Goal: Task Accomplishment & Management: Use online tool/utility

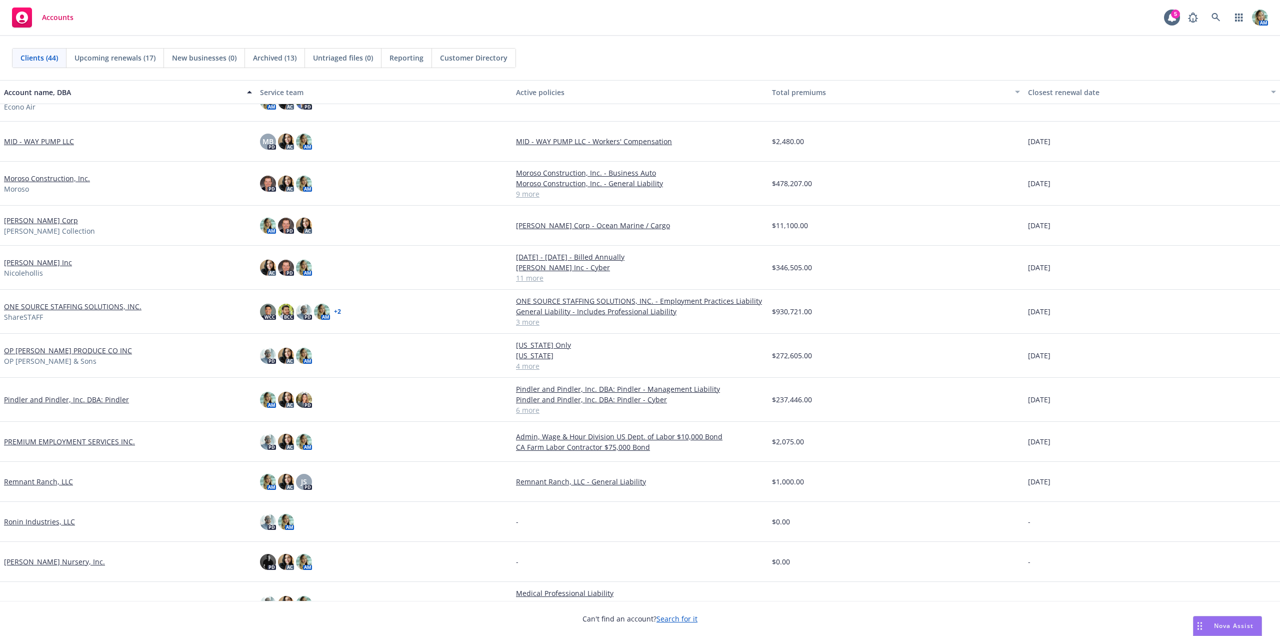
scroll to position [692, 0]
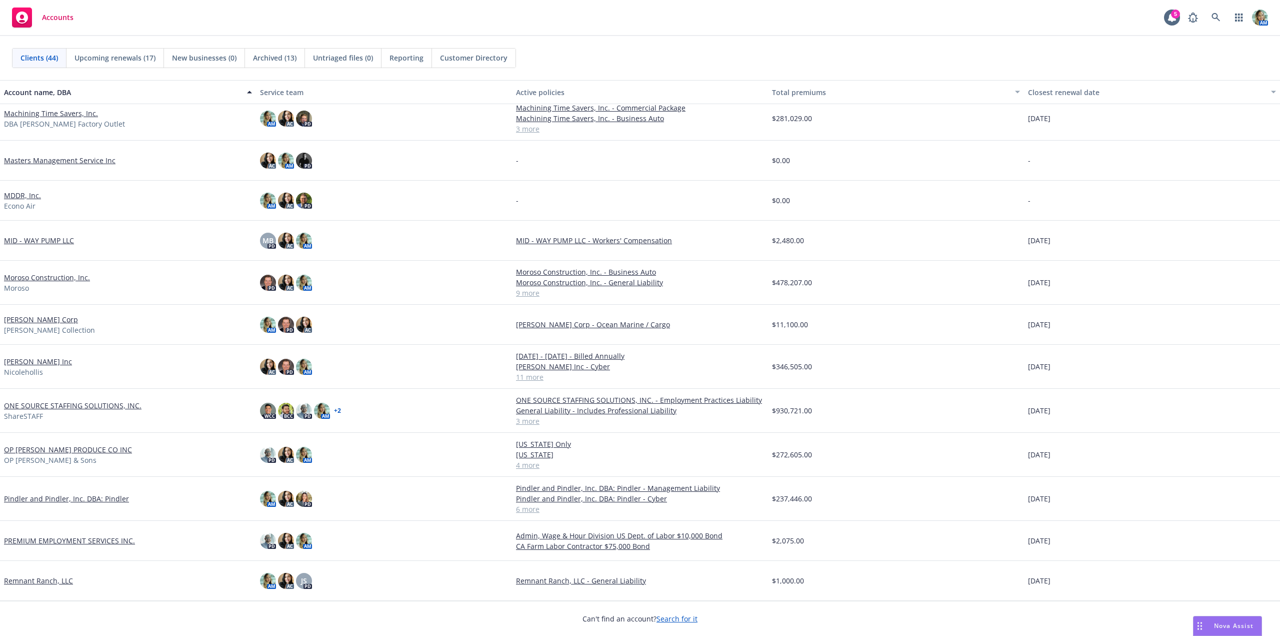
click at [59, 320] on link "[PERSON_NAME] Corp" at bounding box center [41, 319] width 74 height 11
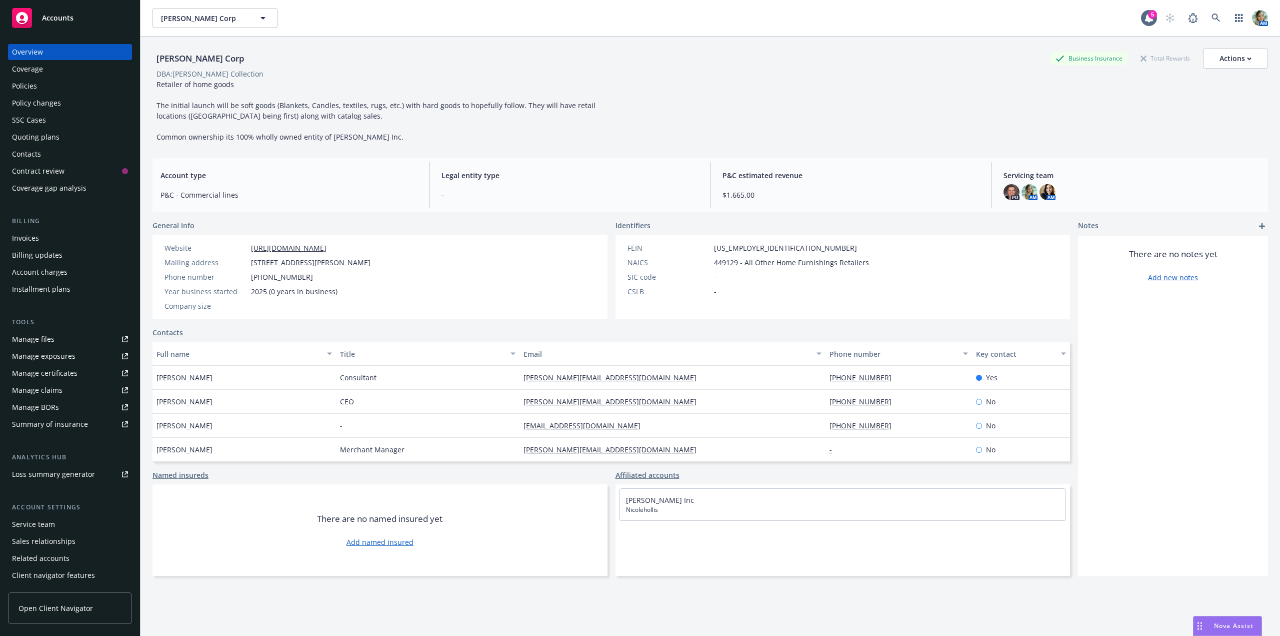
click at [44, 339] on div "Manage files" at bounding box center [33, 339] width 43 height 16
click at [1221, 21] on div "AM" at bounding box center [1214, 18] width 108 height 20
click at [1214, 19] on link at bounding box center [1216, 18] width 20 height 20
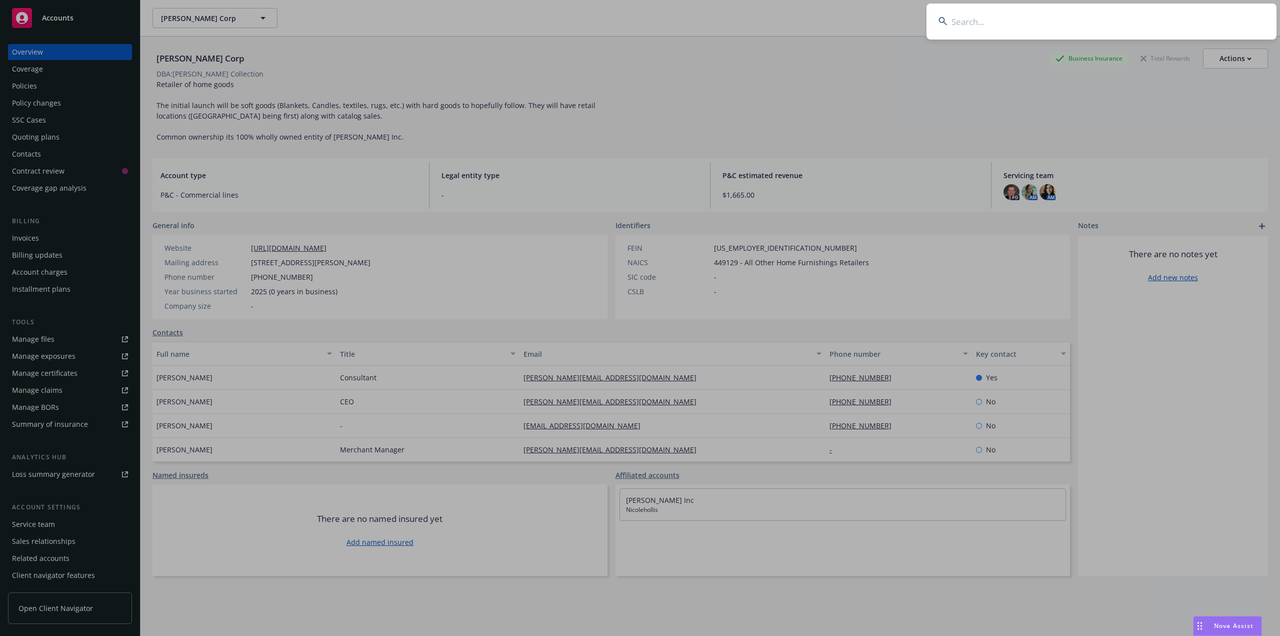
click at [1167, 22] on input at bounding box center [1102, 22] width 350 height 36
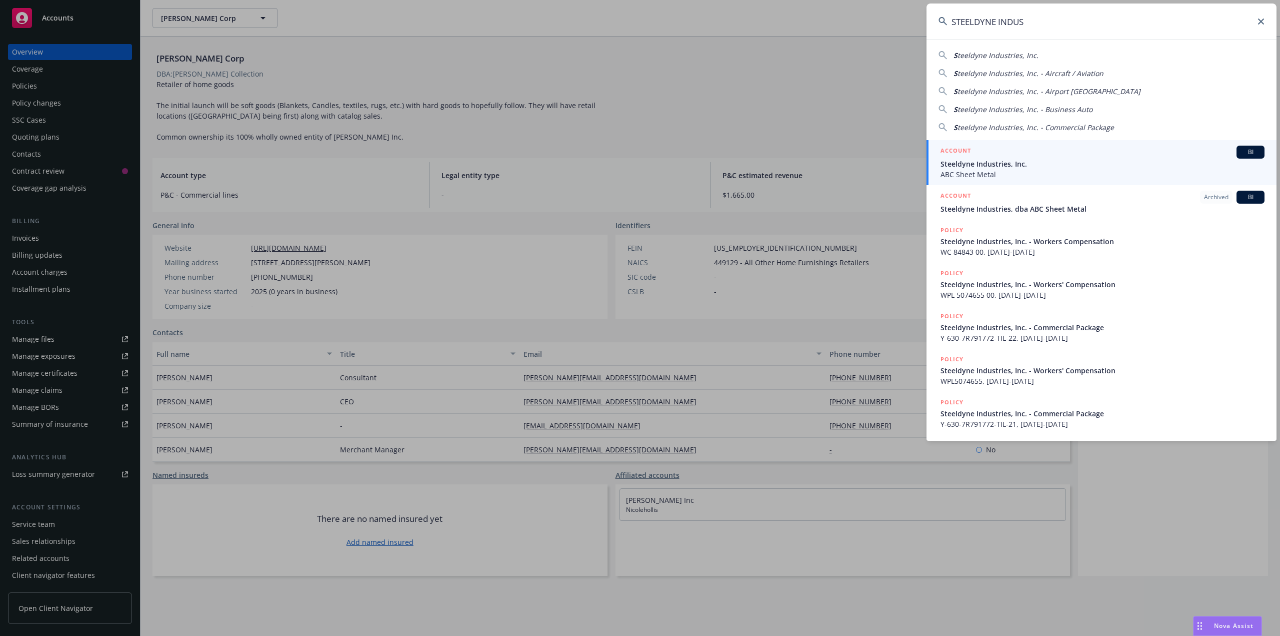
type input "STEELDYNE INDUS"
click at [967, 161] on span "Steeldyne Industries, Inc." at bounding box center [1103, 164] width 324 height 11
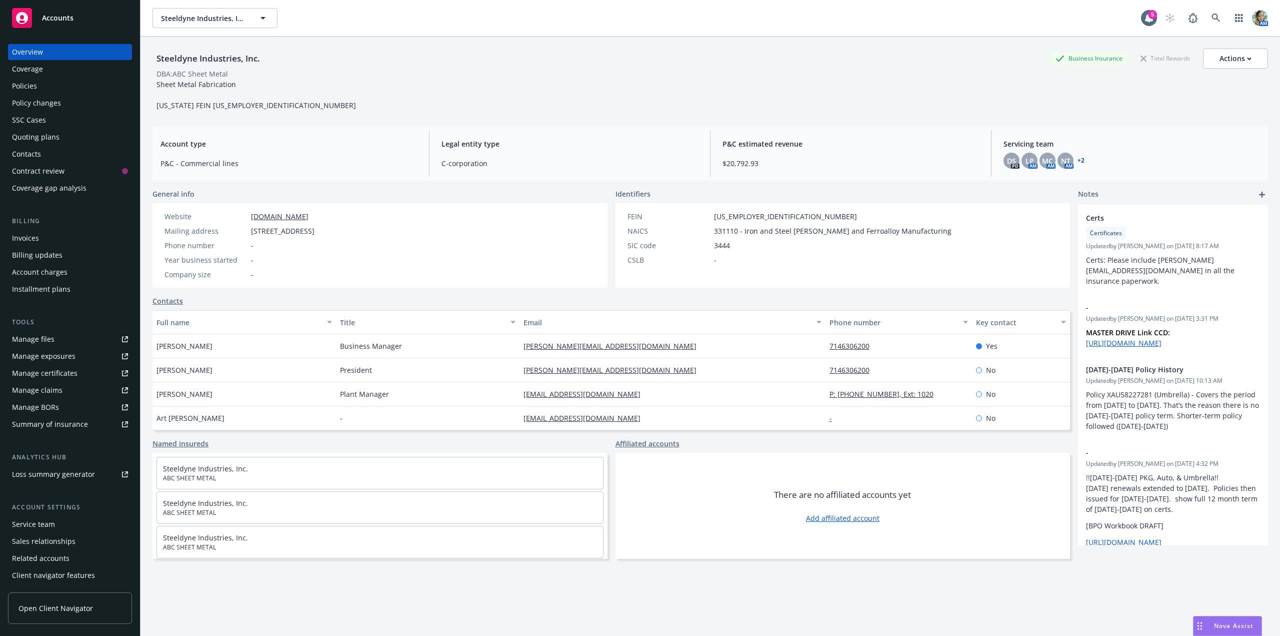
click at [41, 91] on div "Policies" at bounding box center [70, 86] width 116 height 16
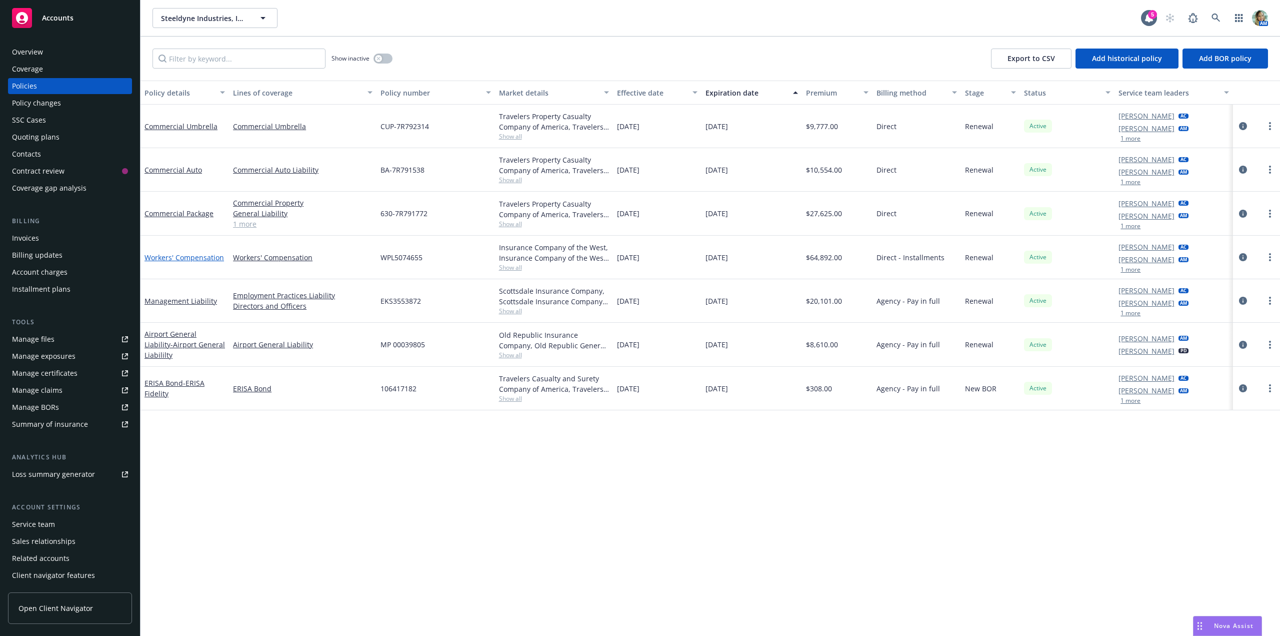
click at [210, 256] on link "Workers' Compensation" at bounding box center [185, 258] width 80 height 10
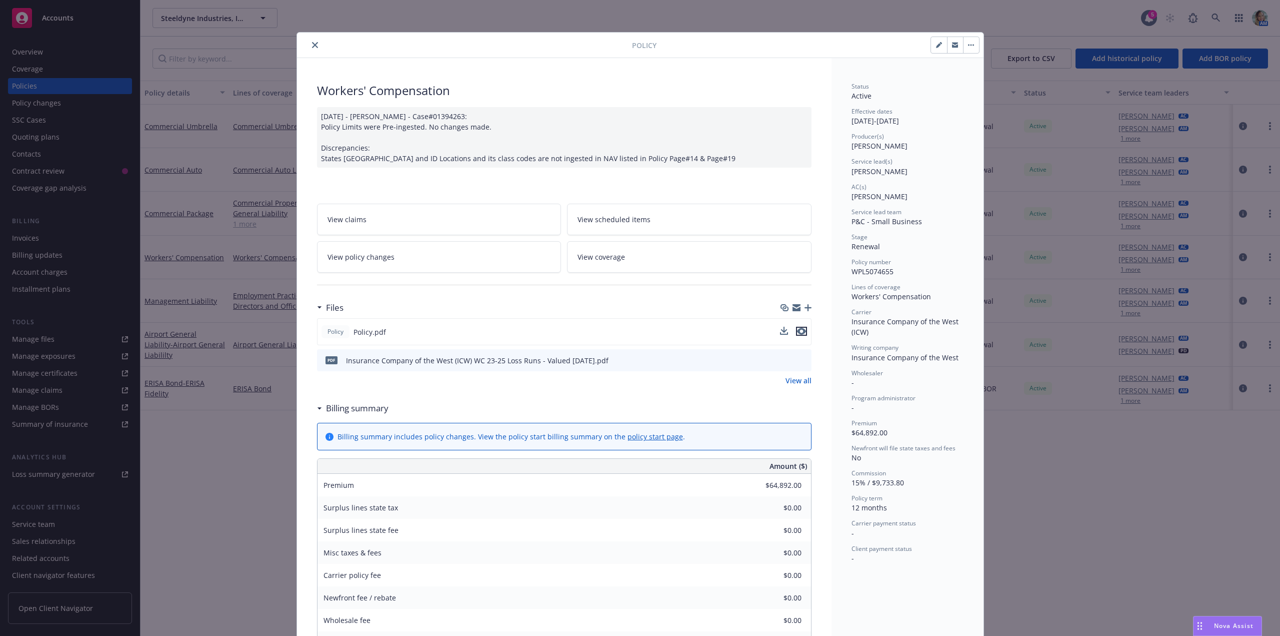
click at [800, 331] on icon "preview file" at bounding box center [801, 331] width 9 height 7
click at [313, 42] on button "close" at bounding box center [315, 45] width 12 height 12
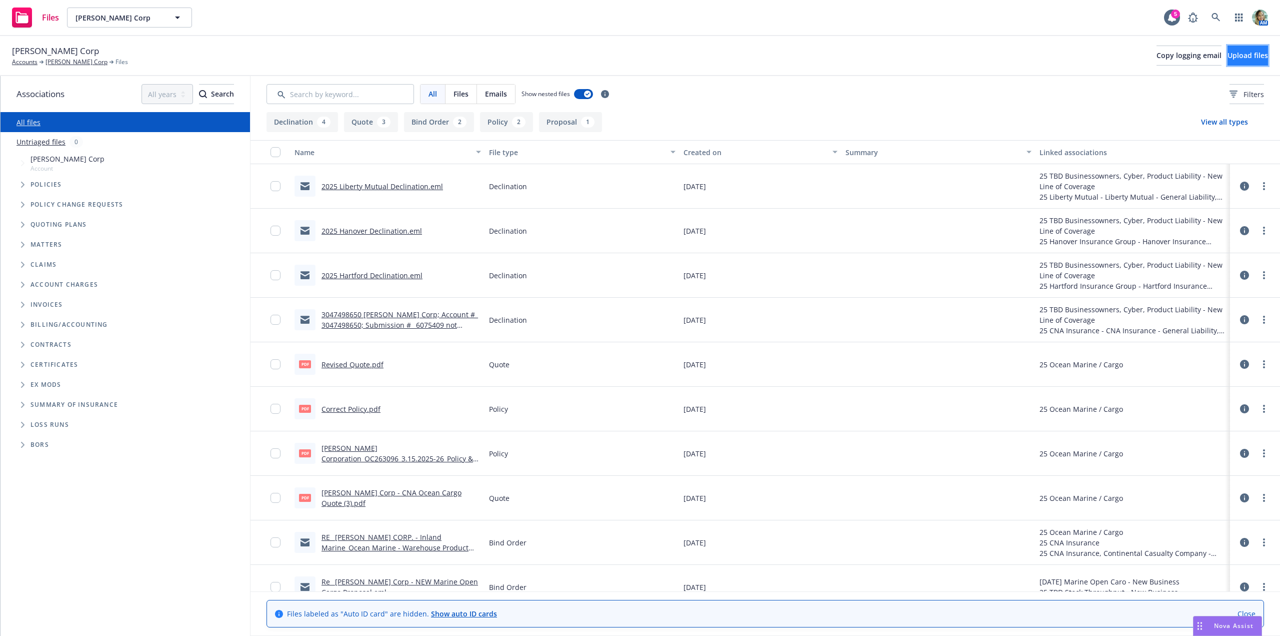
click at [1228, 55] on span "Upload files" at bounding box center [1248, 56] width 41 height 10
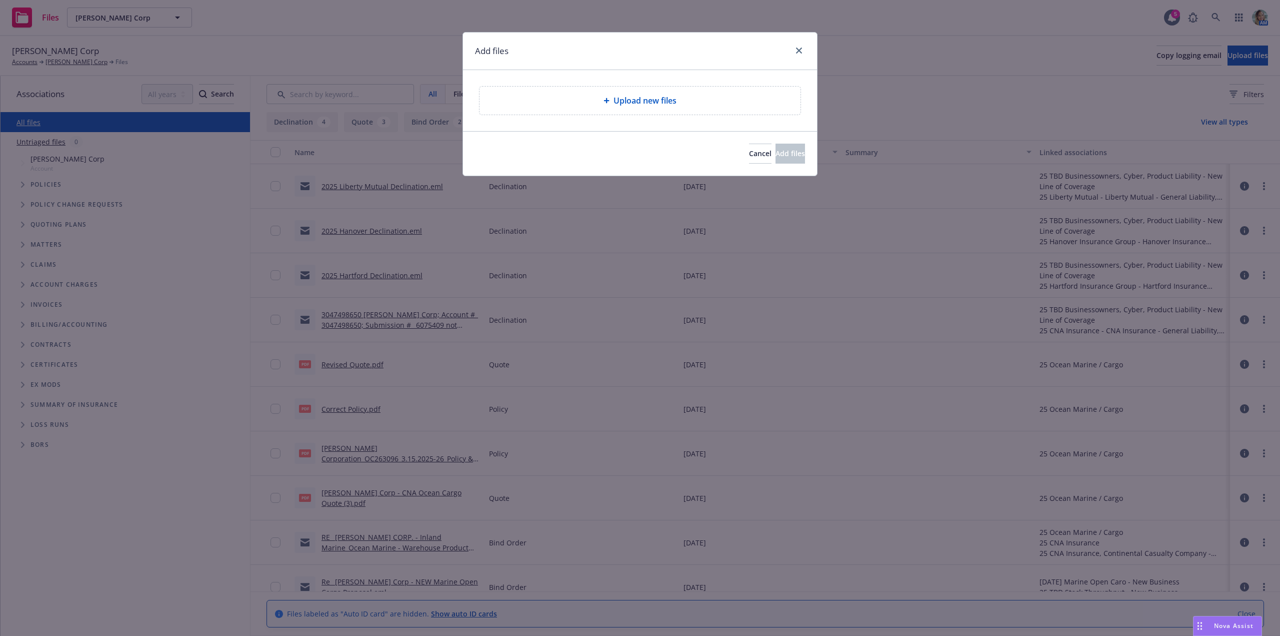
click at [538, 105] on div "Upload new files" at bounding box center [640, 101] width 305 height 12
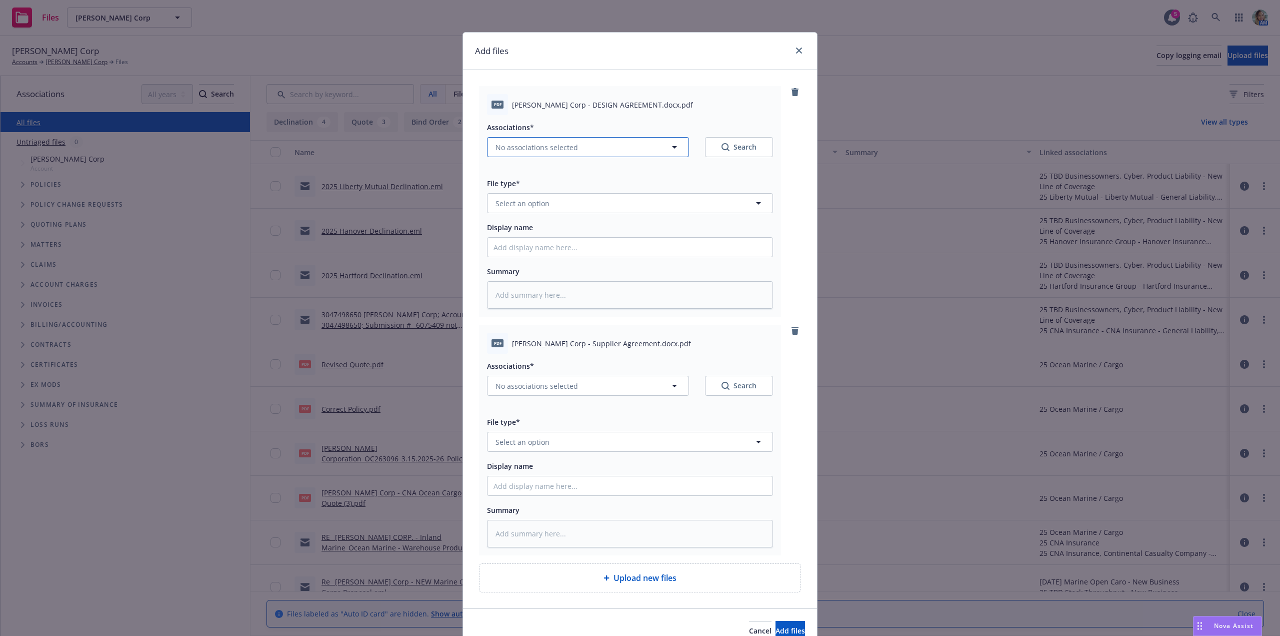
click at [536, 147] on span "No associations selected" at bounding box center [537, 147] width 83 height 11
type textarea "x"
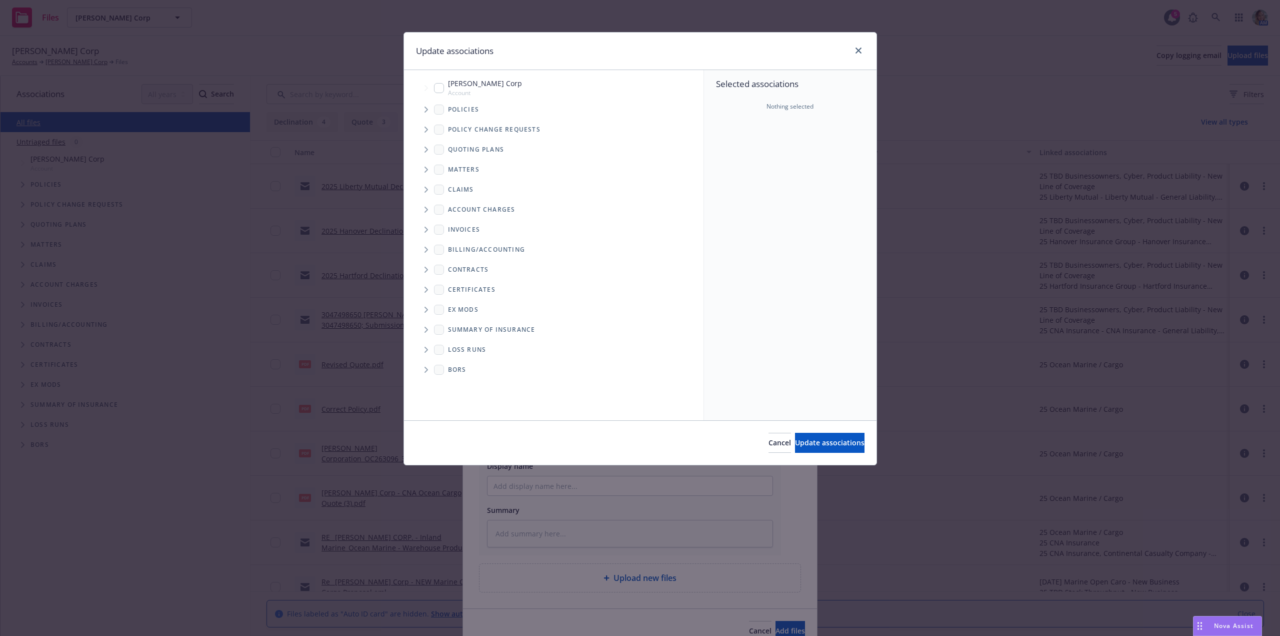
click at [475, 85] on span "Nicole Hollis Corp" at bounding box center [485, 83] width 74 height 11
checkbox input "true"
click at [808, 442] on span "Update associations" at bounding box center [830, 443] width 70 height 10
type textarea "x"
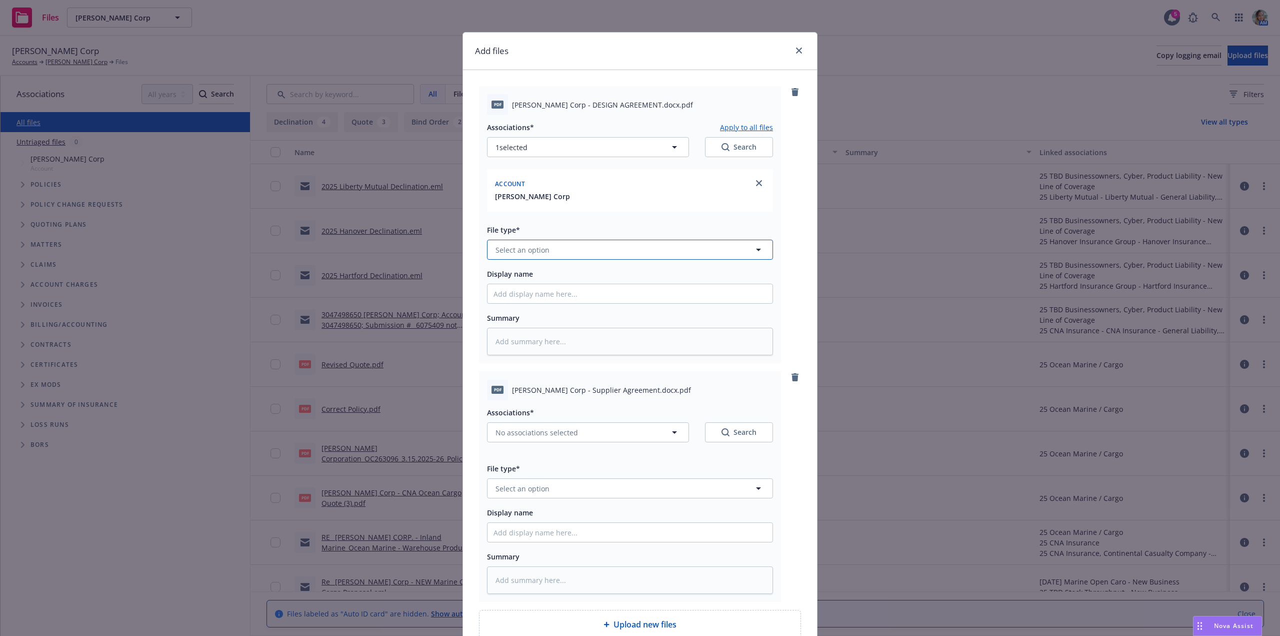
click at [557, 249] on button "Select an option" at bounding box center [630, 250] width 286 height 20
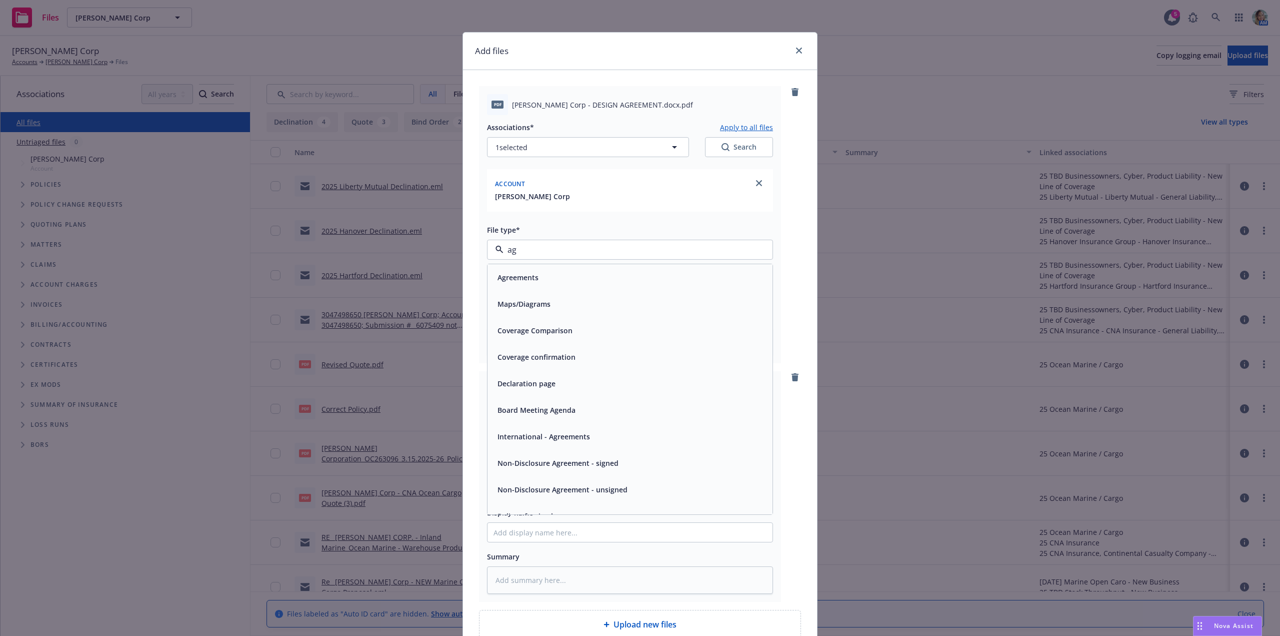
type input "agr"
click at [546, 278] on div "Agreements" at bounding box center [630, 277] width 273 height 15
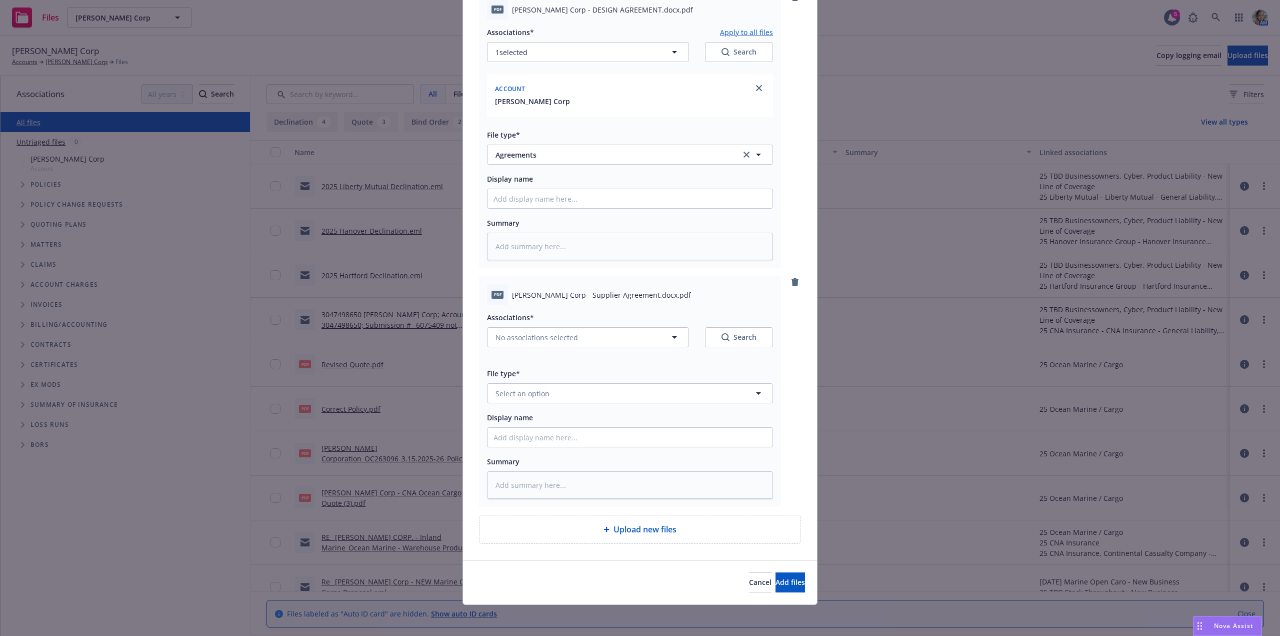
scroll to position [96, 0]
click at [538, 338] on span "No associations selected" at bounding box center [537, 336] width 83 height 11
type textarea "x"
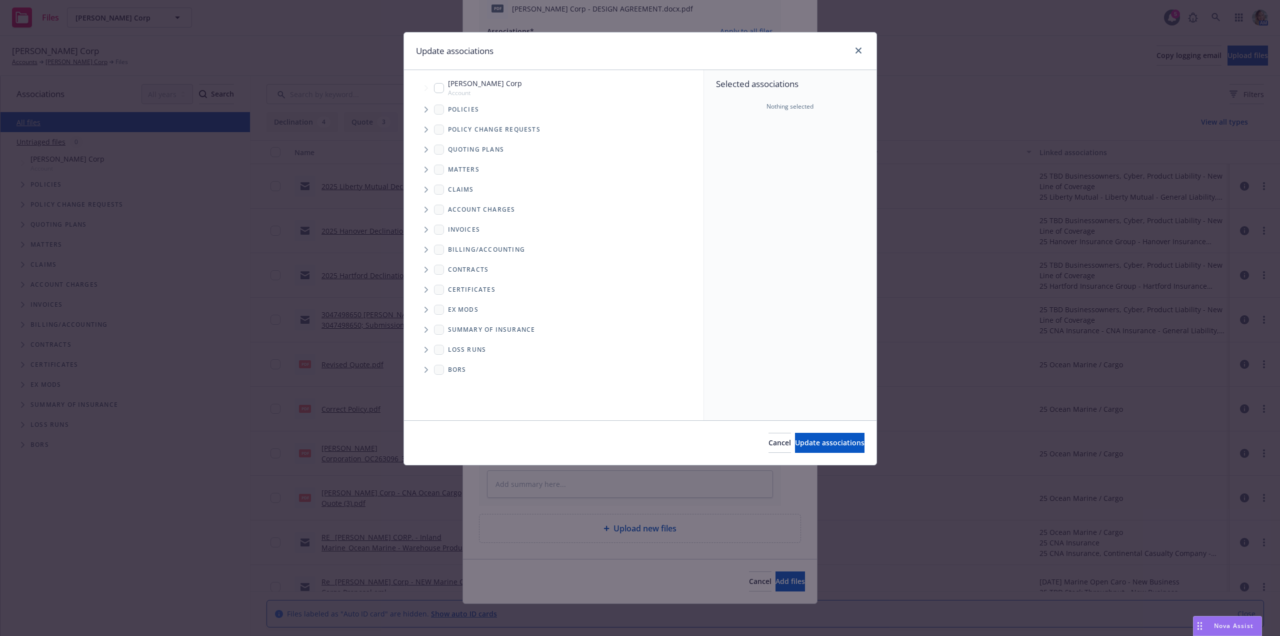
click at [439, 88] on input "Tree Example" at bounding box center [439, 88] width 10 height 10
checkbox input "true"
click at [798, 443] on span "Update associations" at bounding box center [830, 443] width 70 height 10
type textarea "x"
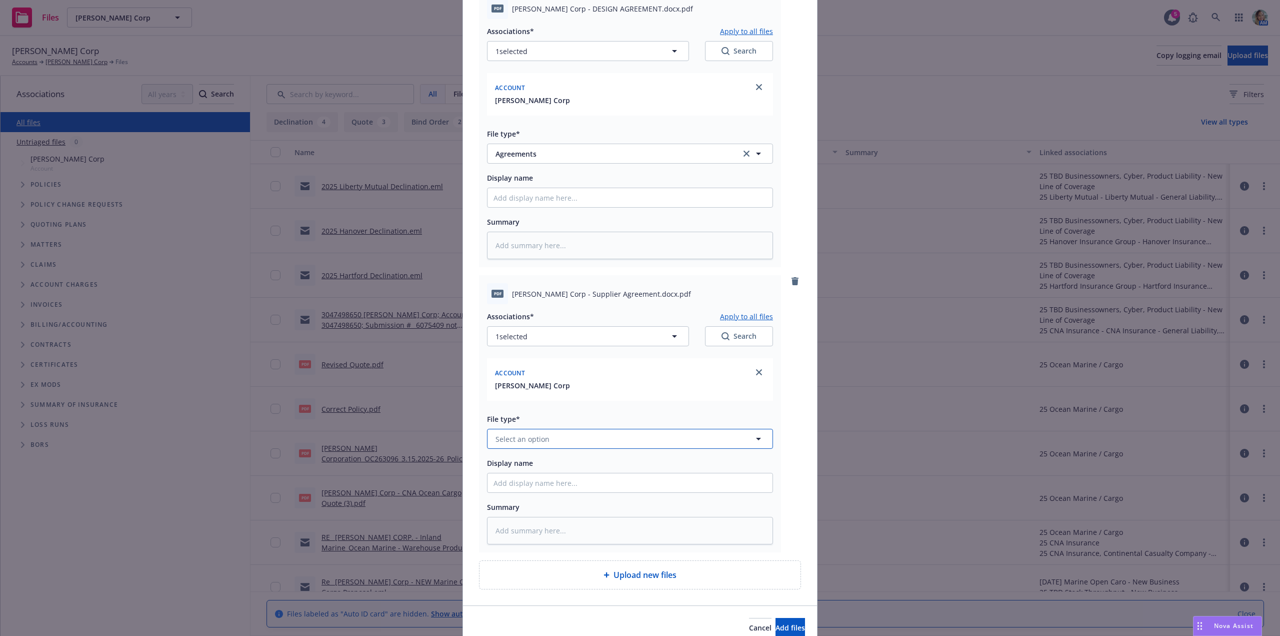
click at [523, 436] on span "Select an option" at bounding box center [523, 439] width 54 height 11
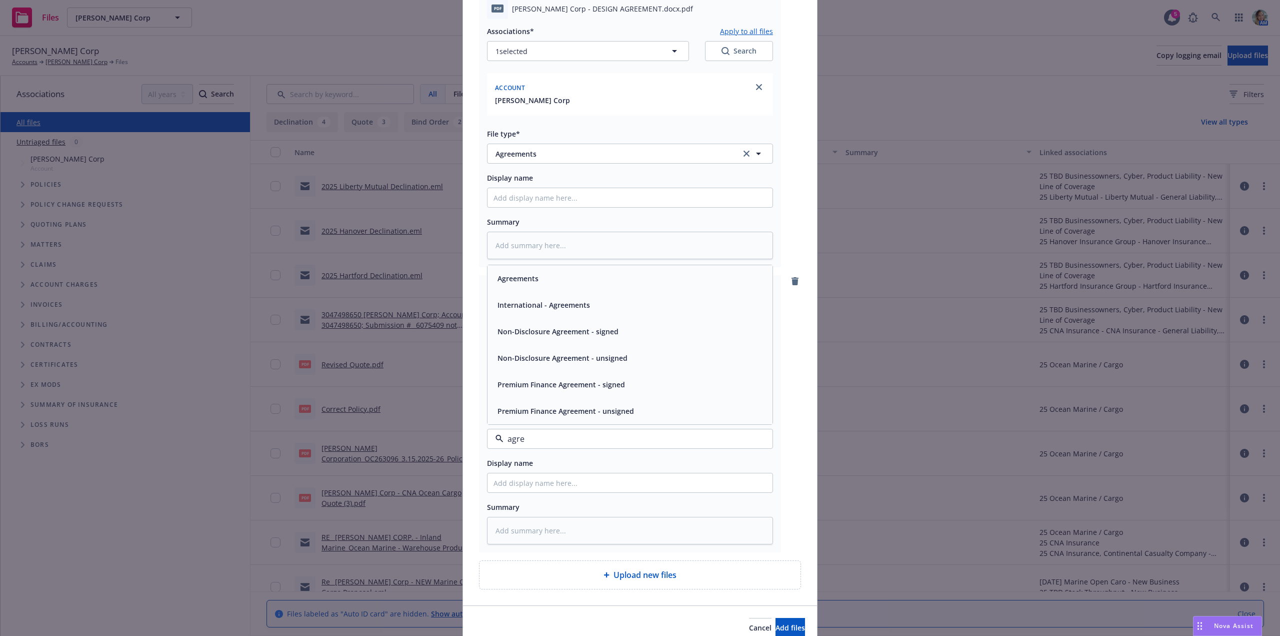
type input "agree"
drag, startPoint x: 531, startPoint y: 279, endPoint x: 599, endPoint y: 320, distance: 79.4
click at [533, 281] on span "Agreements" at bounding box center [518, 278] width 41 height 11
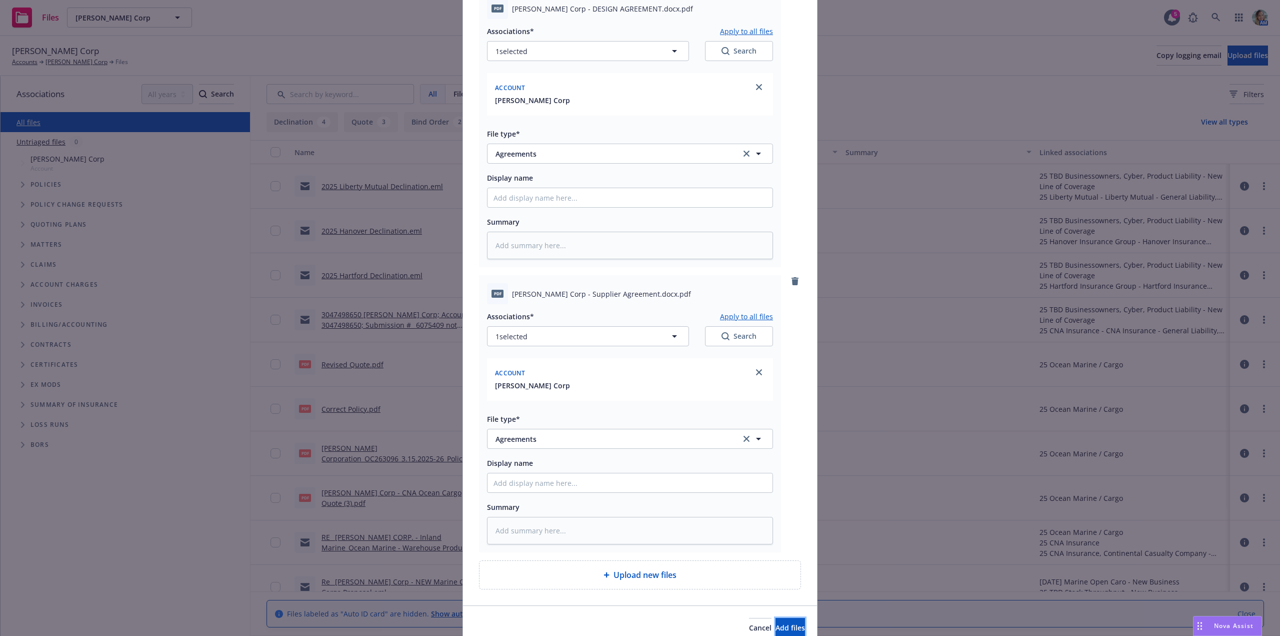
click at [776, 622] on button "Add files" at bounding box center [791, 628] width 30 height 20
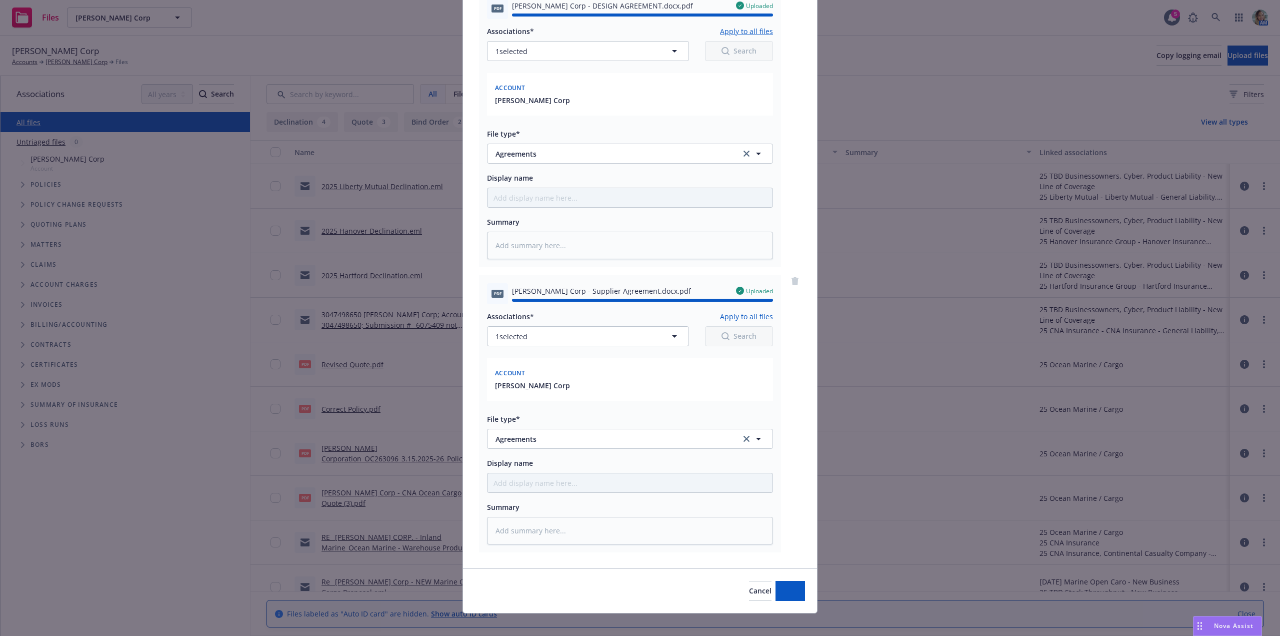
type textarea "x"
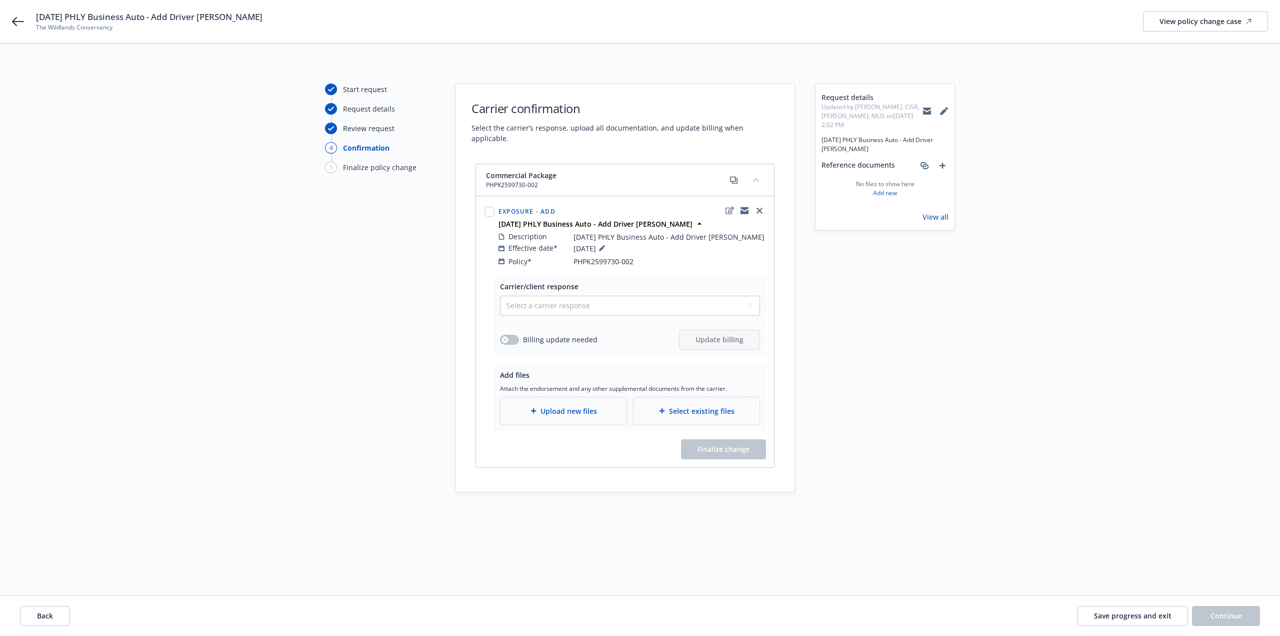
click at [643, 306] on div "Select a carrier response Accepted Accepted with revision No endorsement needed…" at bounding box center [630, 323] width 260 height 54
click at [639, 297] on select "Select a carrier response Accepted Accepted with revision No endorsement needed…" at bounding box center [630, 306] width 260 height 20
select select "NO_ENDORSEMENT_NEEDED"
click at [500, 296] on select "Select a carrier response Accepted Accepted with revision No endorsement needed…" at bounding box center [630, 306] width 260 height 20
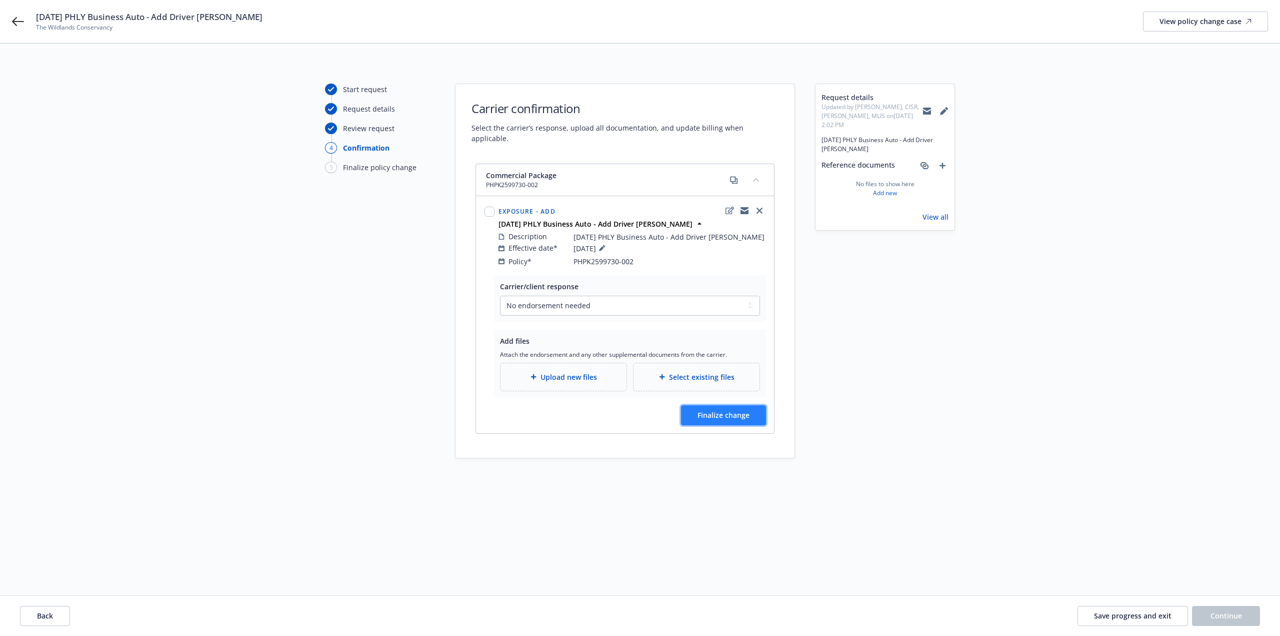
click at [707, 410] on span "Finalize change" at bounding box center [724, 415] width 52 height 10
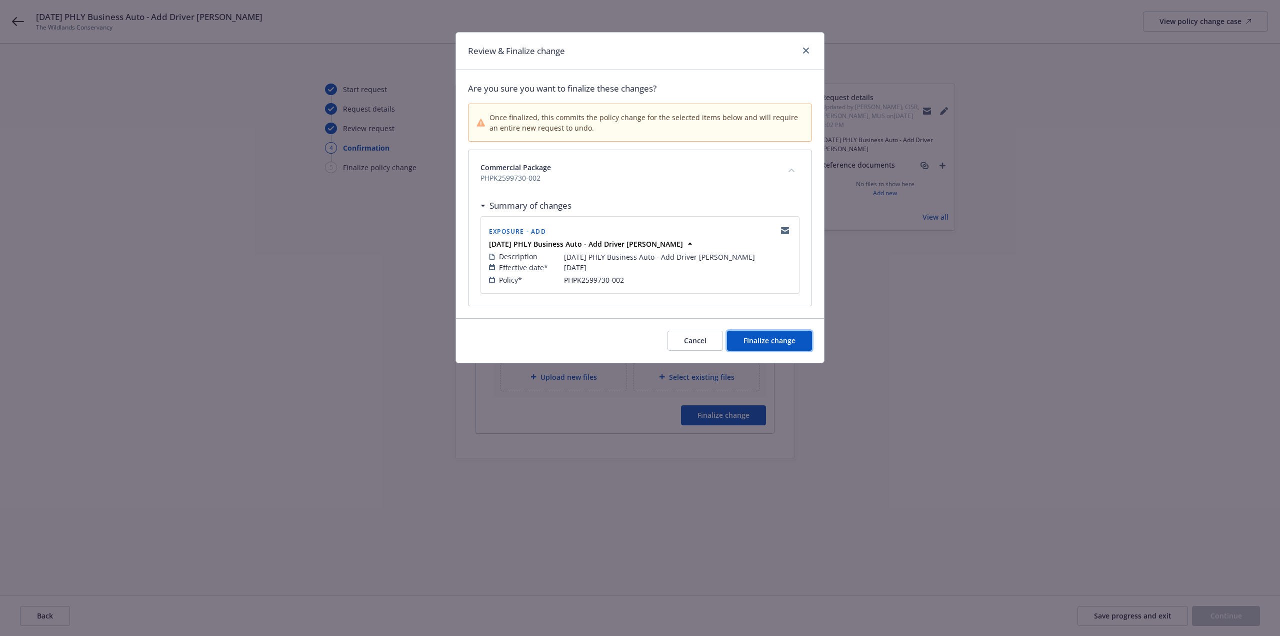
drag, startPoint x: 758, startPoint y: 343, endPoint x: 826, endPoint y: 385, distance: 79.5
click at [761, 343] on span "Finalize change" at bounding box center [770, 341] width 52 height 10
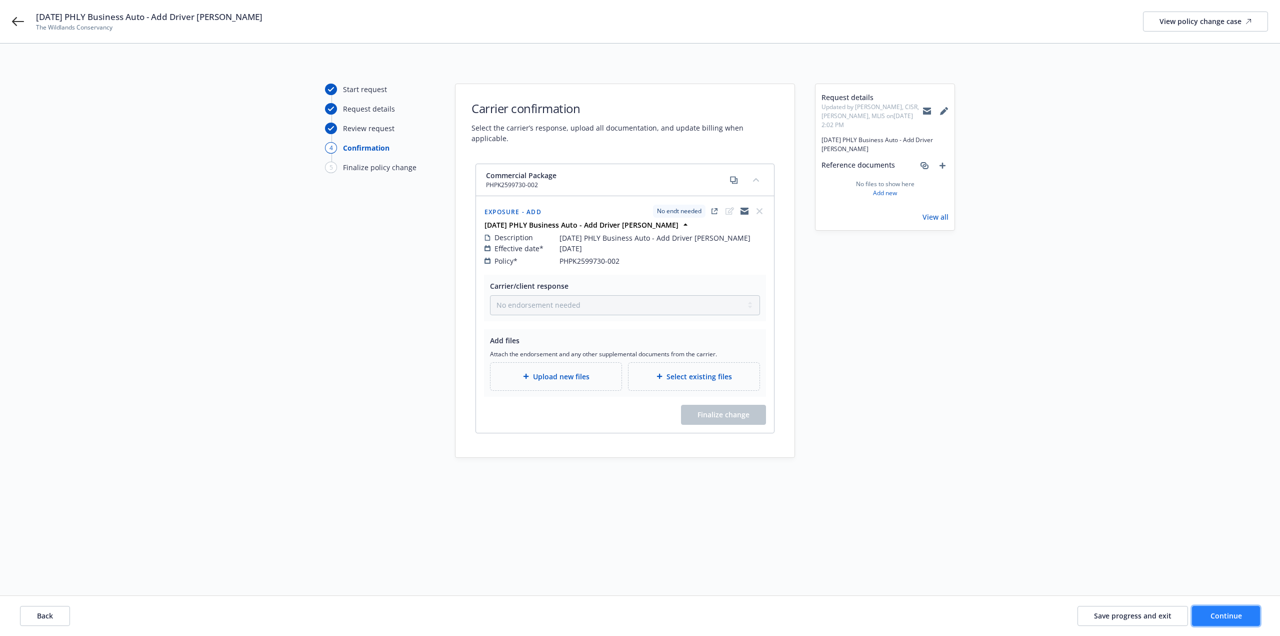
click at [1241, 621] on button "Continue" at bounding box center [1226, 616] width 68 height 20
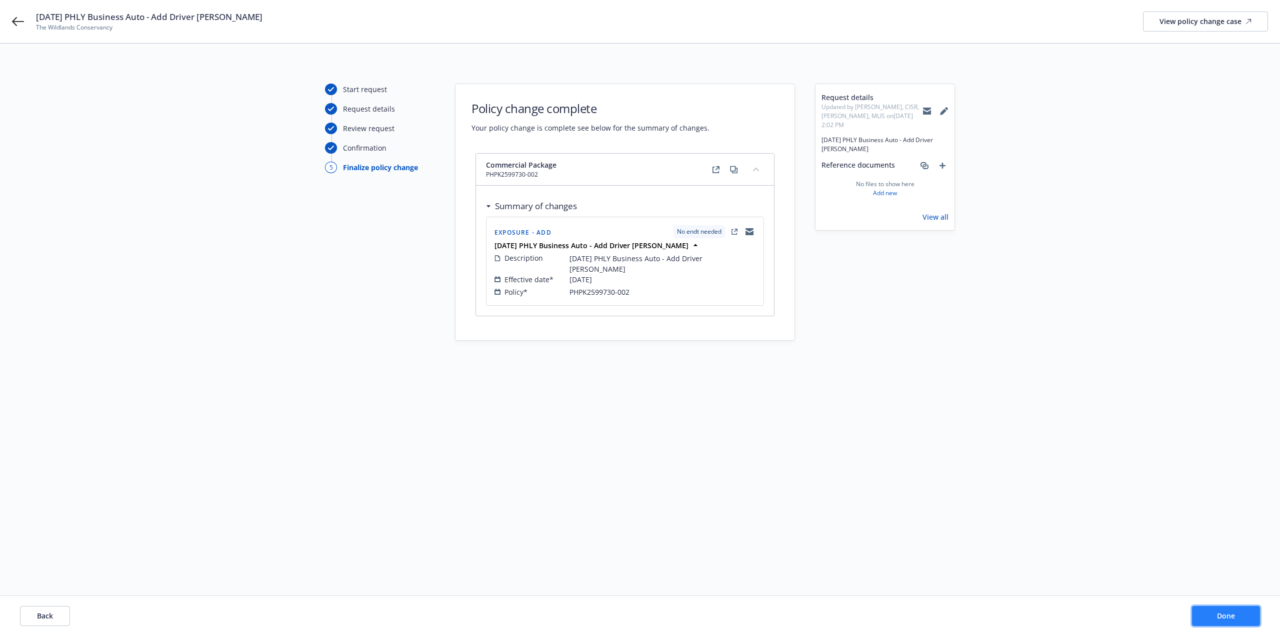
click at [1241, 621] on button "Done" at bounding box center [1226, 616] width 68 height 20
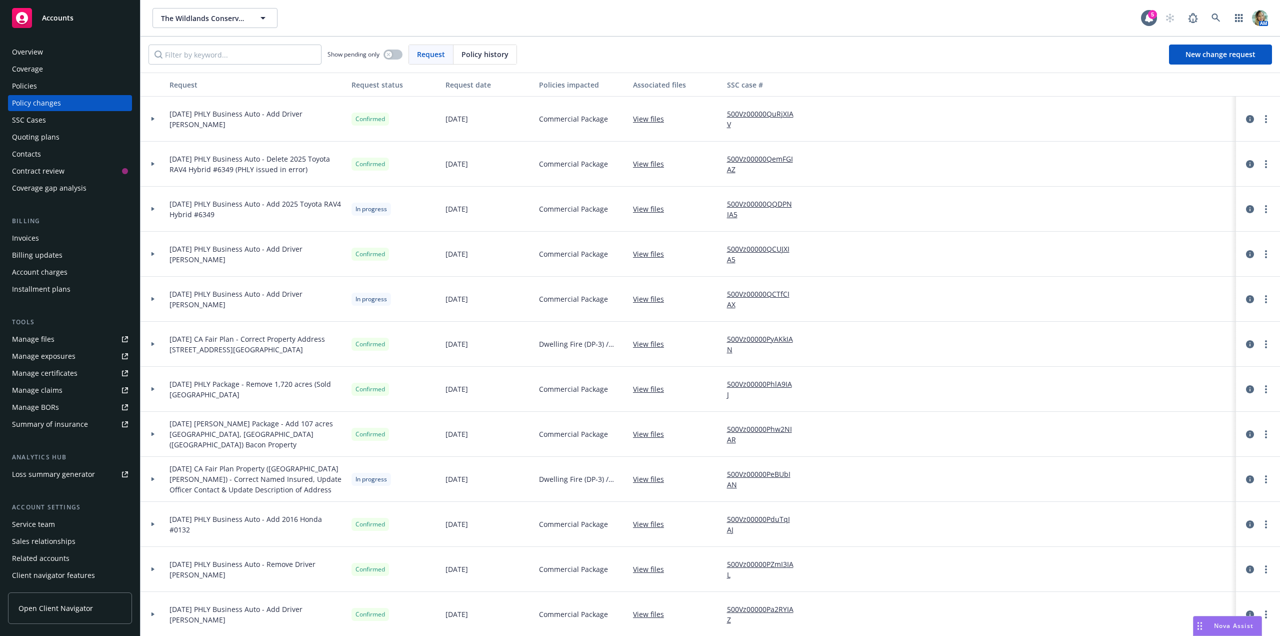
click at [36, 333] on div "Manage files" at bounding box center [33, 339] width 43 height 16
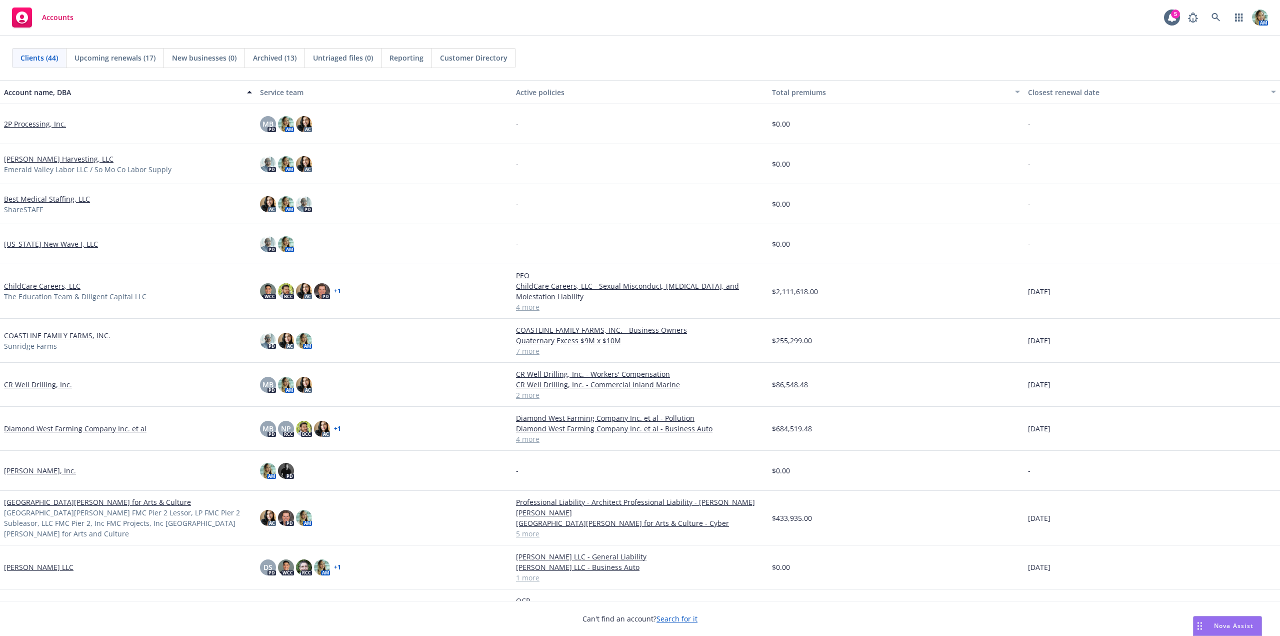
click at [38, 432] on link "Diamond West Farming Company Inc. et al" at bounding box center [75, 428] width 143 height 11
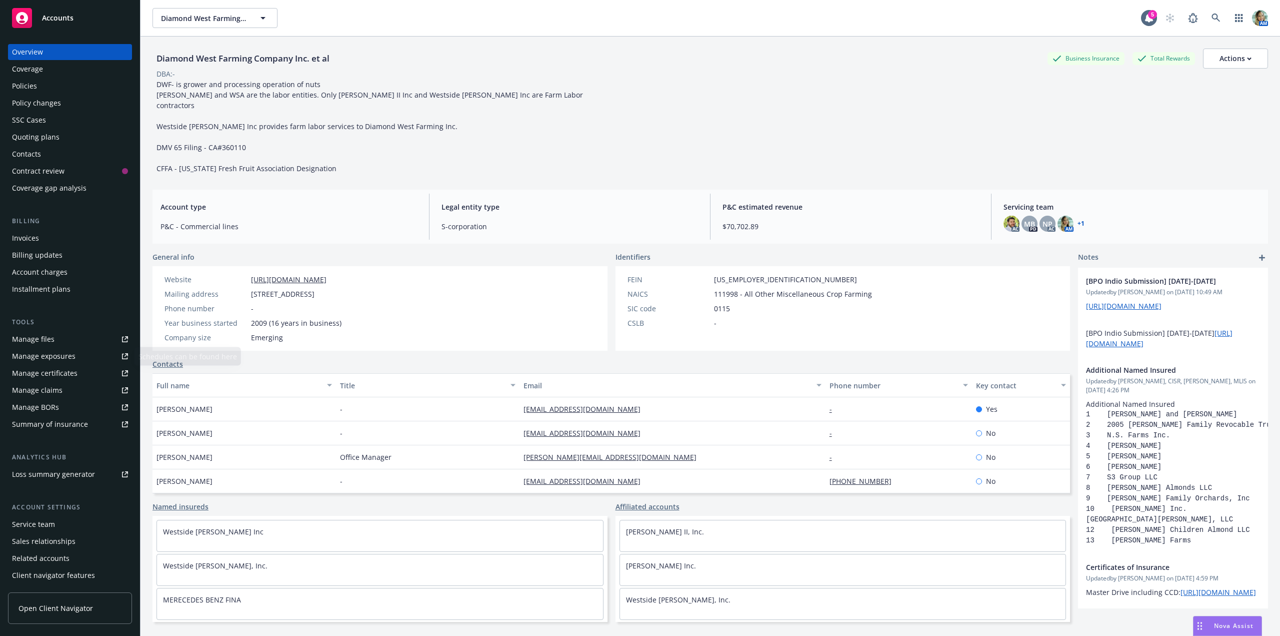
click at [34, 332] on div "Manage files" at bounding box center [33, 339] width 43 height 16
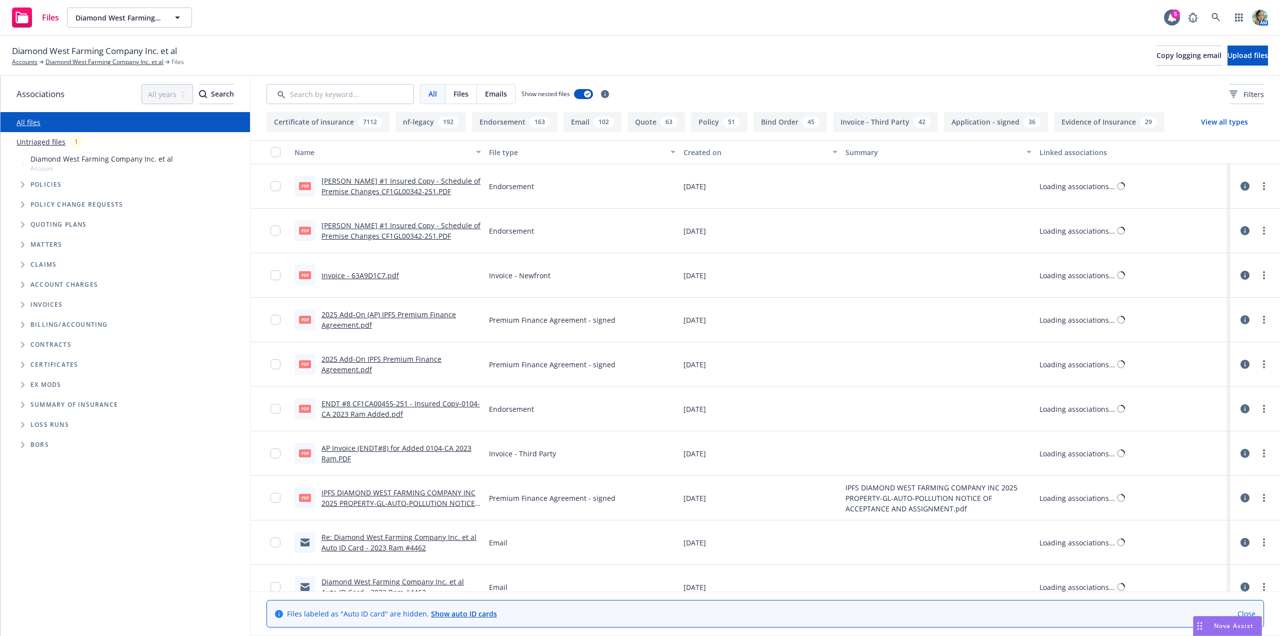
click at [52, 145] on link "Untriaged files" at bounding box center [41, 142] width 49 height 11
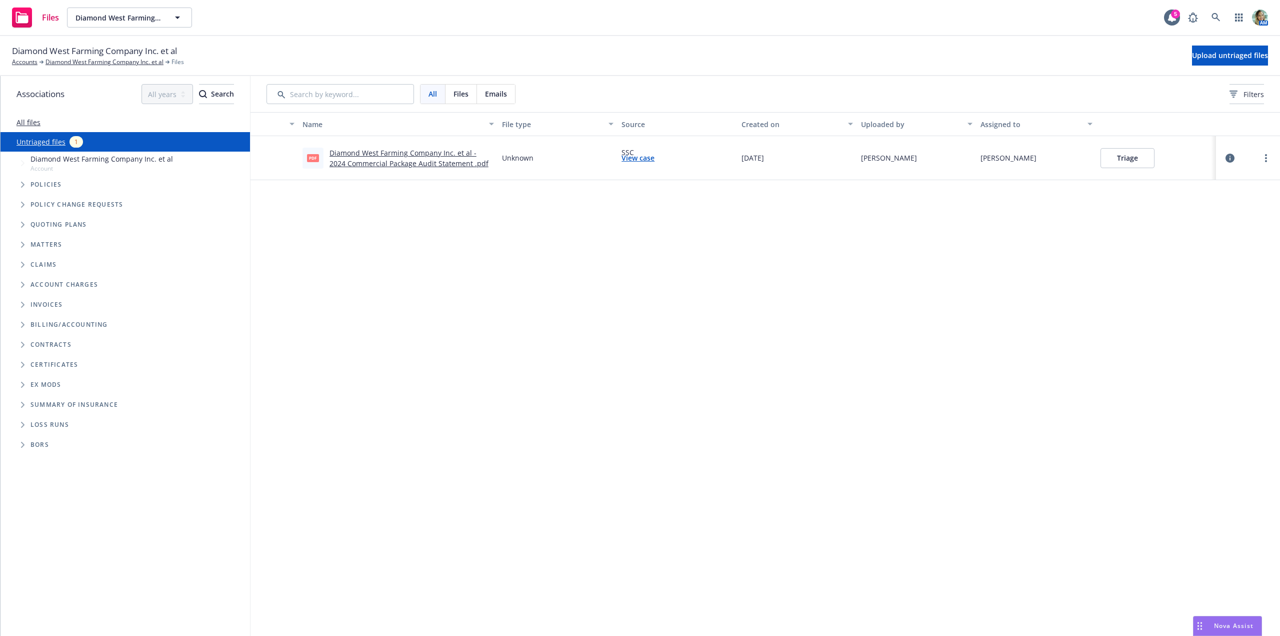
click at [1138, 164] on button "Triage" at bounding box center [1128, 158] width 54 height 20
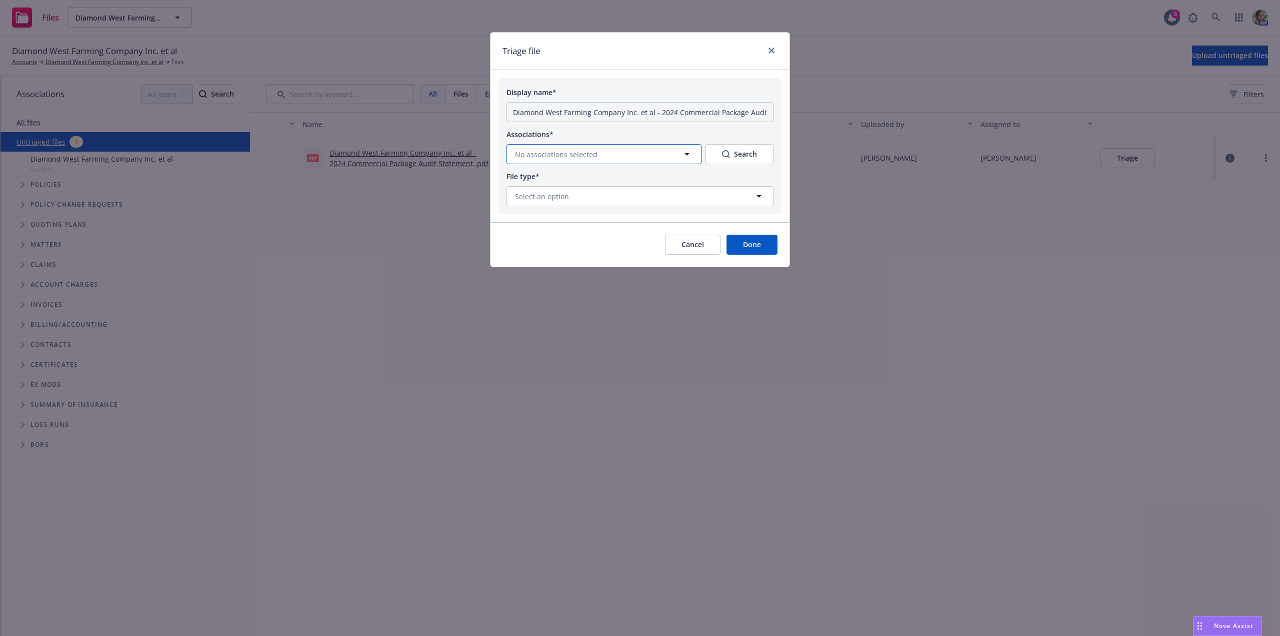
click at [542, 156] on span "No associations selected" at bounding box center [556, 154] width 83 height 11
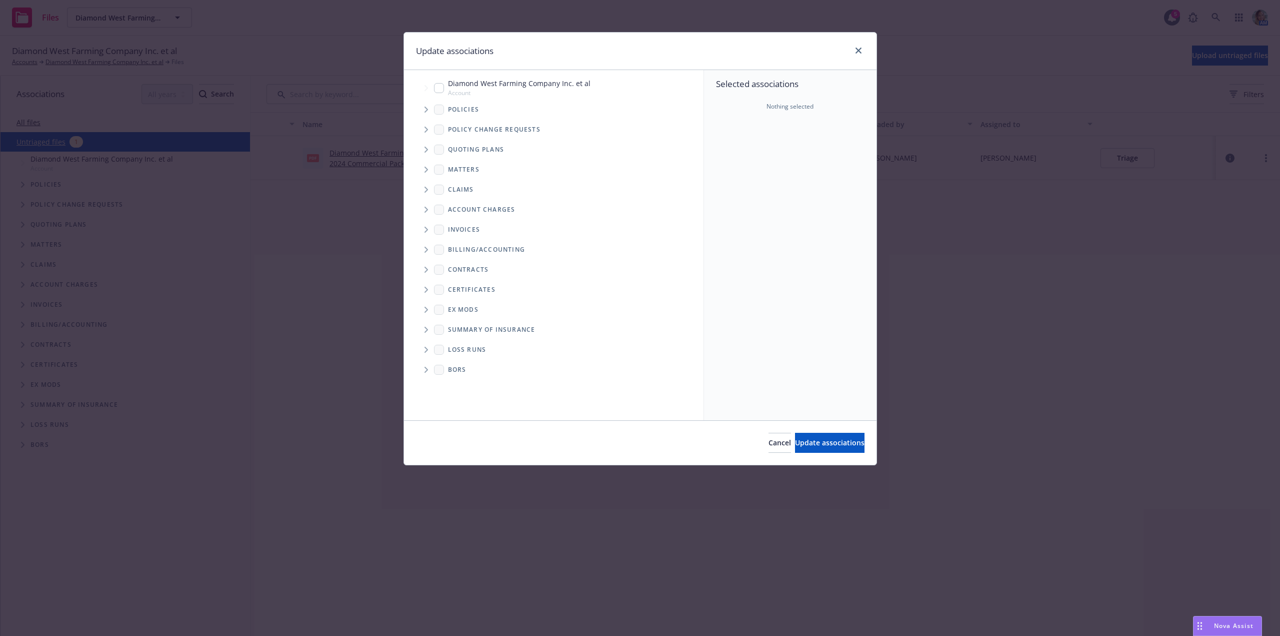
click at [447, 92] on div "Diamond West Farming Company Inc. et al Account" at bounding box center [512, 87] width 157 height 19
checkbox input "true"
click at [795, 433] on button "Update associations" at bounding box center [830, 443] width 70 height 20
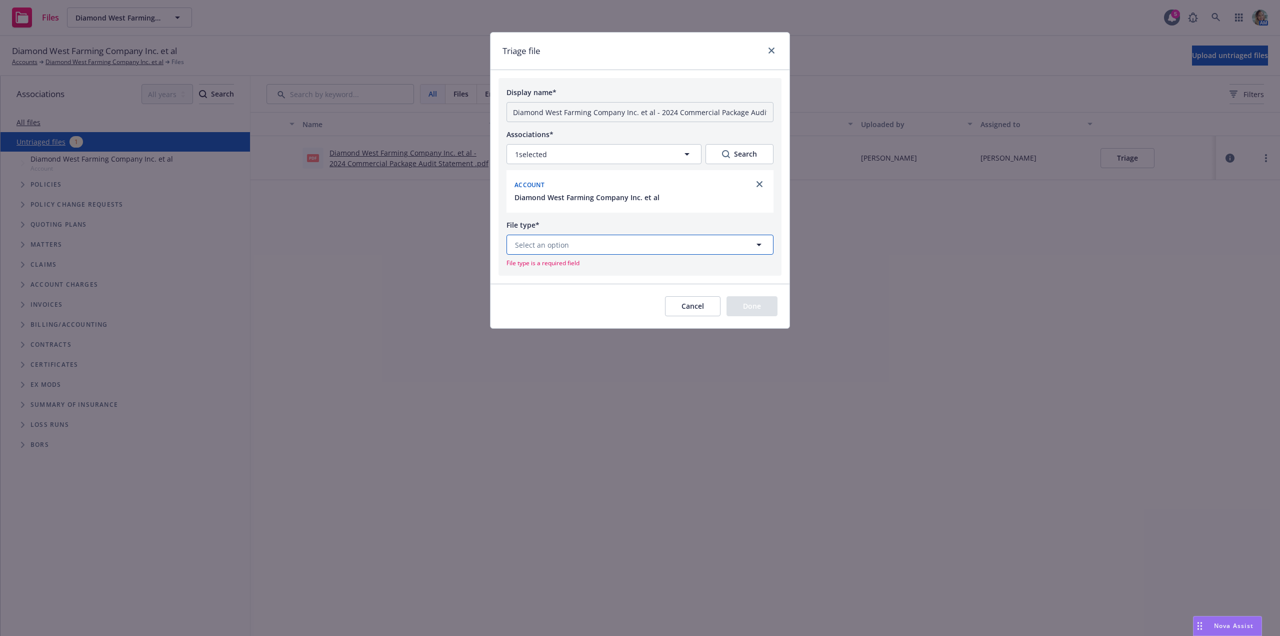
click at [613, 244] on button "Select an option" at bounding box center [640, 245] width 267 height 20
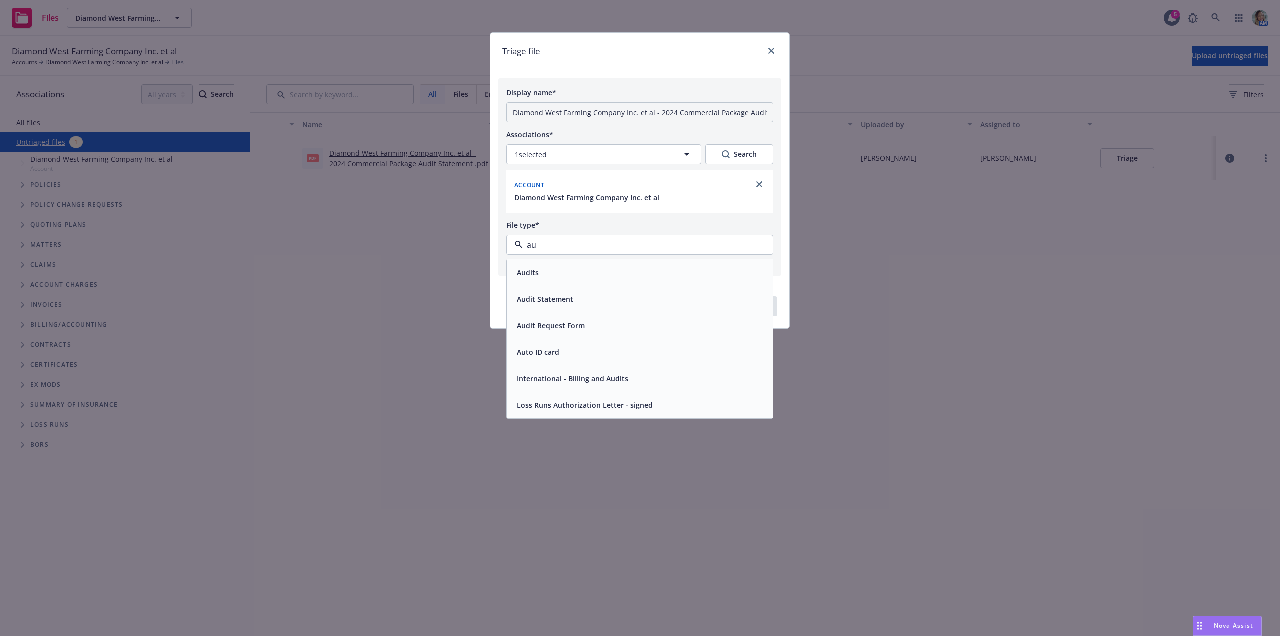
type input "aud"
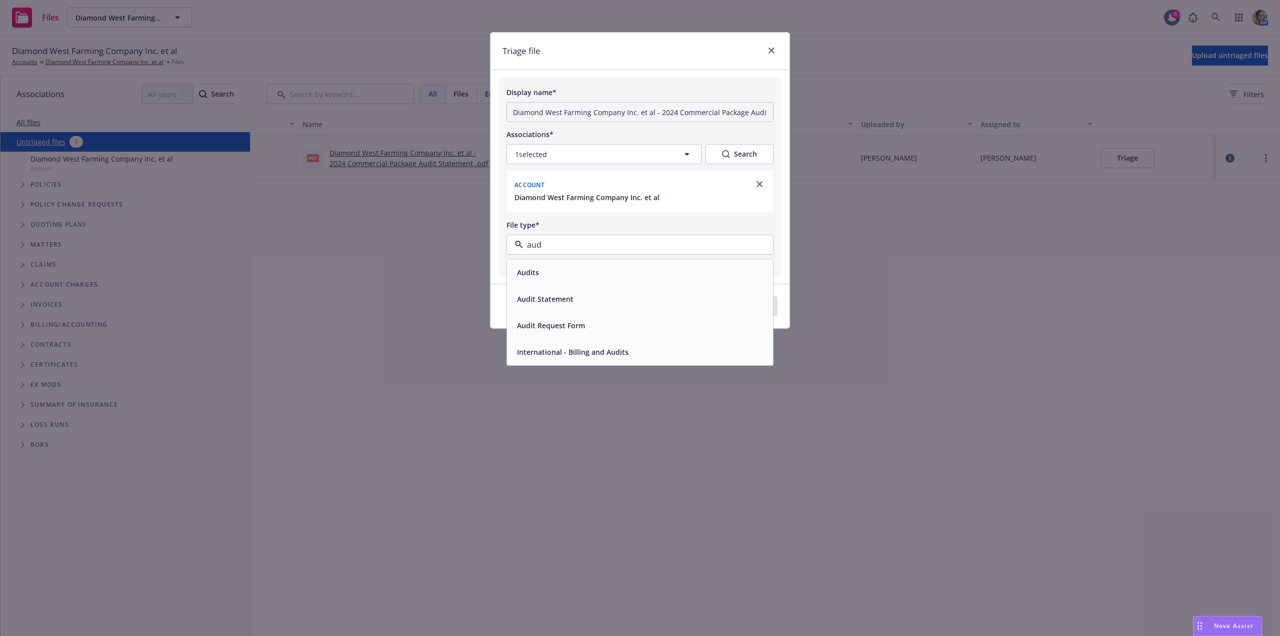
click at [612, 267] on div "Audits" at bounding box center [640, 272] width 254 height 15
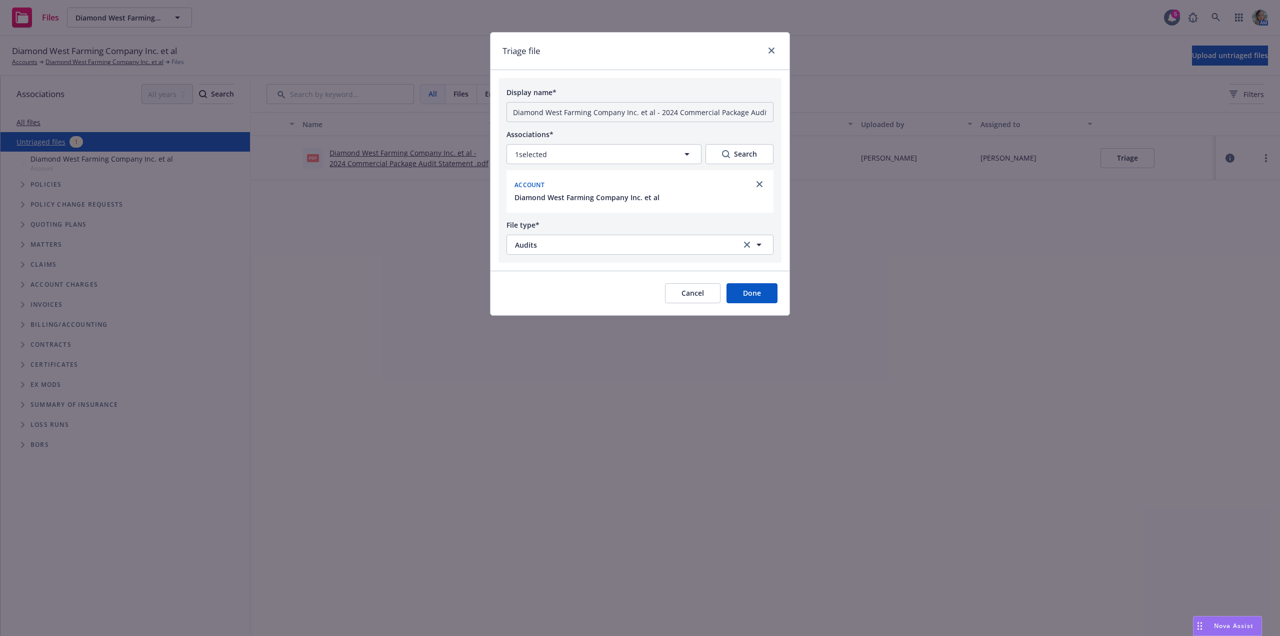
click at [761, 298] on button "Done" at bounding box center [752, 293] width 51 height 20
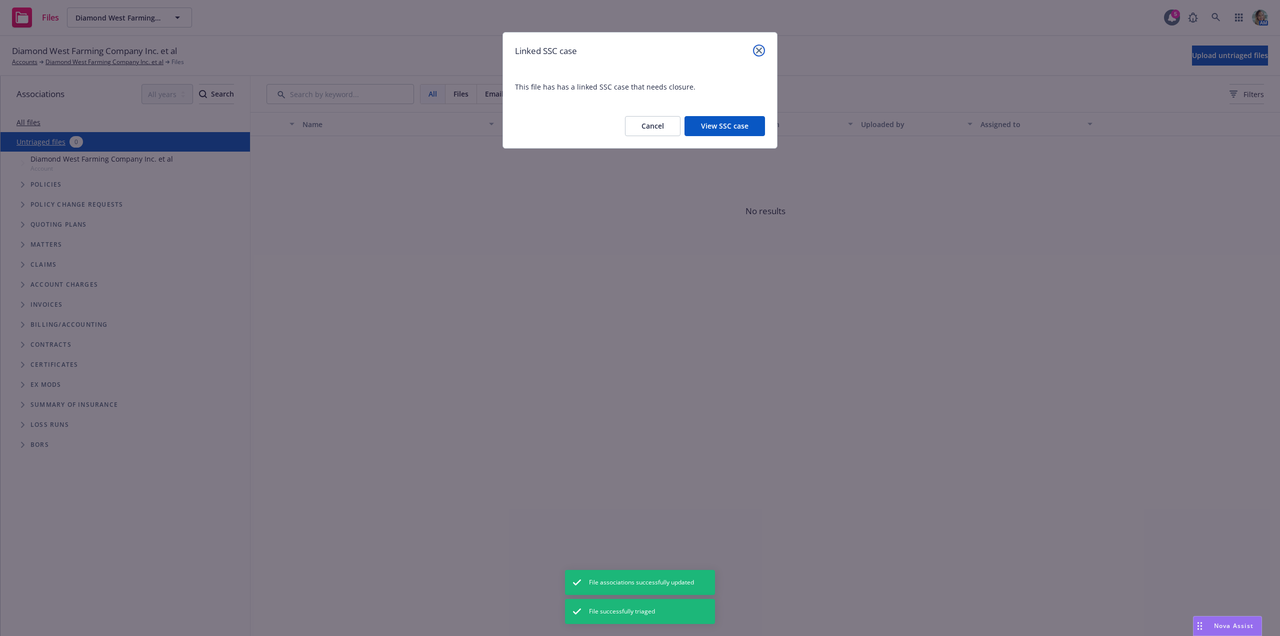
click at [761, 51] on icon "close" at bounding box center [759, 51] width 6 height 6
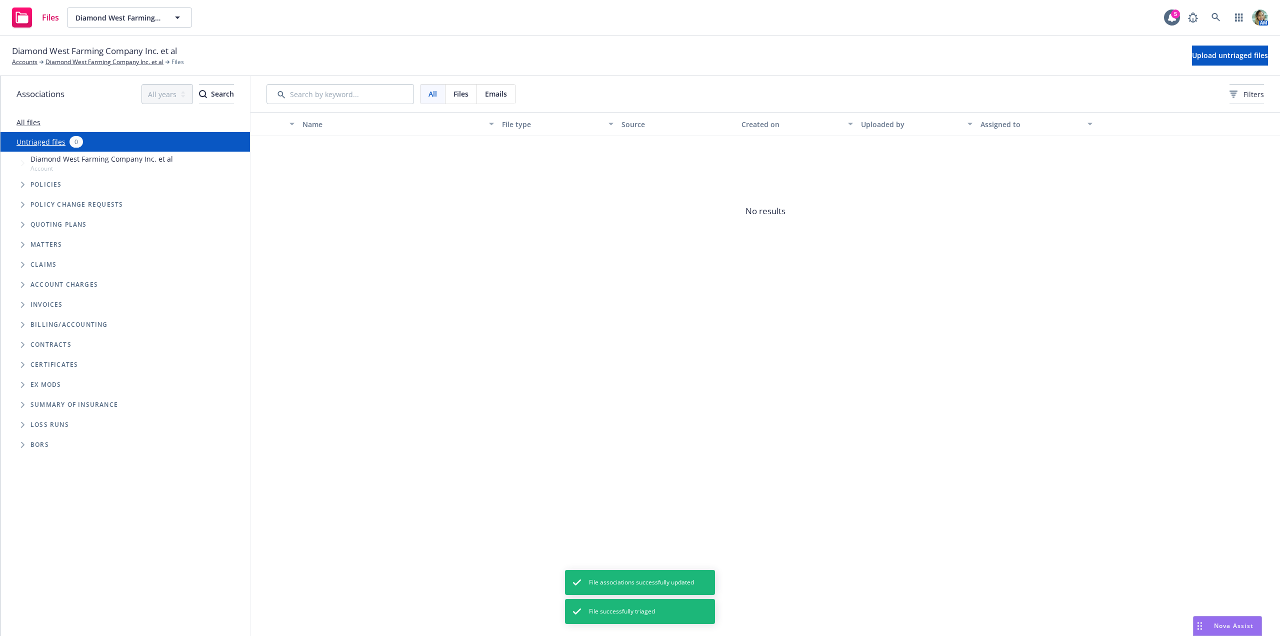
click at [454, 284] on span "No results" at bounding box center [766, 211] width 1030 height 150
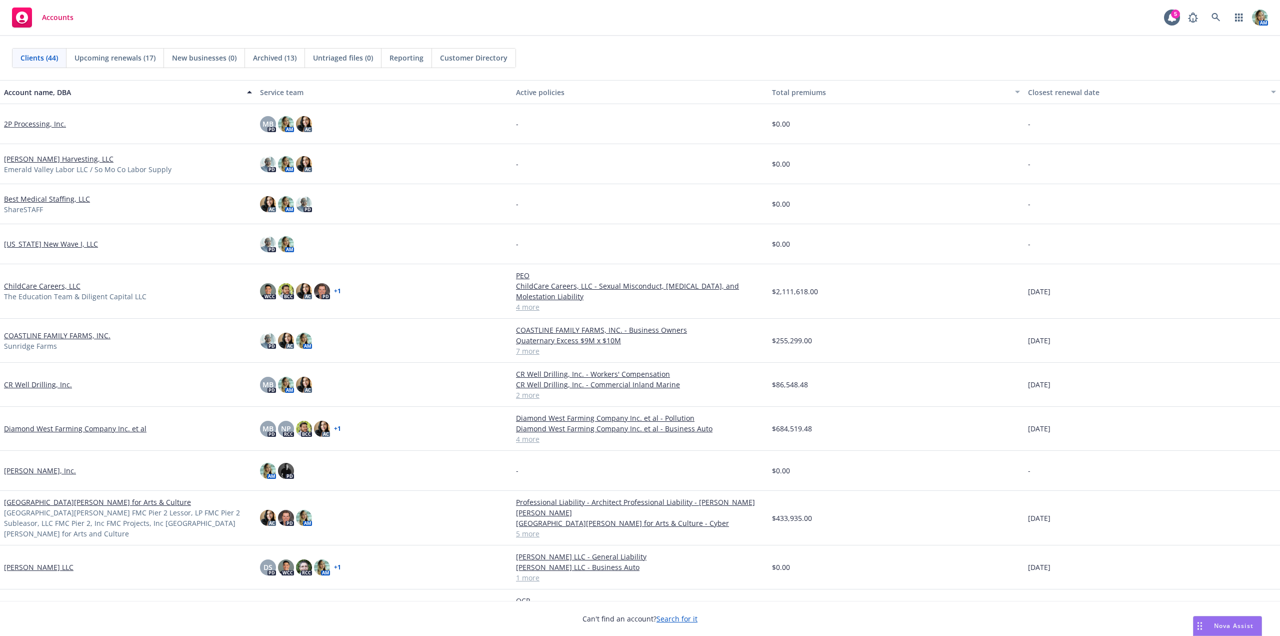
click at [87, 431] on link "Diamond West Farming Company Inc. et al" at bounding box center [75, 428] width 143 height 11
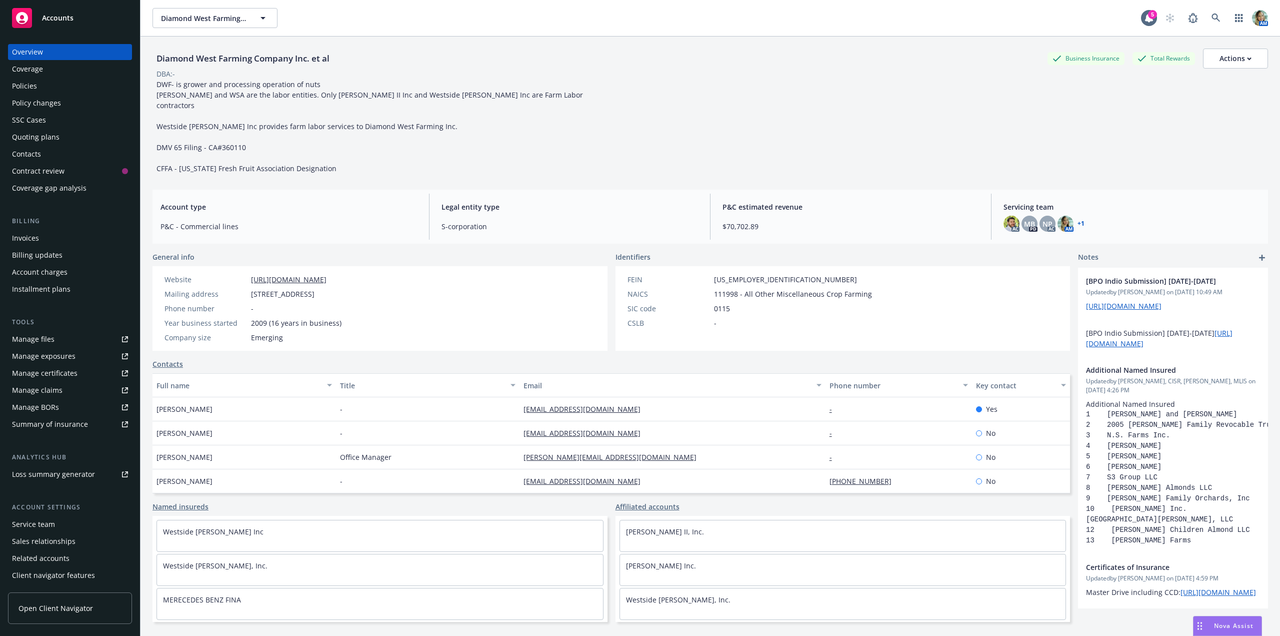
drag, startPoint x: 328, startPoint y: 283, endPoint x: 355, endPoint y: 283, distance: 27.0
click at [346, 289] on div "Mailing address [STREET_ADDRESS]" at bounding box center [253, 294] width 185 height 11
copy span "Kerman, [GEOGRAPHIC_DATA], 93630"
click at [25, 89] on div "Policies" at bounding box center [24, 86] width 25 height 16
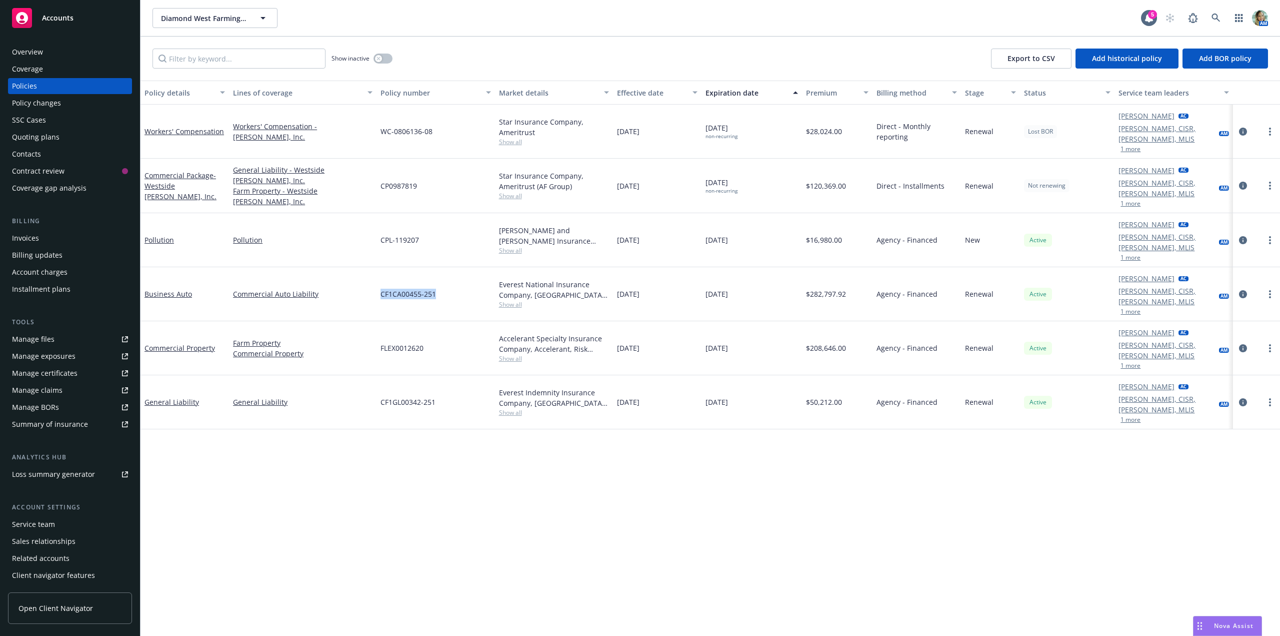
drag, startPoint x: 371, startPoint y: 251, endPoint x: 443, endPoint y: 258, distance: 72.4
click at [443, 267] on div "Business Auto Commercial Auto Liability CF1CA00455-251 Everest National Insuran…" at bounding box center [711, 294] width 1140 height 54
copy div "CF1CA00455-251"
click at [54, 57] on div "Overview" at bounding box center [70, 52] width 116 height 16
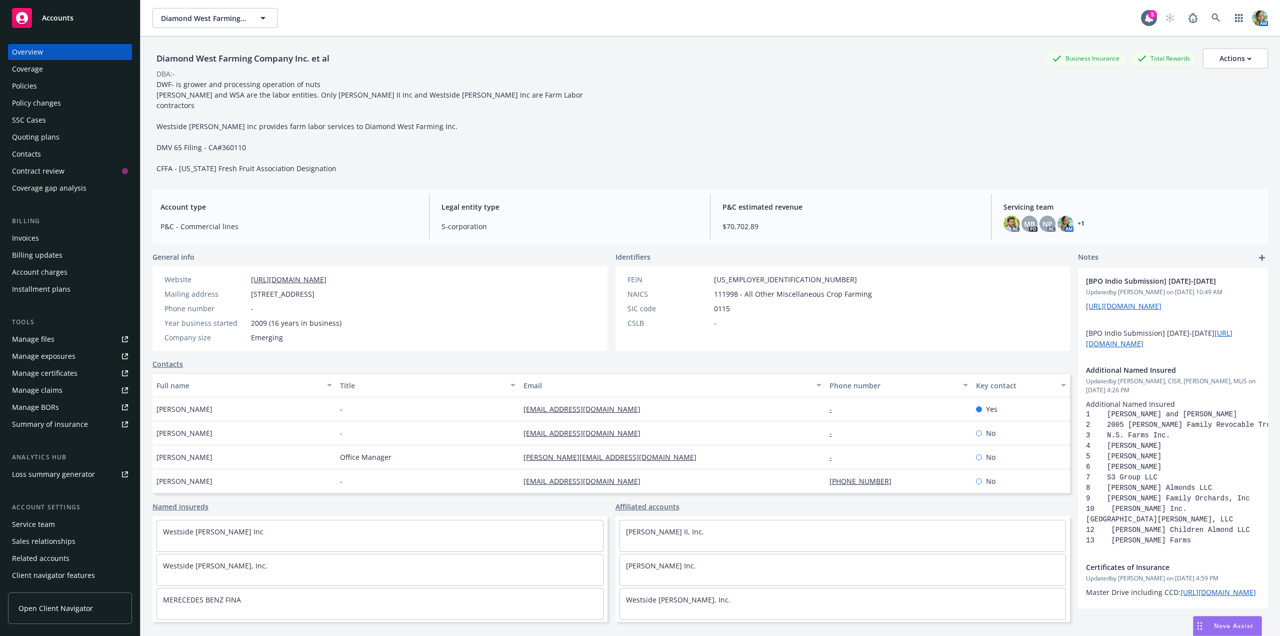
drag, startPoint x: 293, startPoint y: 285, endPoint x: 352, endPoint y: 282, distance: 59.1
click at [315, 289] on span "[STREET_ADDRESS]" at bounding box center [283, 294] width 64 height 11
copy span "Kerman, [GEOGRAPHIC_DATA], 93630"
click at [1232, 631] on div "Nova Assist" at bounding box center [1228, 625] width 68 height 19
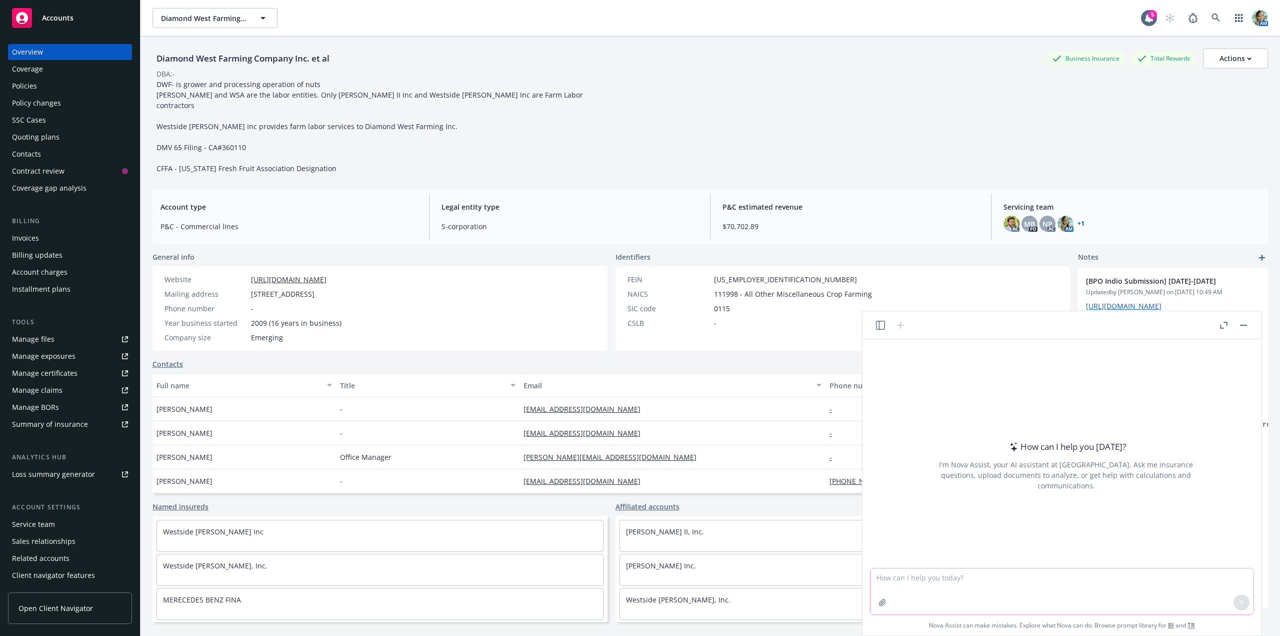
click at [923, 574] on textarea at bounding box center [1062, 591] width 383 height 46
paste textarea "antistacking"
type textarea "what is antistacking"
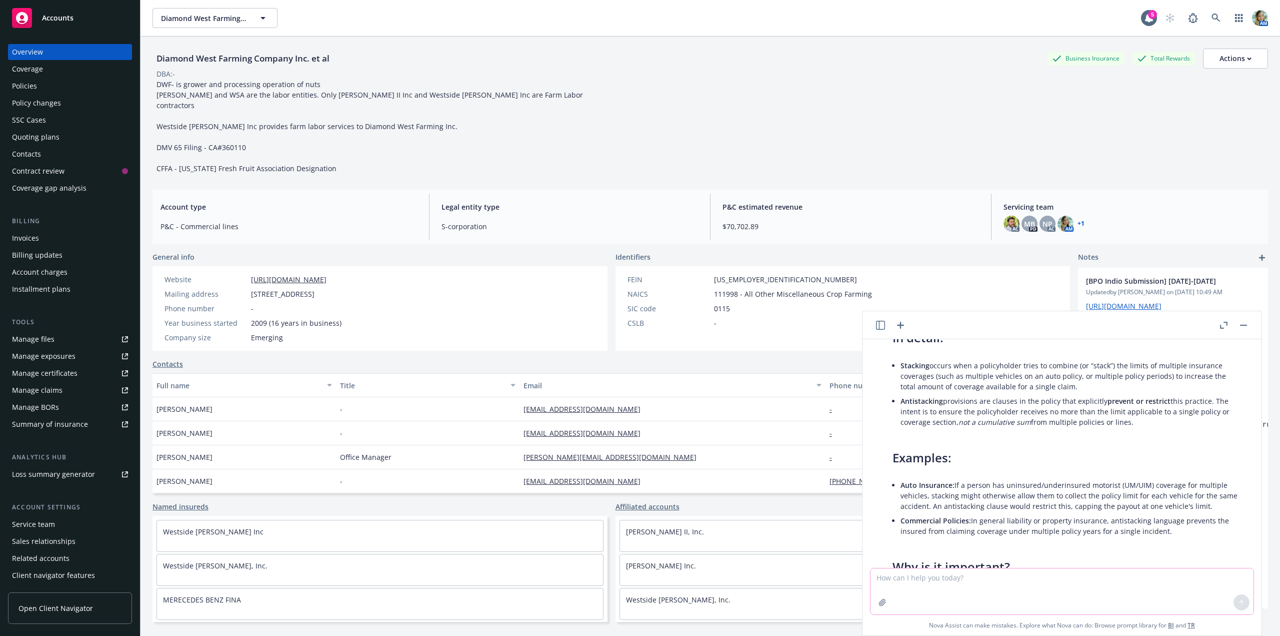
scroll to position [89, 0]
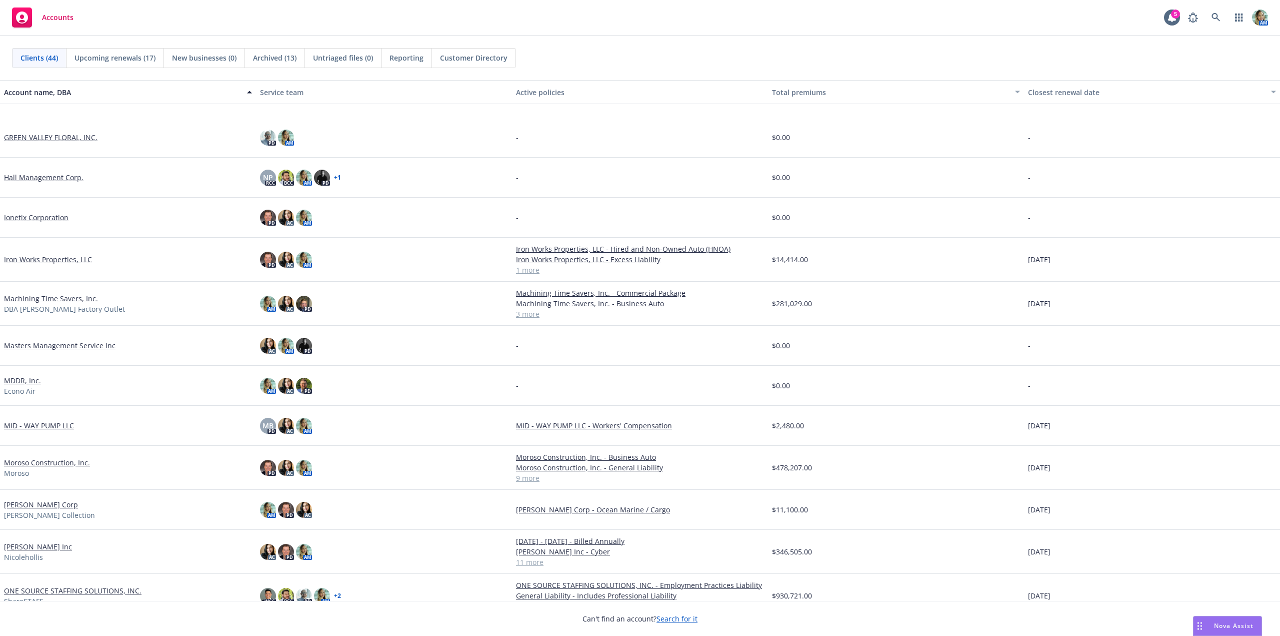
scroll to position [600, 0]
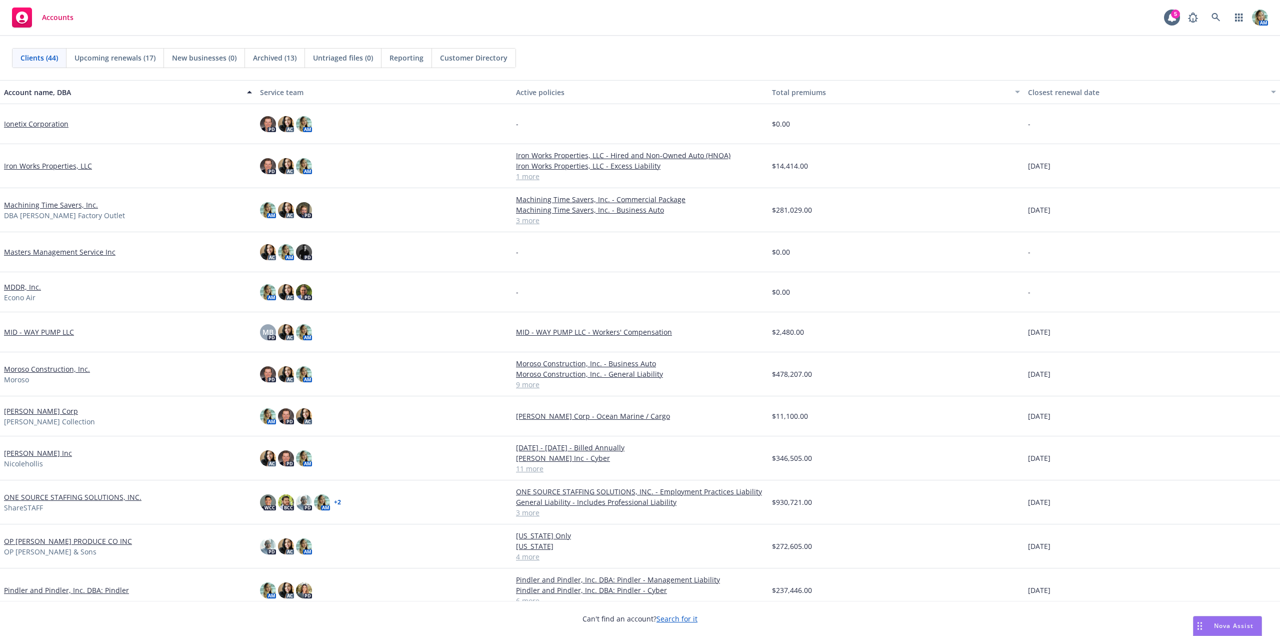
click at [50, 409] on link "[PERSON_NAME] Corp" at bounding box center [41, 411] width 74 height 11
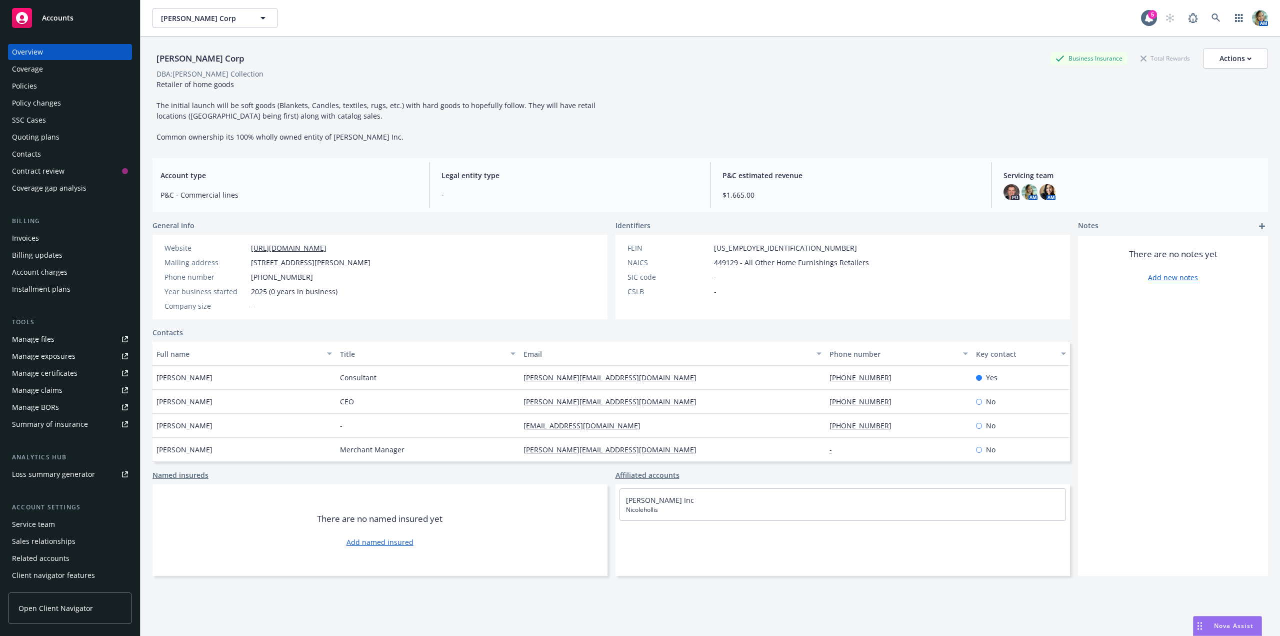
click at [39, 136] on div "Quoting plans" at bounding box center [36, 137] width 48 height 16
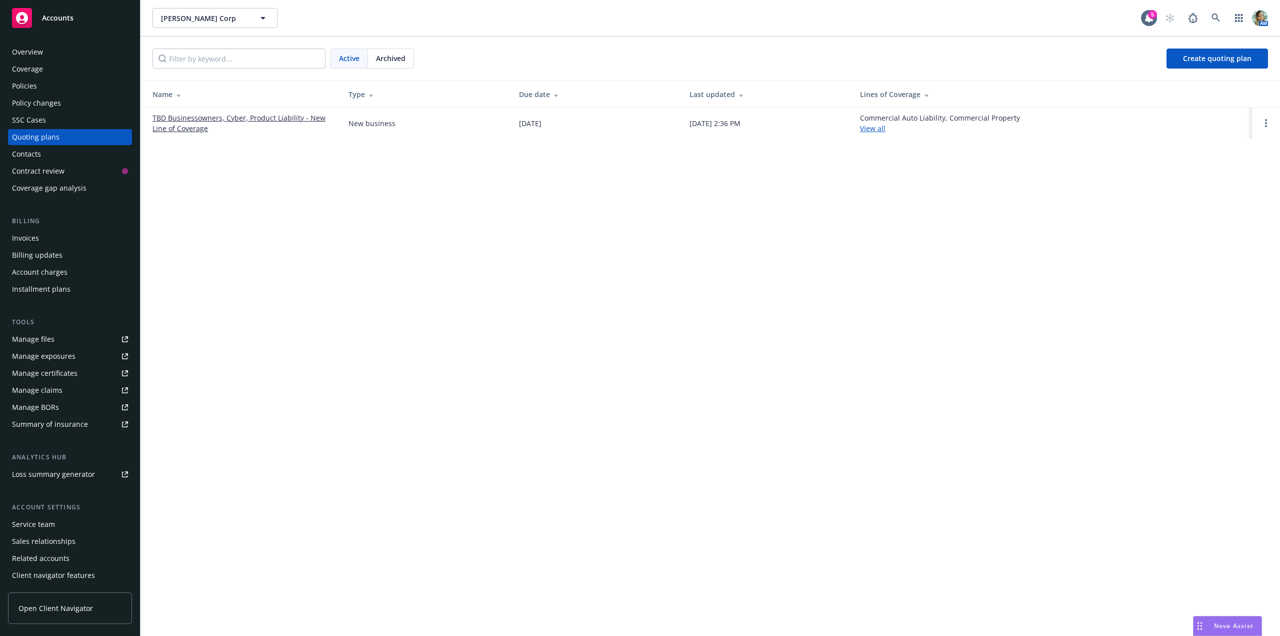
click at [180, 130] on link "TBD Businessowners, Cyber, Product Liability - New Line of Coverage" at bounding box center [243, 123] width 180 height 21
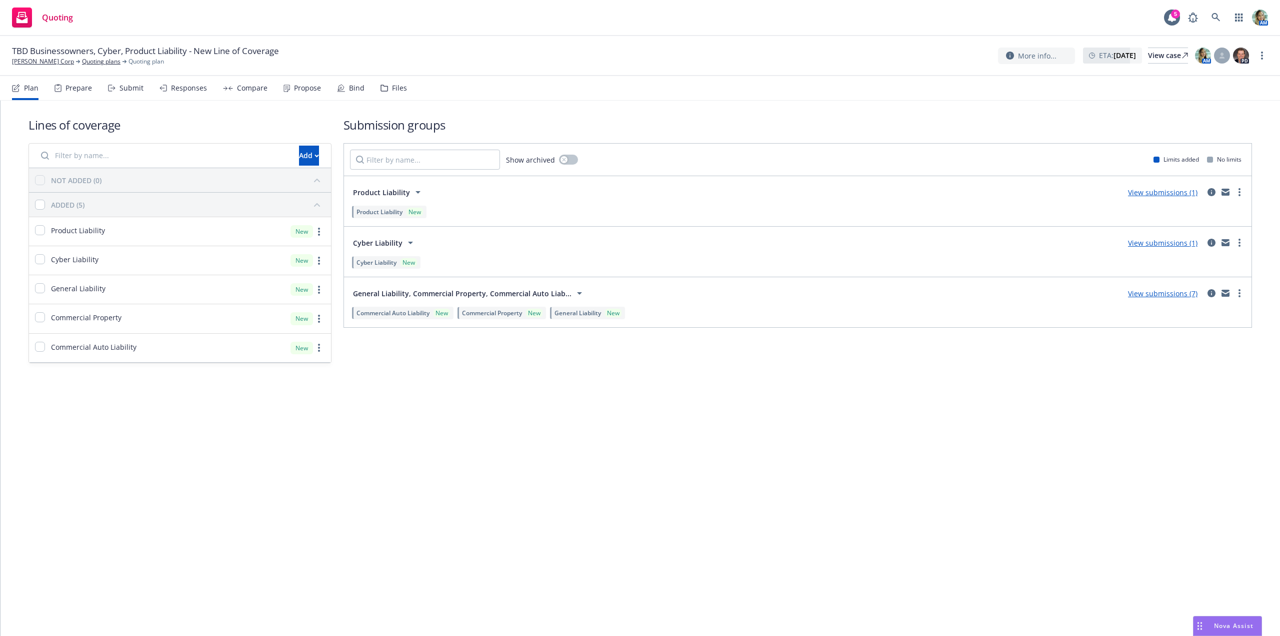
click at [1144, 243] on link "View submissions (1)" at bounding box center [1163, 243] width 70 height 10
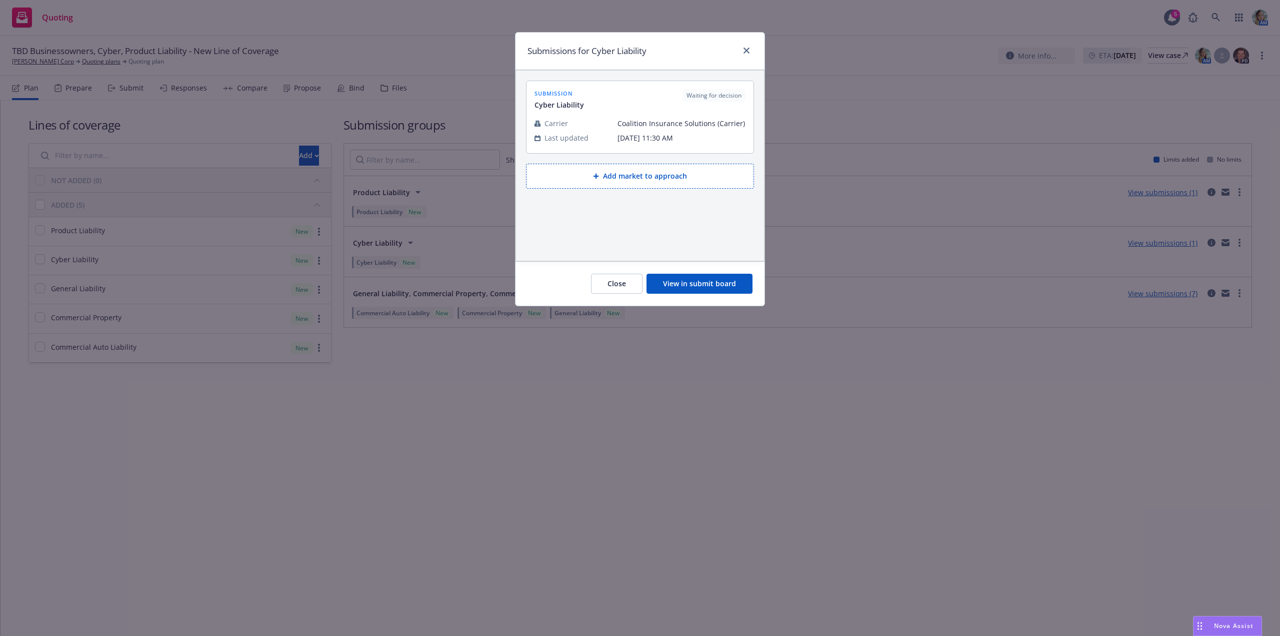
click at [735, 287] on button "View in submit board" at bounding box center [700, 284] width 106 height 20
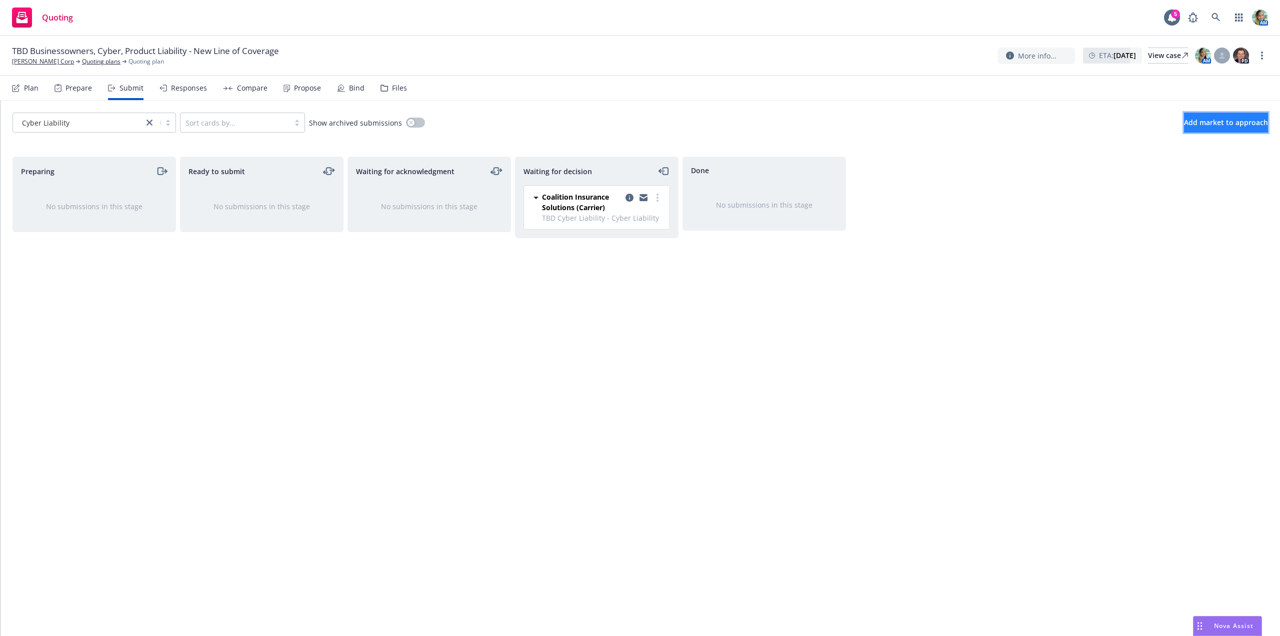
click at [1209, 118] on span "Add market to approach" at bounding box center [1226, 123] width 84 height 10
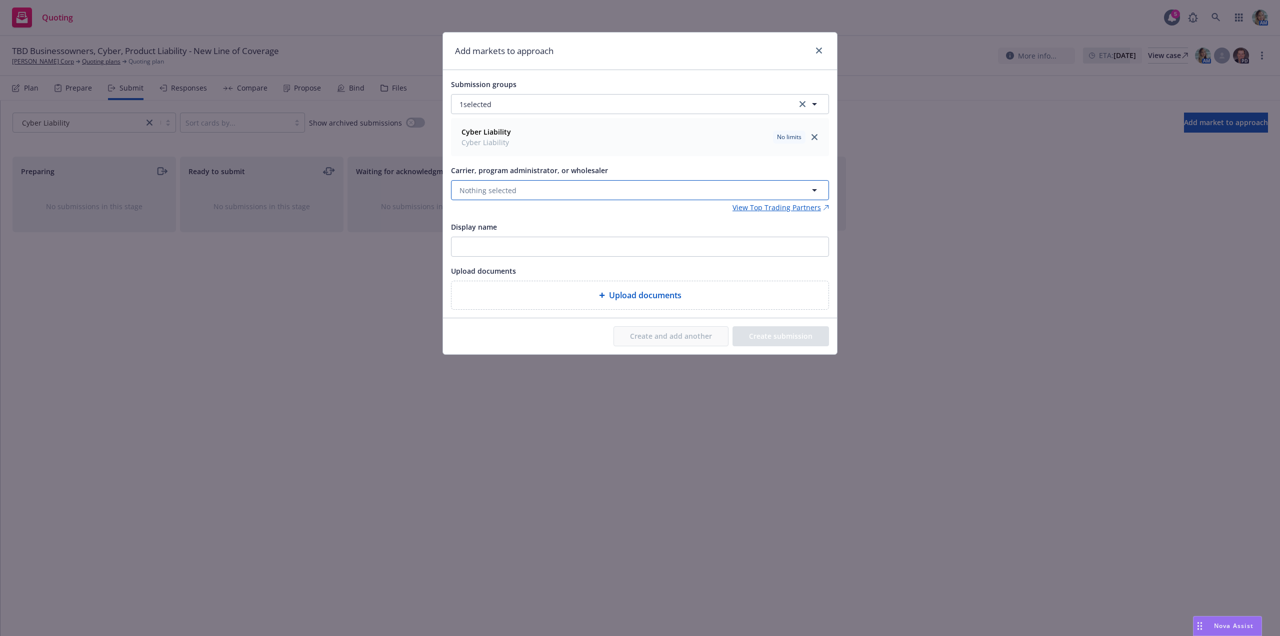
click at [502, 186] on span "Nothing selected" at bounding box center [488, 190] width 57 height 11
type input "chubb"
click at [493, 254] on span "Appointed carrier" at bounding box center [492, 253] width 60 height 11
click at [495, 246] on input "Display name" at bounding box center [640, 246] width 377 height 19
type input "T"
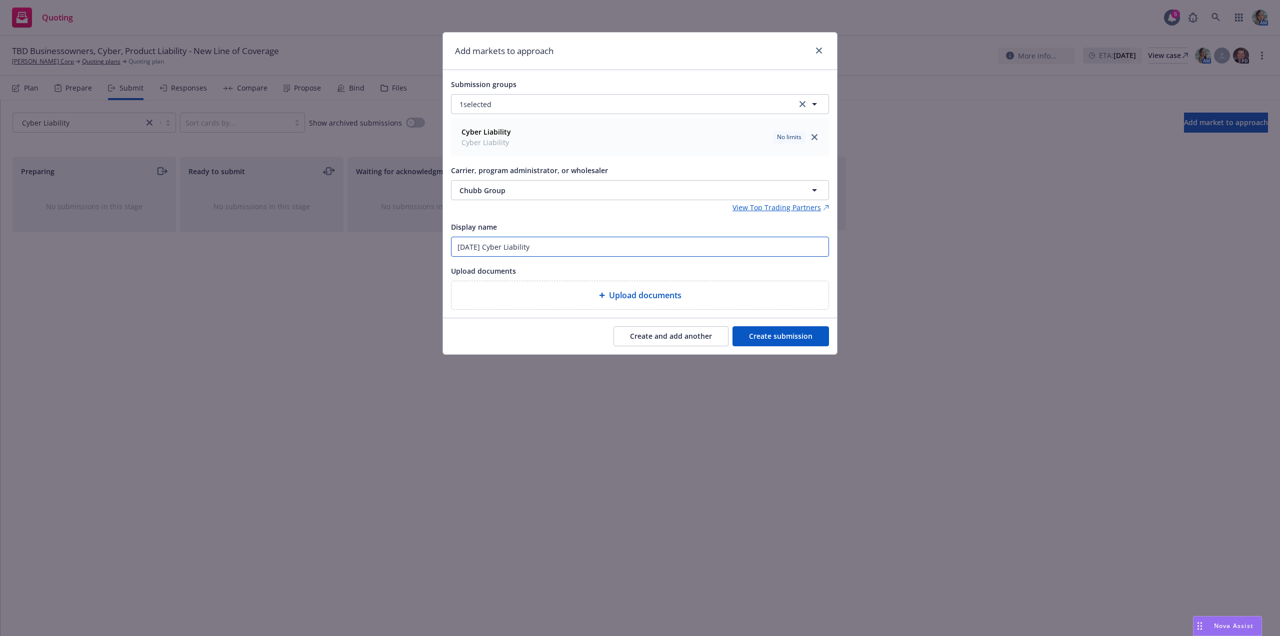
type input "9/1/25 Cyber Liability"
click at [756, 333] on button "Create submission" at bounding box center [781, 336] width 97 height 20
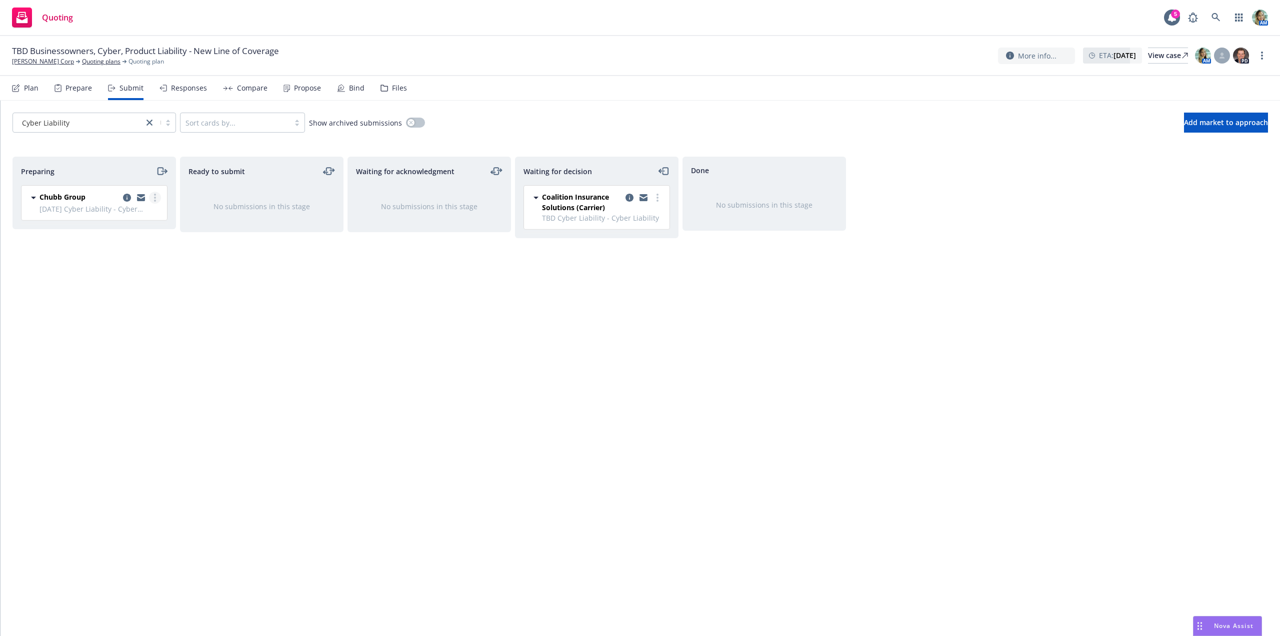
click at [155, 201] on circle "more" at bounding box center [155, 201] width 2 height 2
click at [109, 235] on span "Log acknowledgement" at bounding box center [110, 238] width 99 height 10
click at [420, 372] on div "Waiting for acknowledgment No submissions in this stage" at bounding box center [430, 386] width 164 height 458
click at [381, 84] on div "Files" at bounding box center [394, 88] width 27 height 24
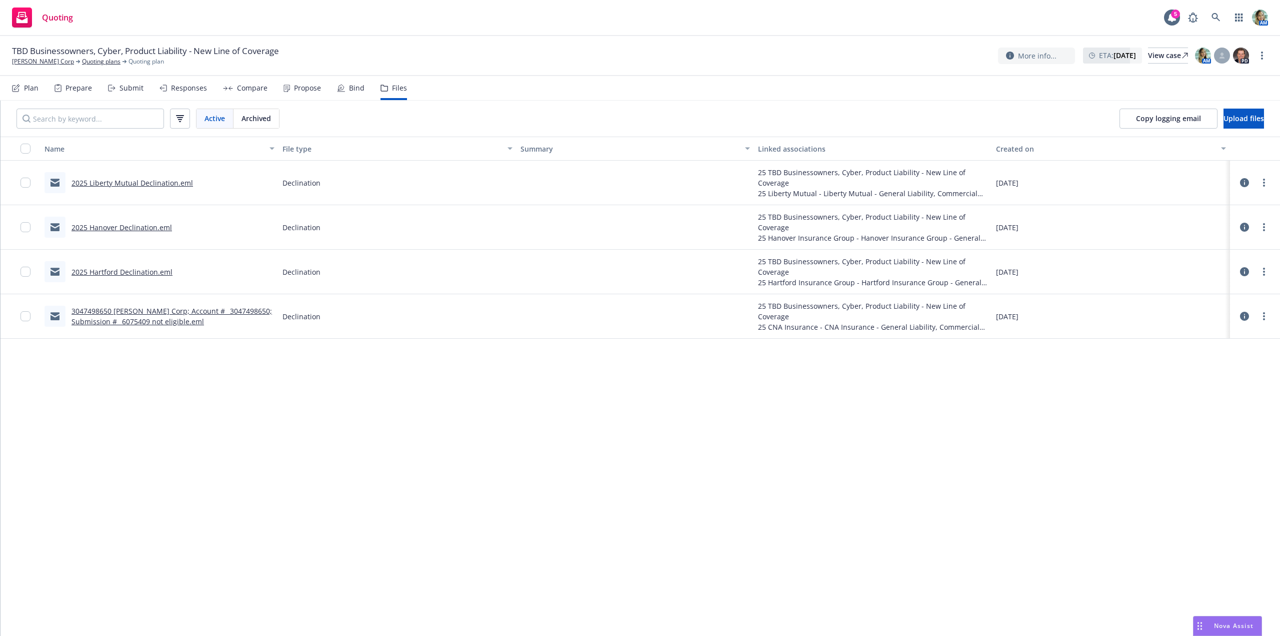
click at [1189, 116] on div "Copy logging email Upload files" at bounding box center [1192, 119] width 145 height 20
click at [1224, 119] on span "Upload files" at bounding box center [1244, 119] width 41 height 10
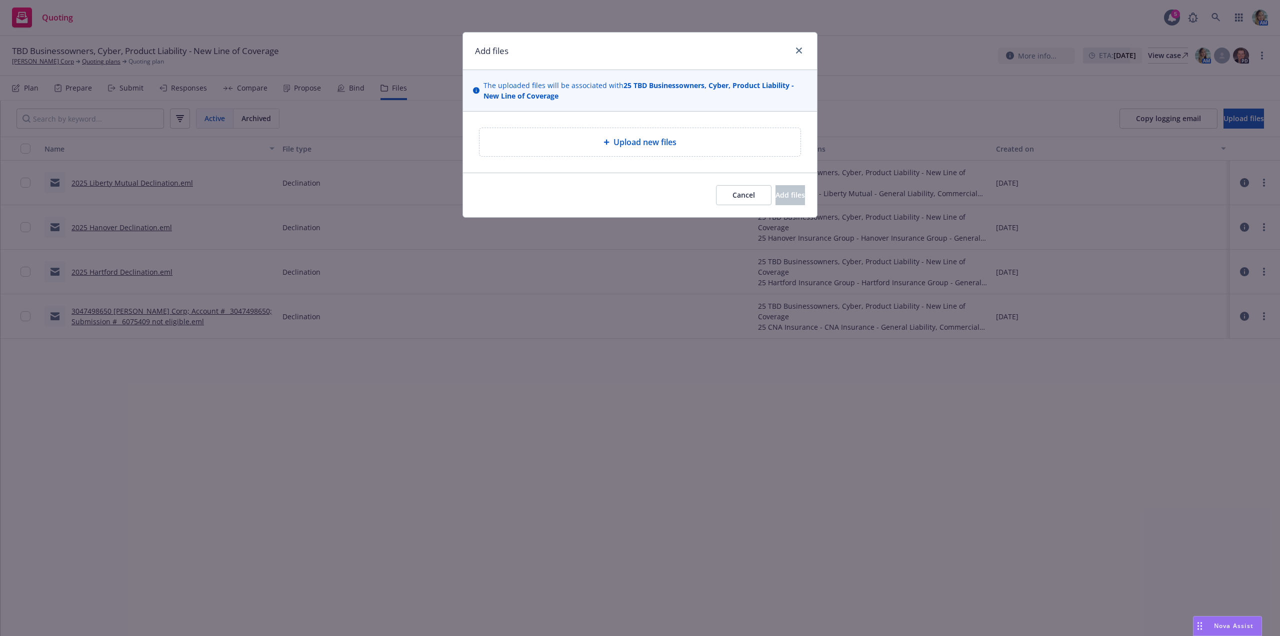
click at [633, 152] on div "Upload new files" at bounding box center [640, 142] width 321 height 28
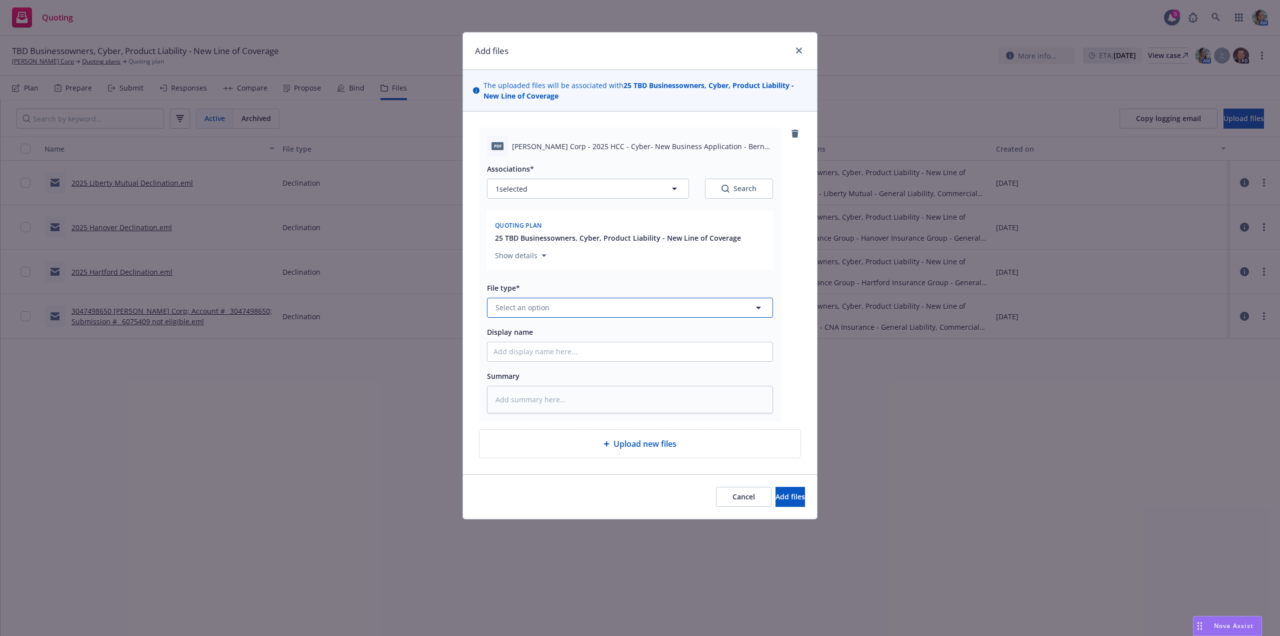
click at [531, 303] on span "Select an option" at bounding box center [523, 307] width 54 height 11
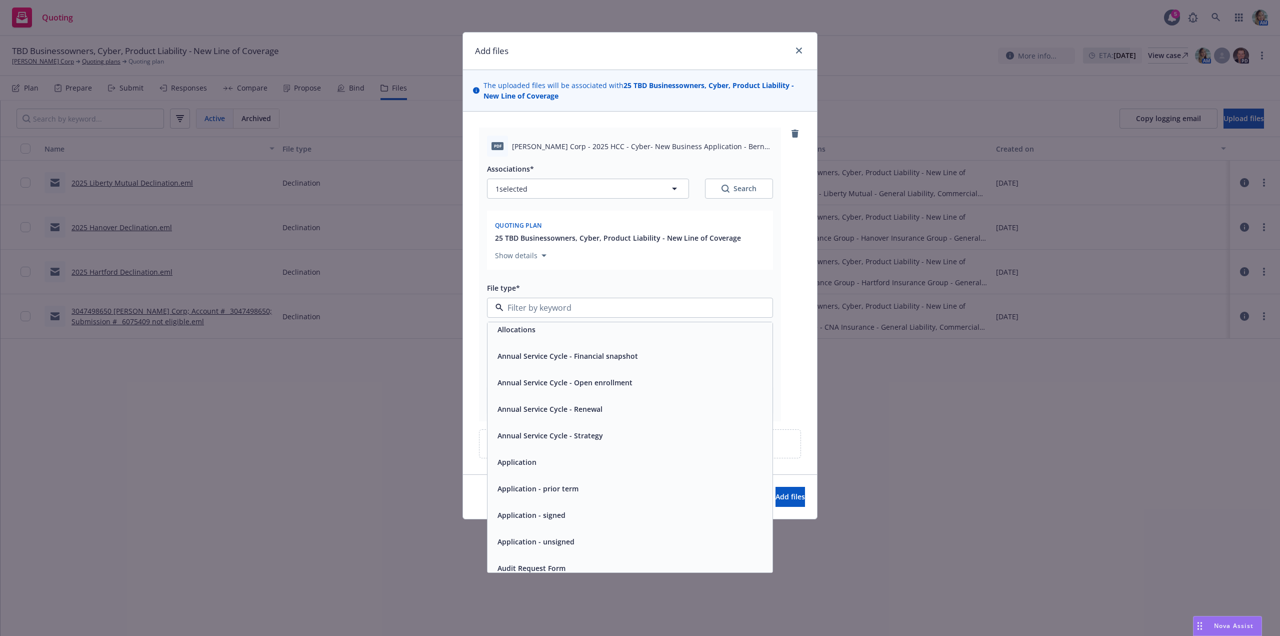
scroll to position [50, 0]
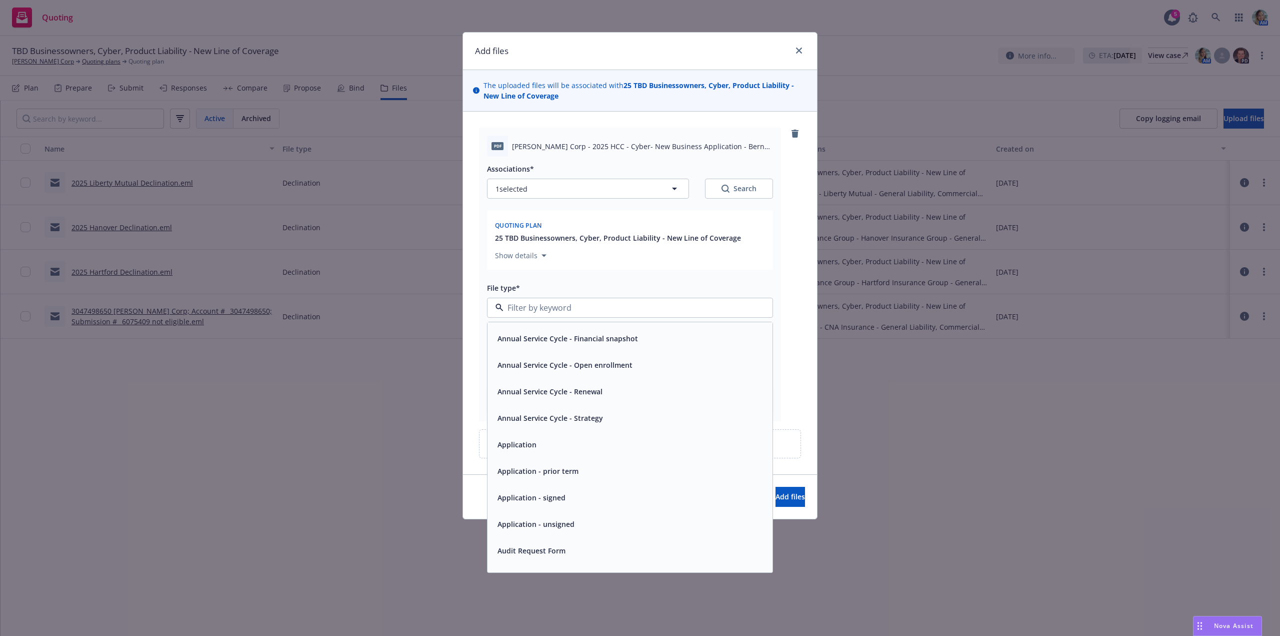
click at [570, 521] on span "Application - unsigned" at bounding box center [536, 524] width 77 height 11
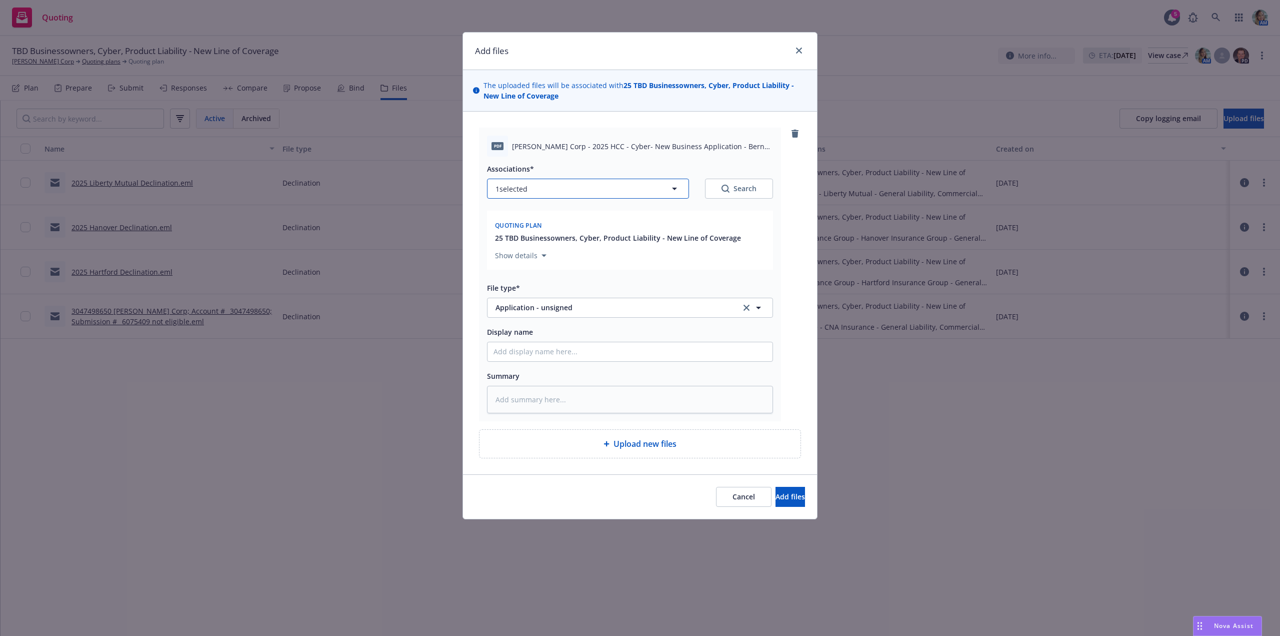
click at [560, 189] on button "1 selected" at bounding box center [588, 189] width 202 height 20
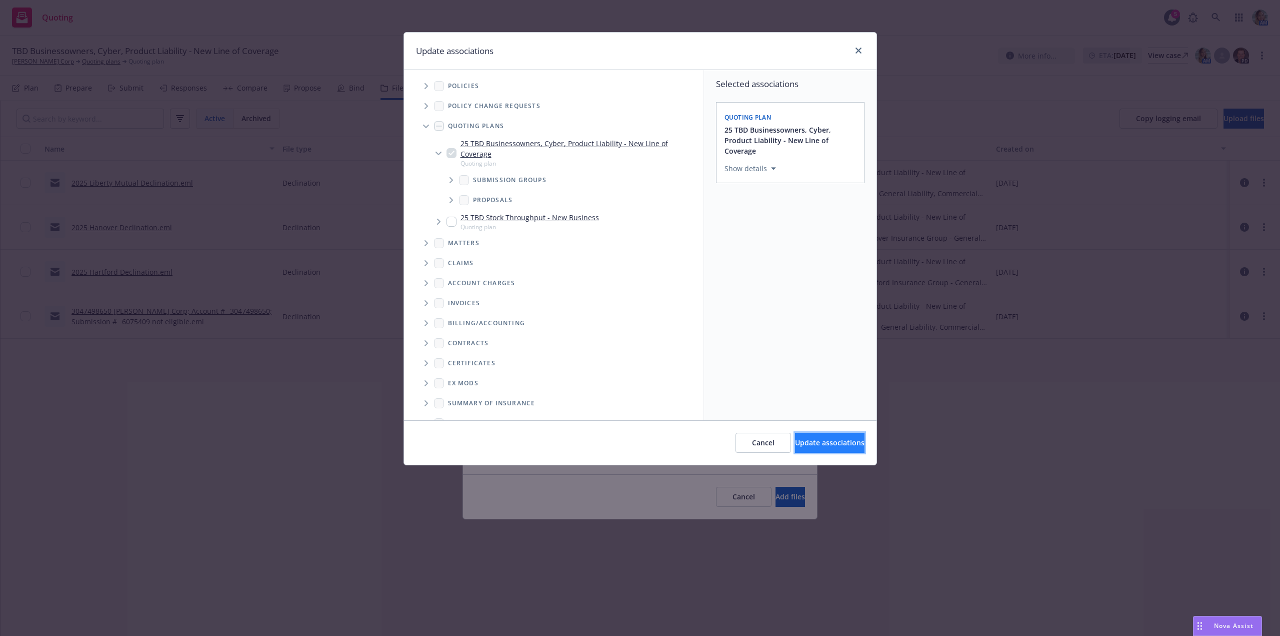
click at [795, 437] on button "Update associations" at bounding box center [830, 443] width 70 height 20
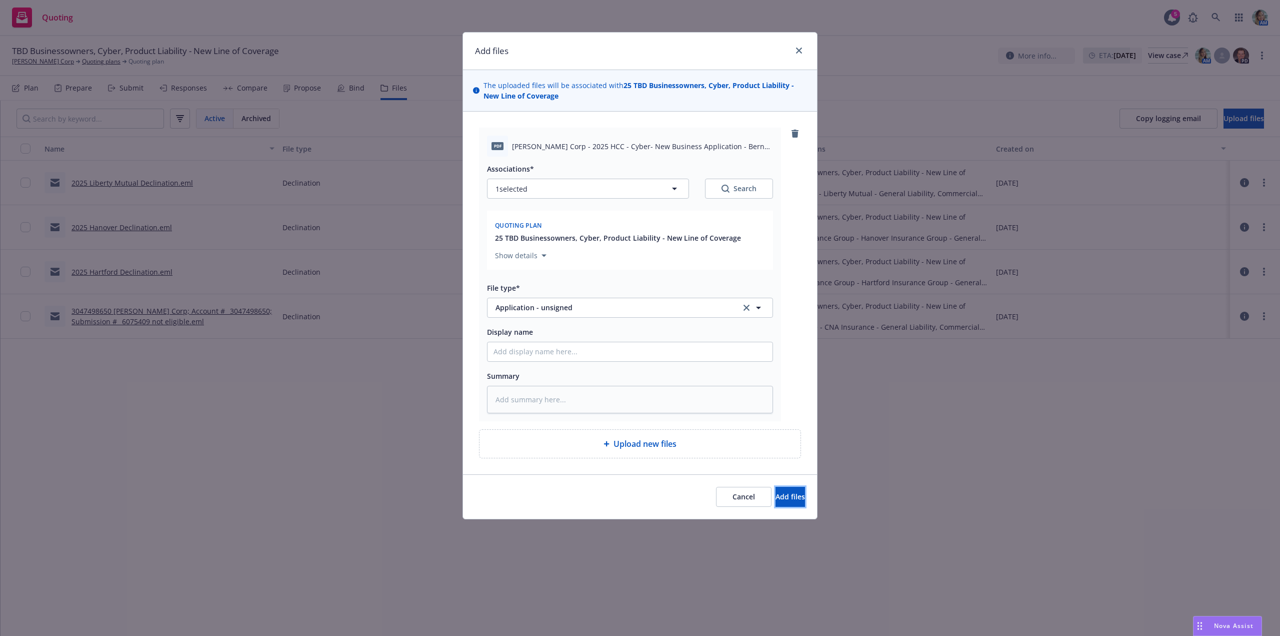
click at [788, 491] on button "Add files" at bounding box center [791, 497] width 30 height 20
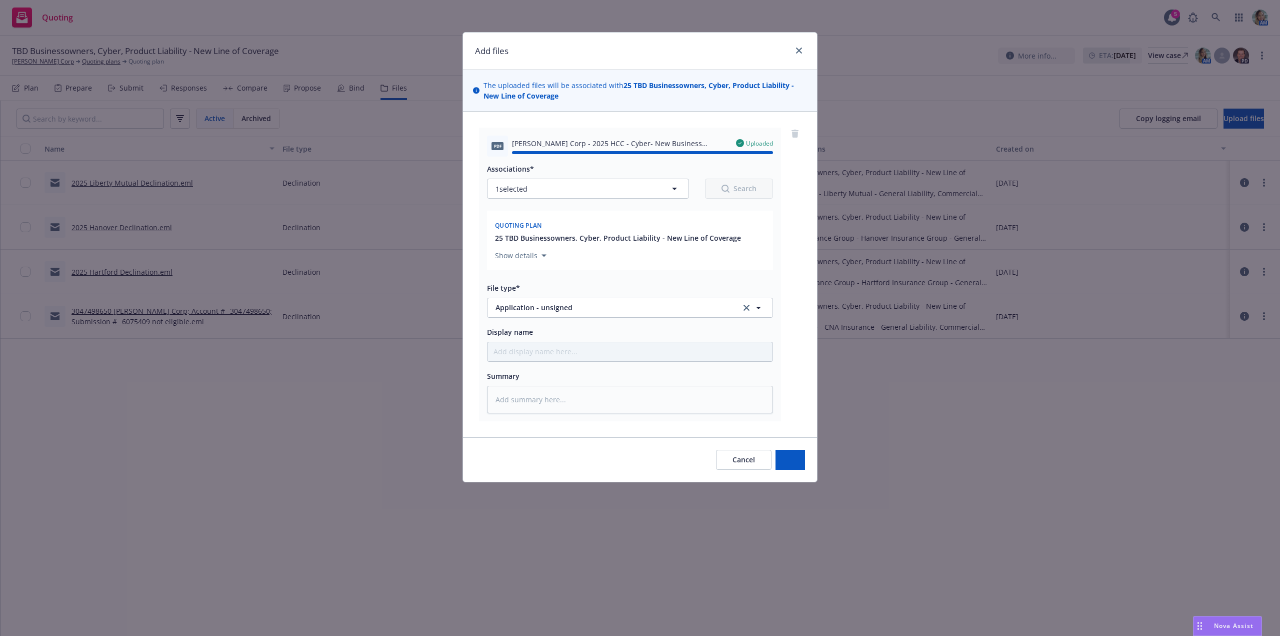
type textarea "x"
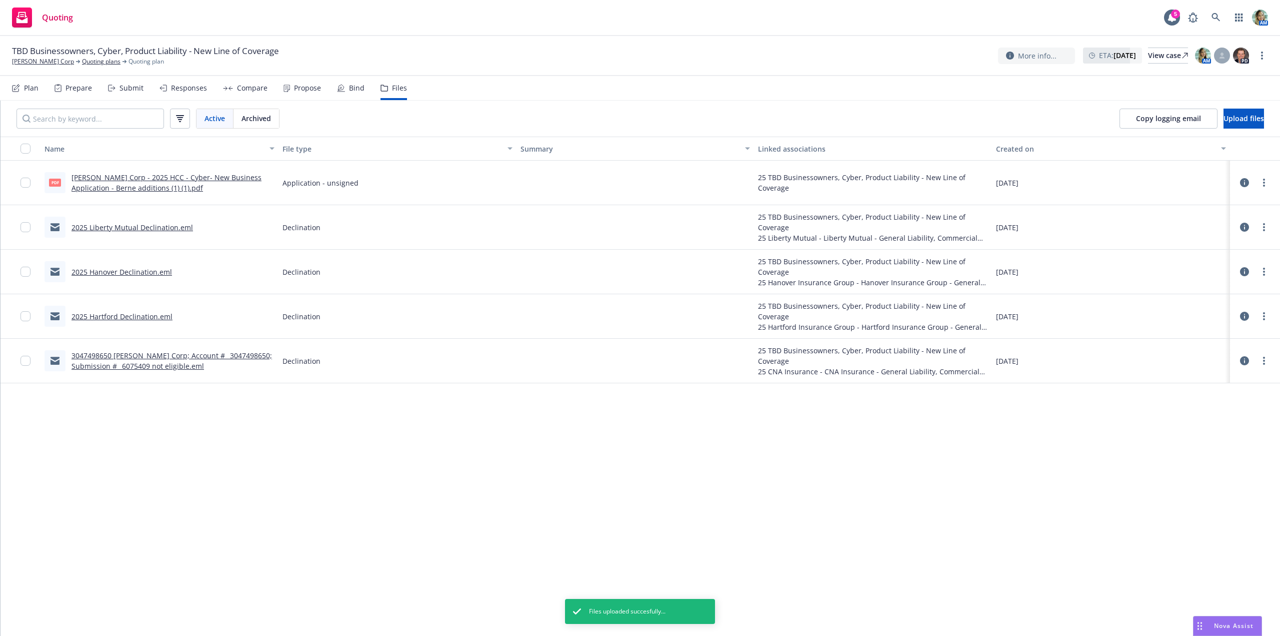
click at [506, 463] on div "Name File type Summary Linked associations Created on pdf Nicole Hollis Corp - …" at bounding box center [641, 386] width 1280 height 499
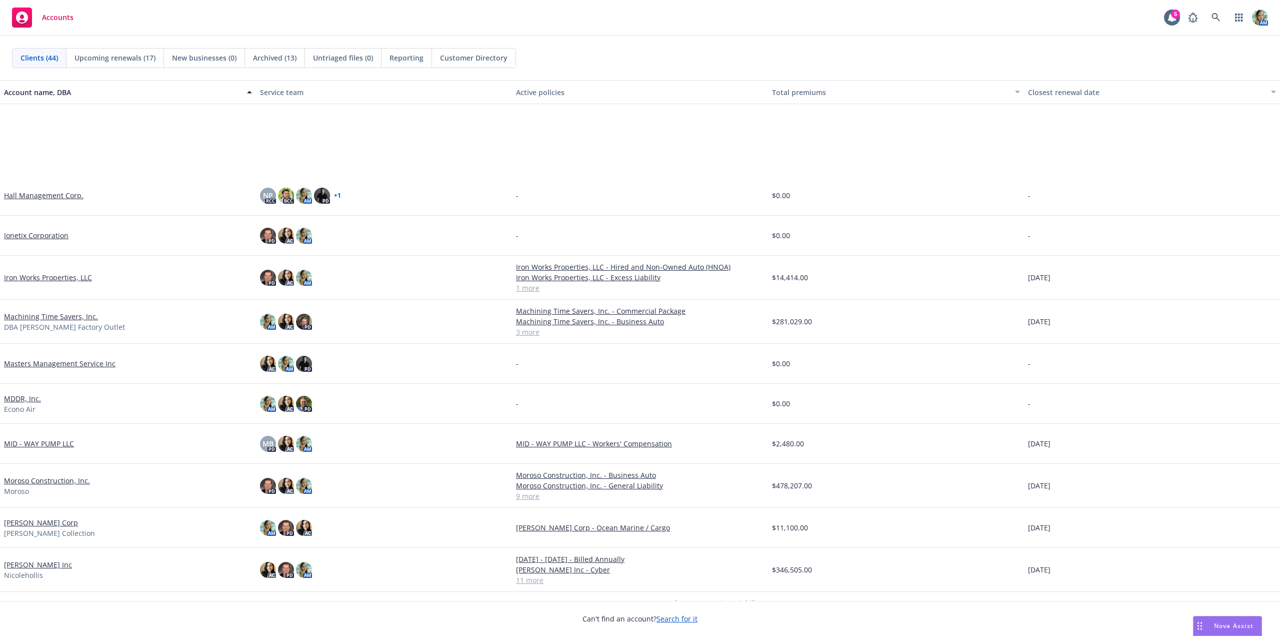
scroll to position [664, 0]
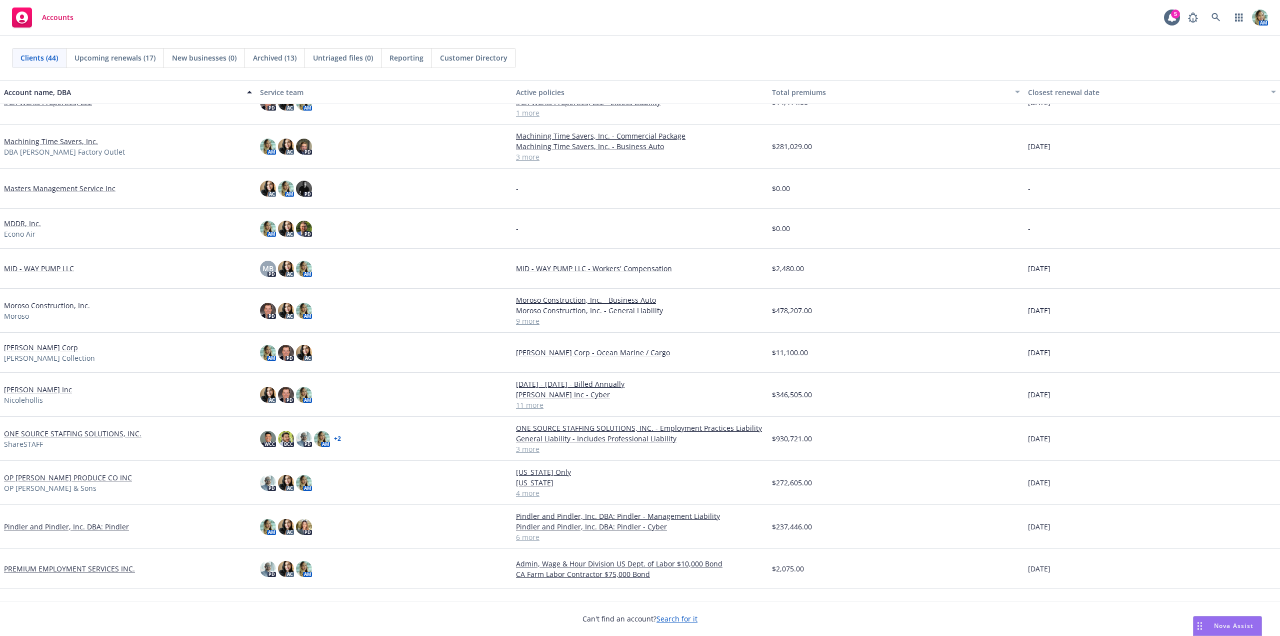
click at [48, 391] on link "[PERSON_NAME] Inc" at bounding box center [38, 389] width 68 height 11
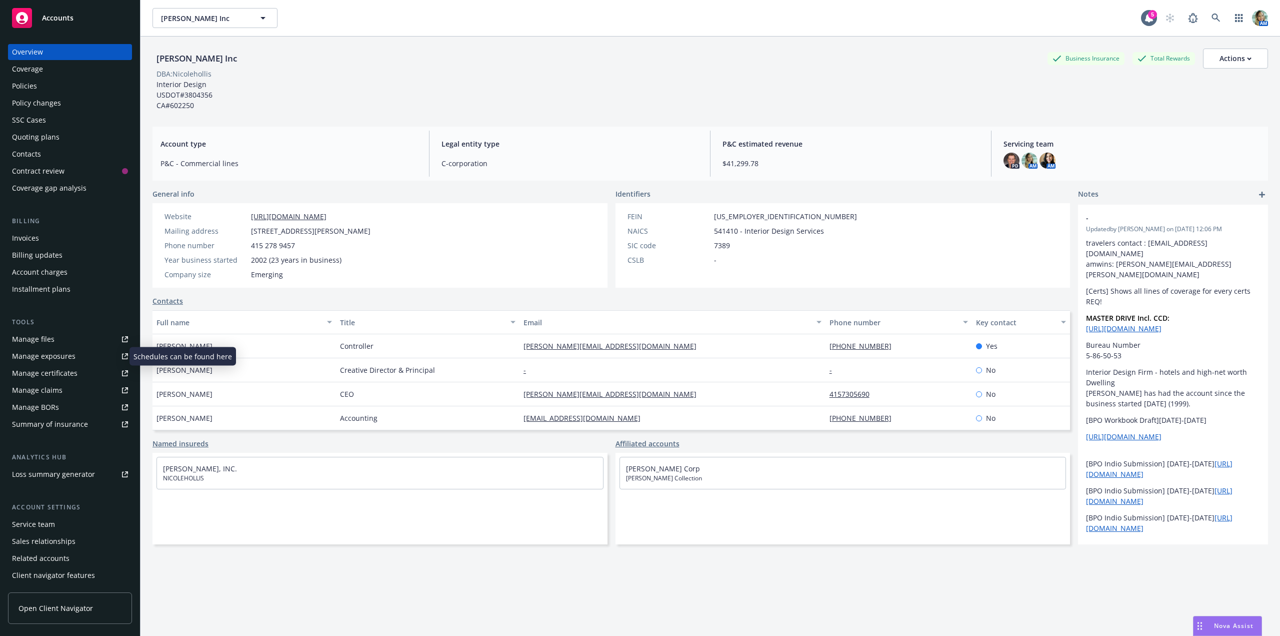
click at [59, 358] on div "Manage exposures" at bounding box center [44, 356] width 64 height 16
click at [50, 337] on div "Manage files" at bounding box center [33, 339] width 43 height 16
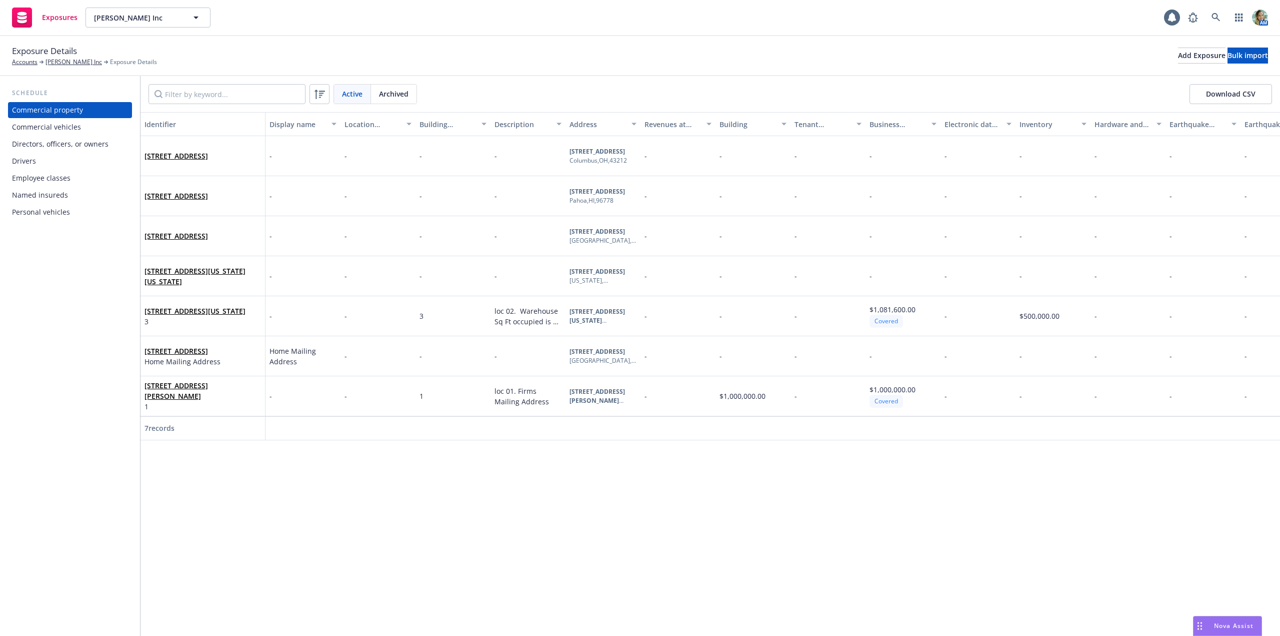
click at [36, 165] on div "Drivers" at bounding box center [70, 161] width 116 height 16
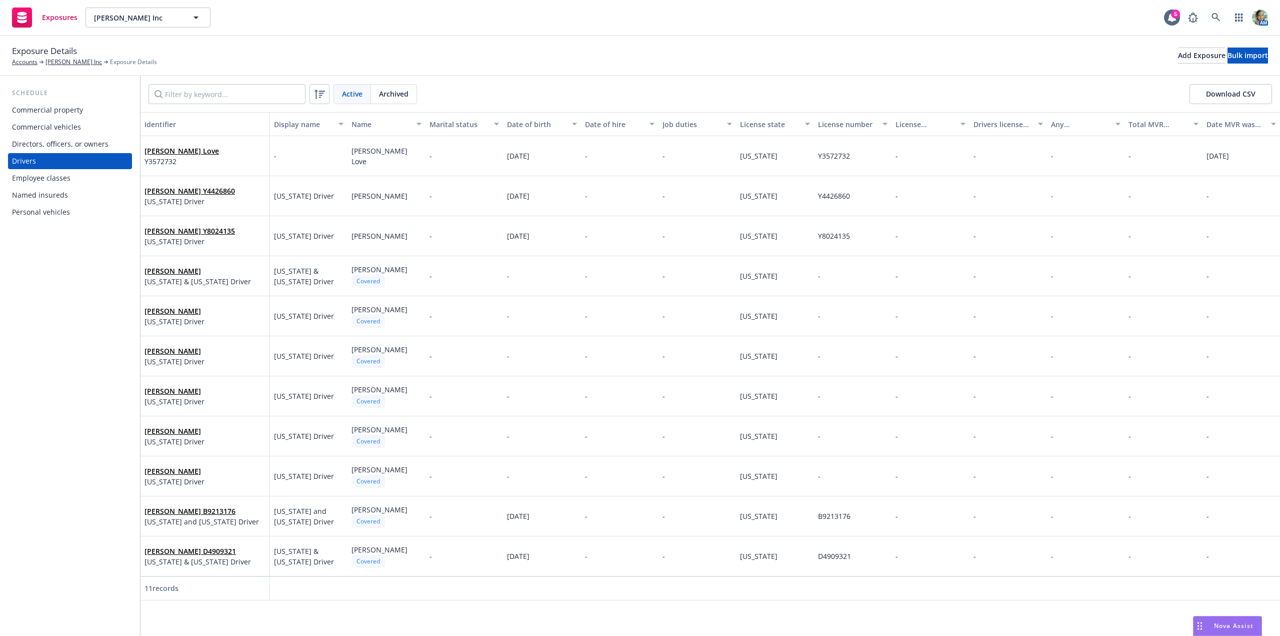
click at [1223, 96] on button "Download CSV" at bounding box center [1231, 94] width 83 height 20
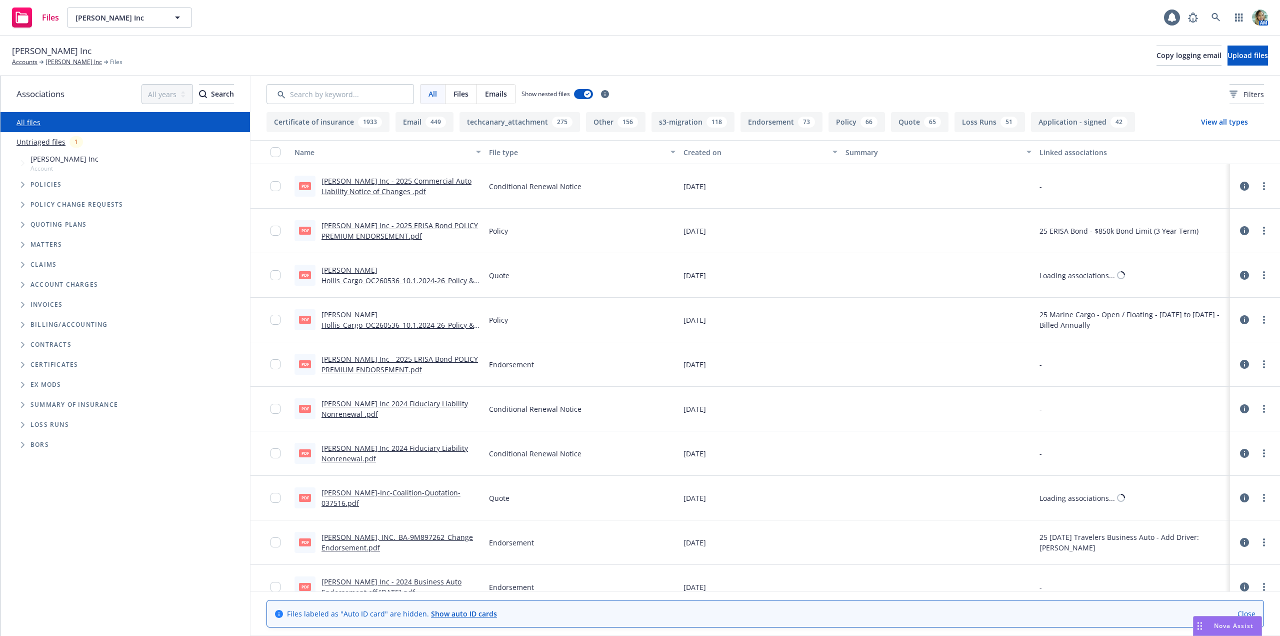
click at [46, 147] on link "Untriaged files" at bounding box center [41, 142] width 49 height 11
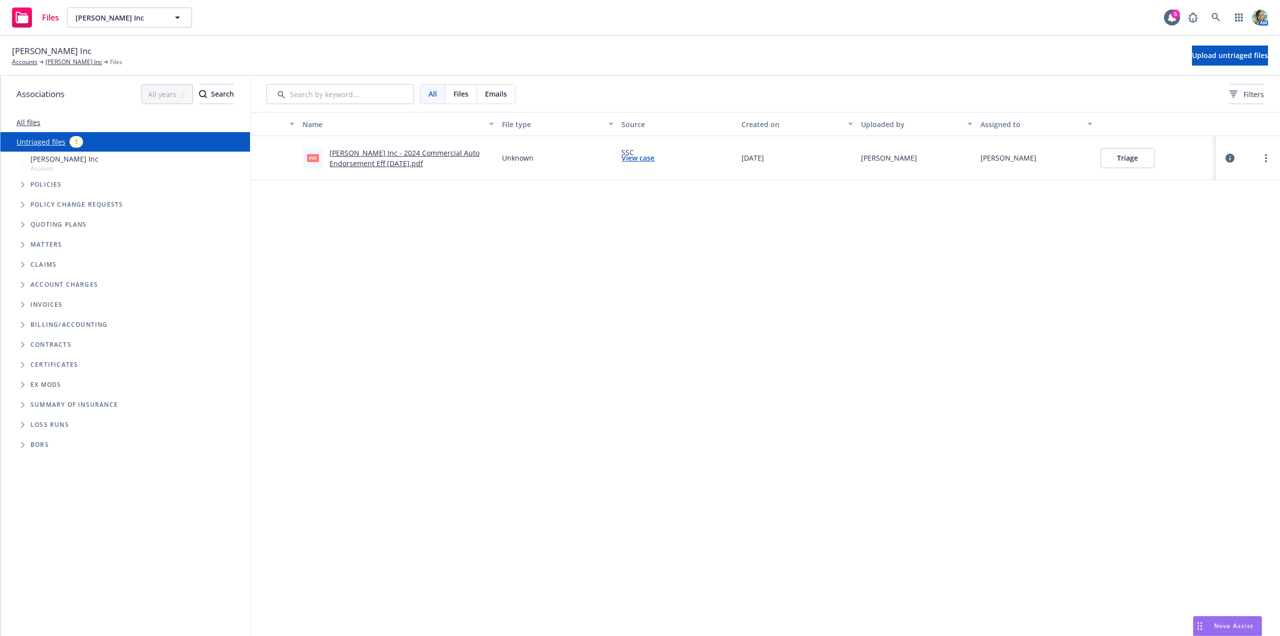
click at [1138, 152] on button "Triage" at bounding box center [1128, 158] width 54 height 20
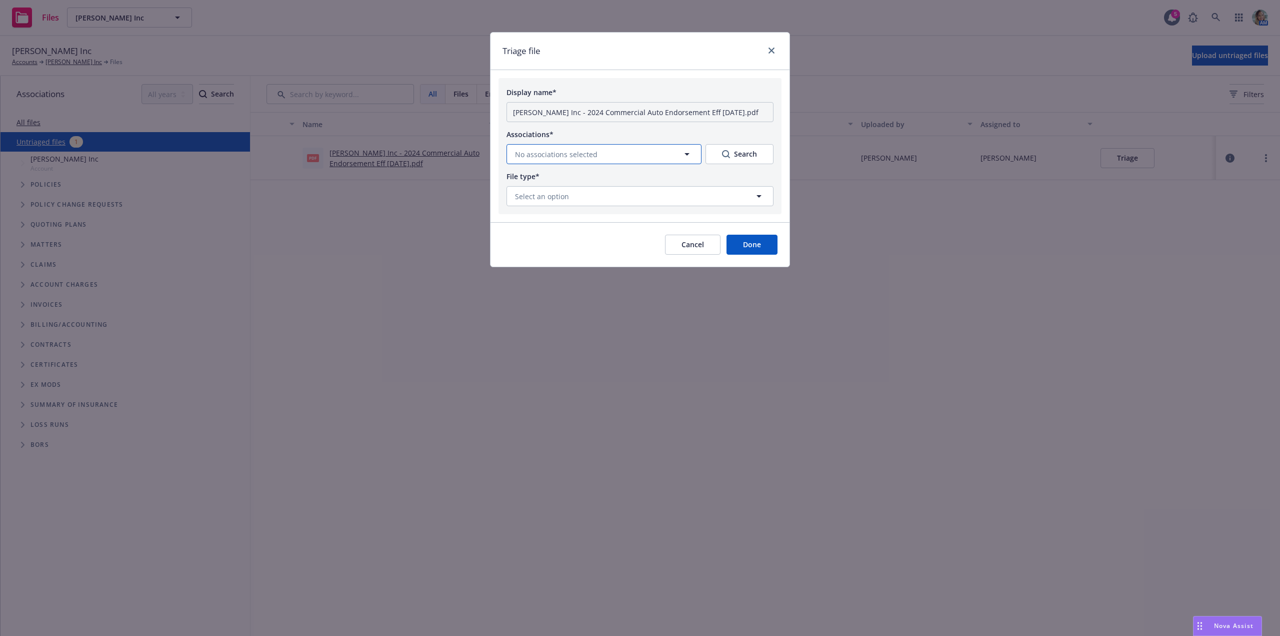
click at [593, 157] on span "No associations selected" at bounding box center [556, 154] width 83 height 11
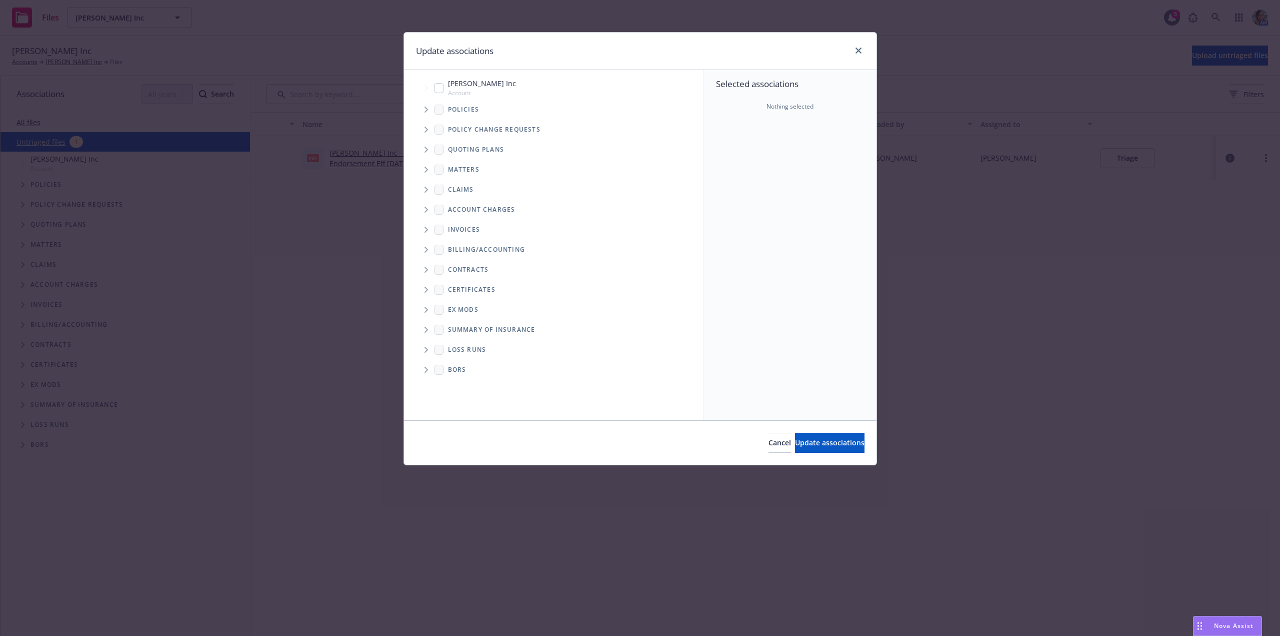
click at [438, 91] on input "Tree Example" at bounding box center [439, 88] width 10 height 10
checkbox input "true"
drag, startPoint x: 787, startPoint y: 441, endPoint x: 700, endPoint y: 294, distance: 171.5
click at [795, 441] on span "Update associations" at bounding box center [830, 443] width 70 height 10
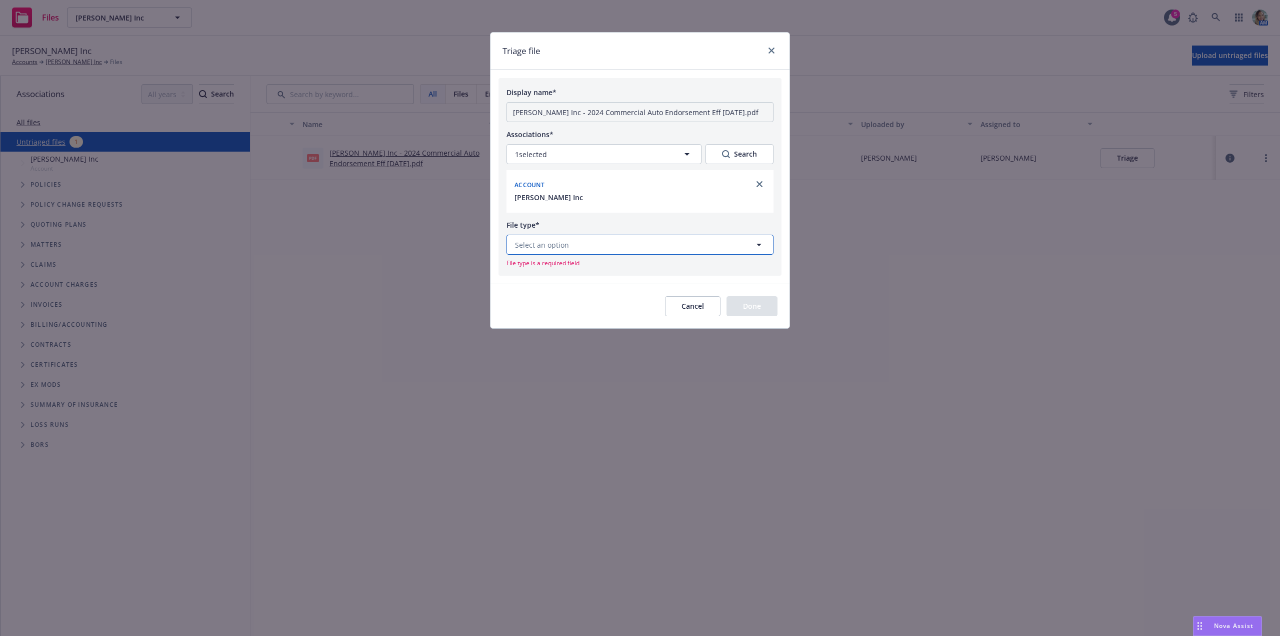
click at [575, 250] on button "Select an option" at bounding box center [640, 245] width 267 height 20
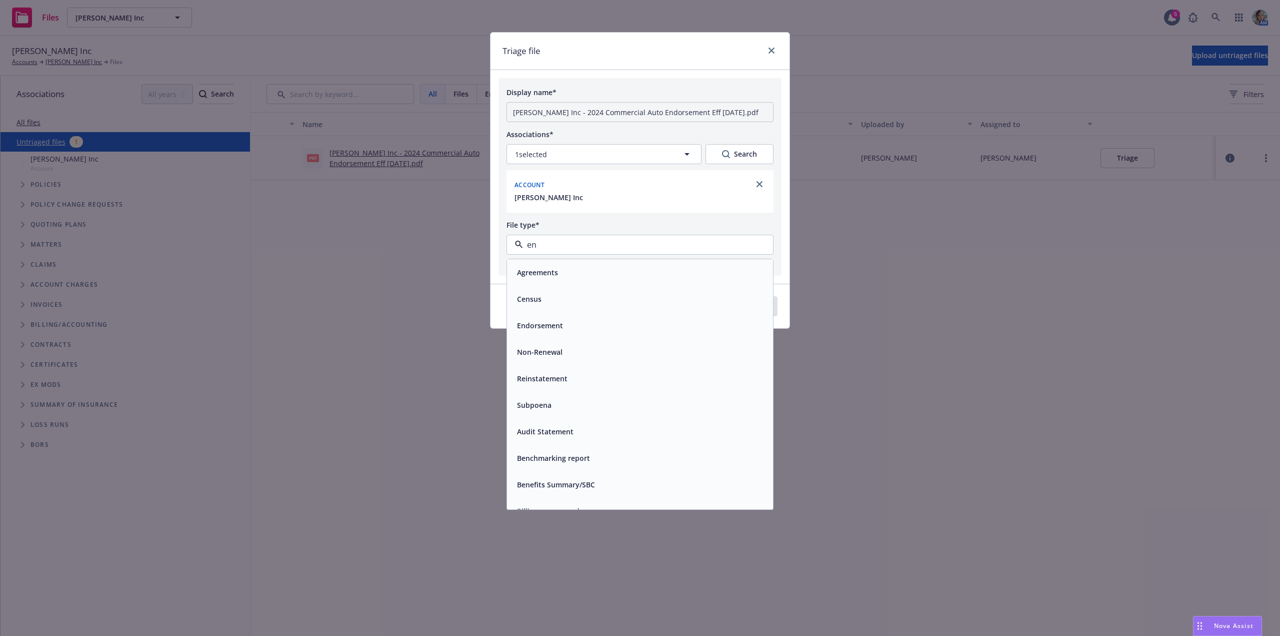
type input "end"
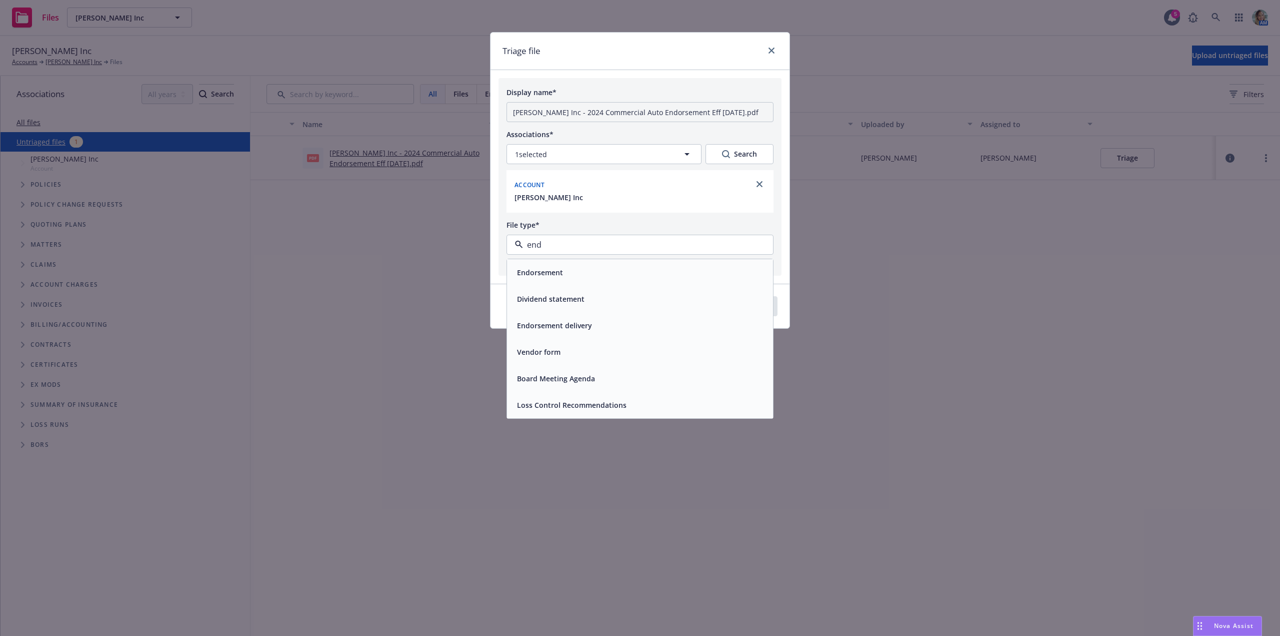
click at [558, 275] on span "Endorsement" at bounding box center [540, 272] width 46 height 11
click at [742, 295] on button "Done" at bounding box center [752, 293] width 51 height 20
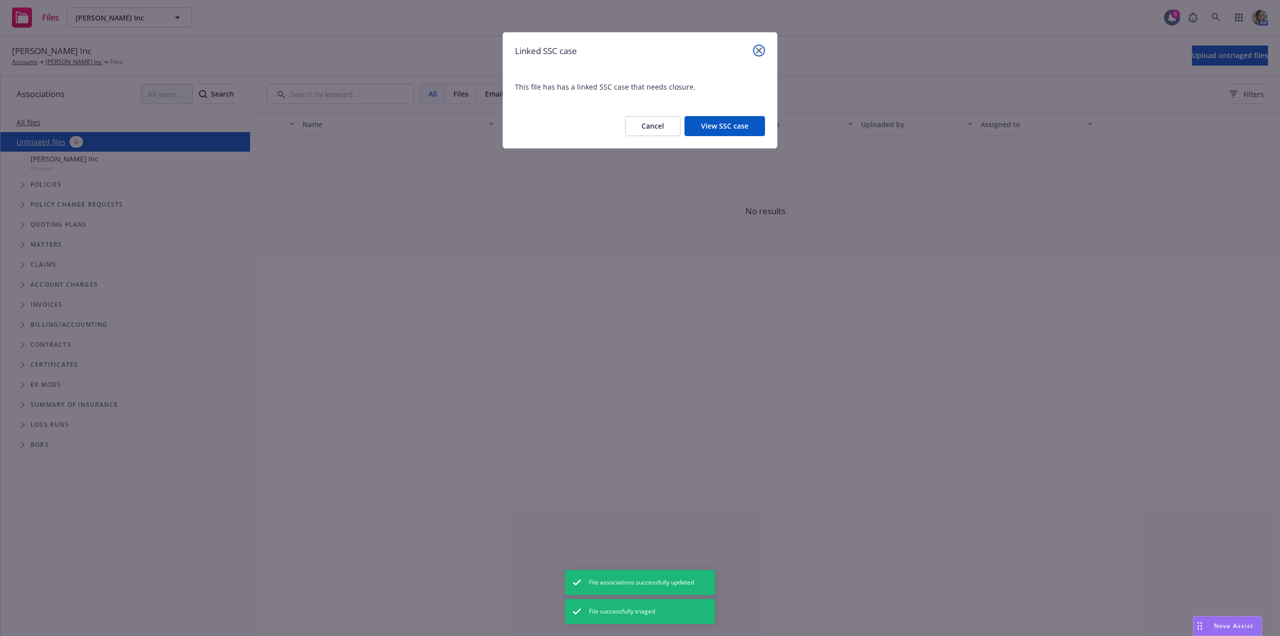
click at [763, 55] on link "close" at bounding box center [759, 51] width 12 height 12
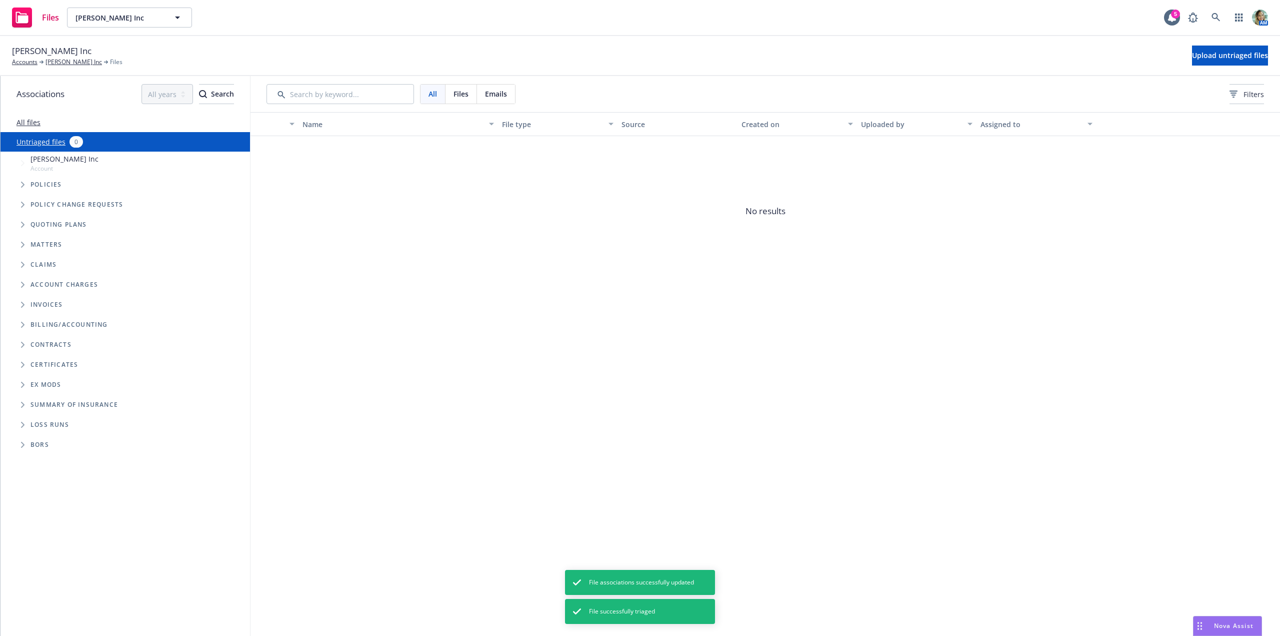
click at [529, 312] on div "Name File type Source Created on Uploaded by Assigned to No results" at bounding box center [766, 374] width 1030 height 524
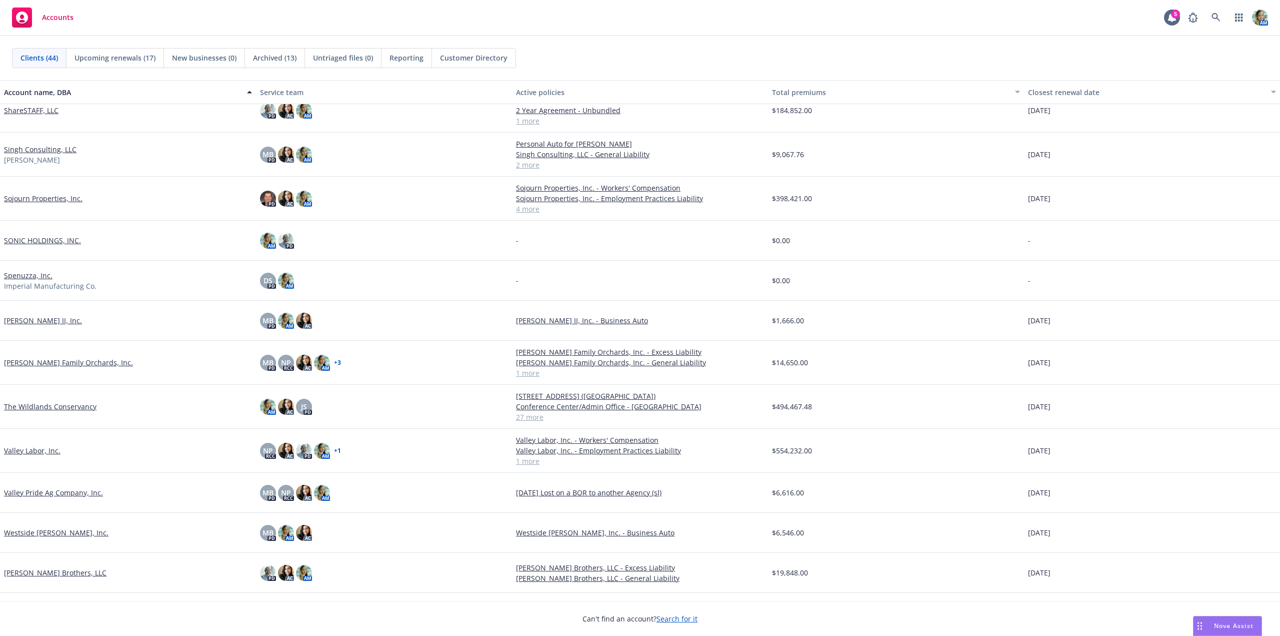
scroll to position [1292, 0]
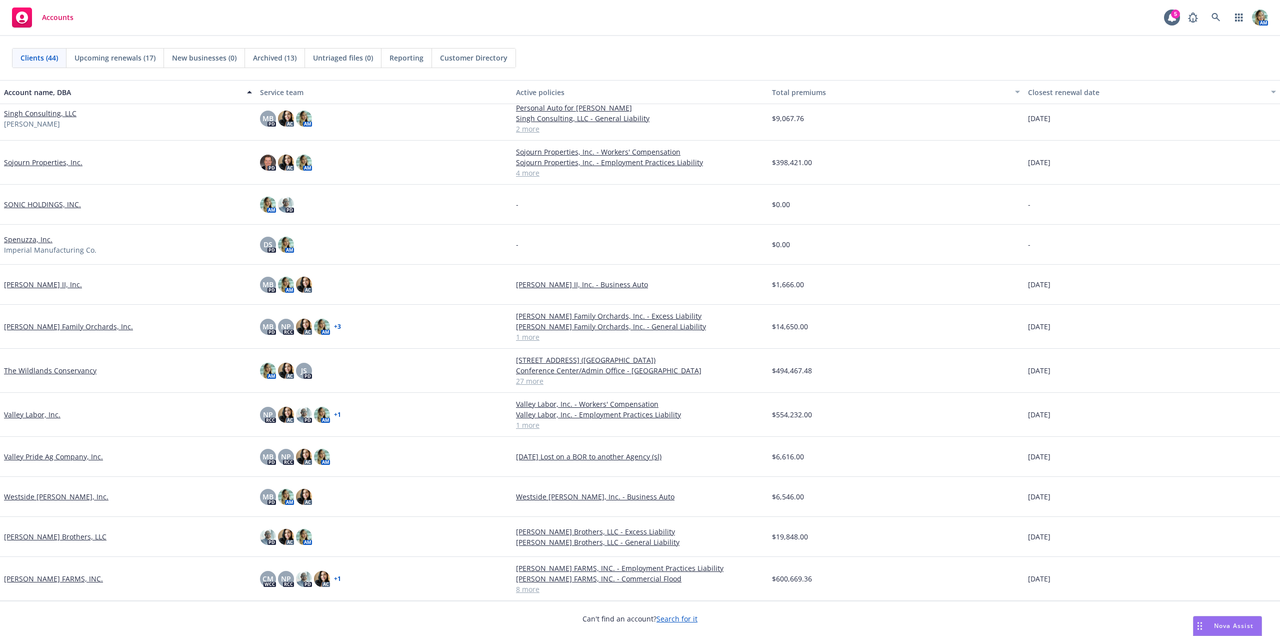
click at [79, 372] on link "The Wildlands Conservancy" at bounding box center [50, 370] width 93 height 11
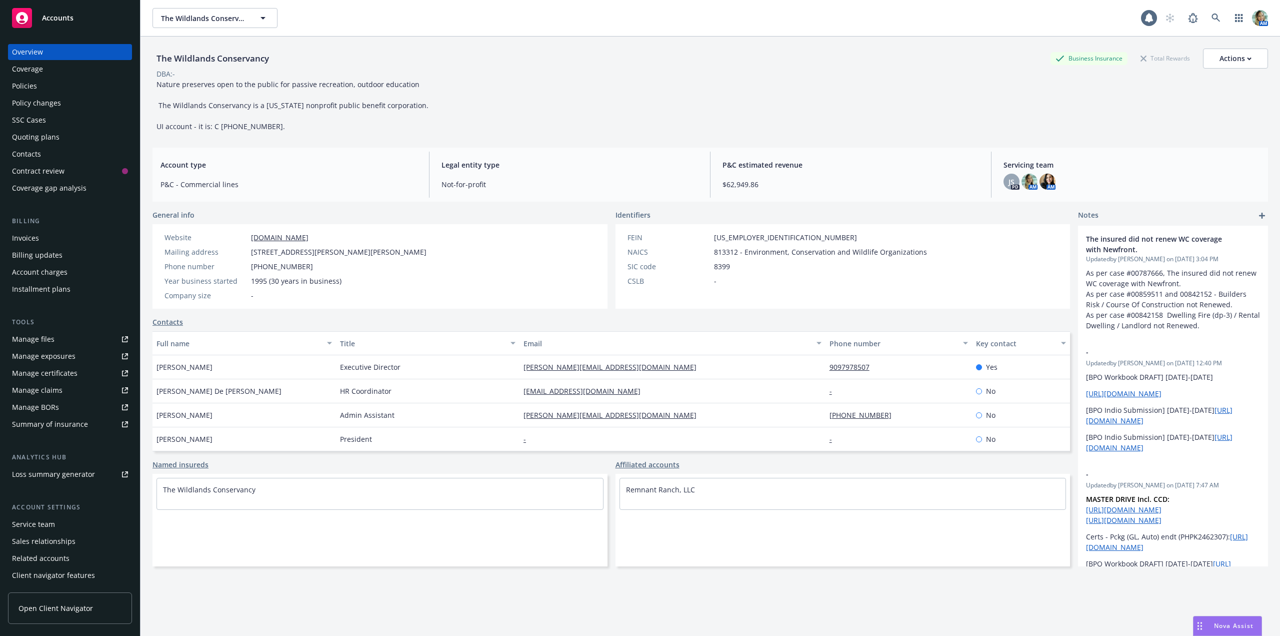
click at [41, 340] on div "Manage files" at bounding box center [33, 339] width 43 height 16
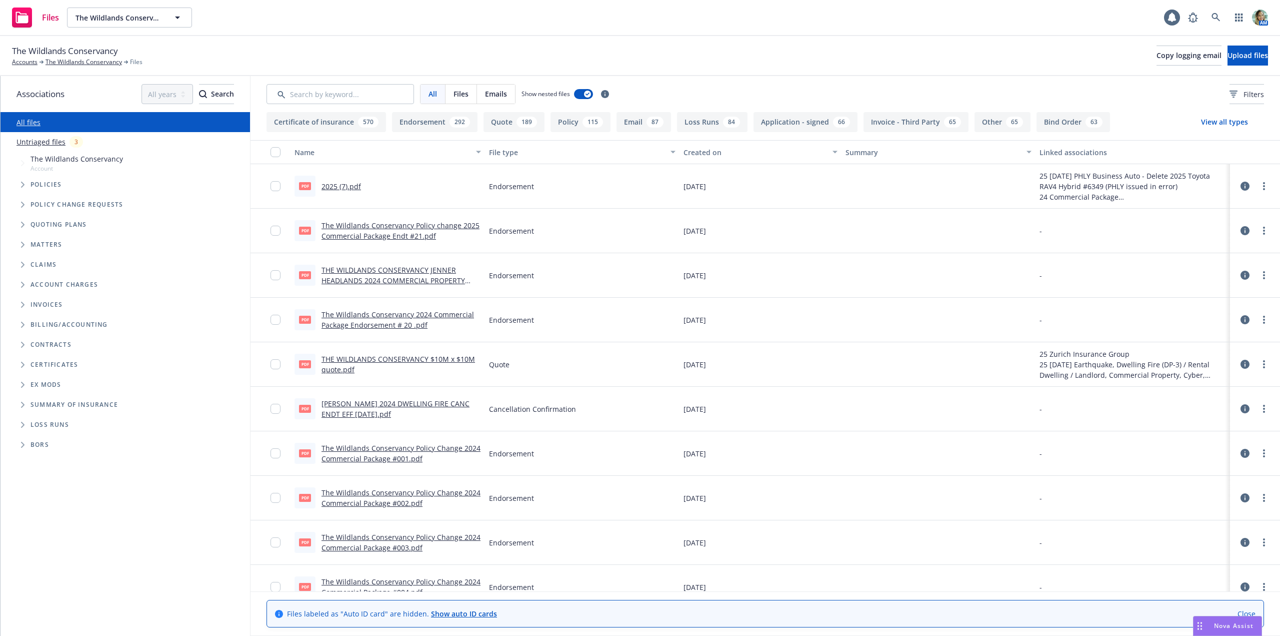
click at [39, 141] on link "Untriaged files" at bounding box center [41, 142] width 49 height 11
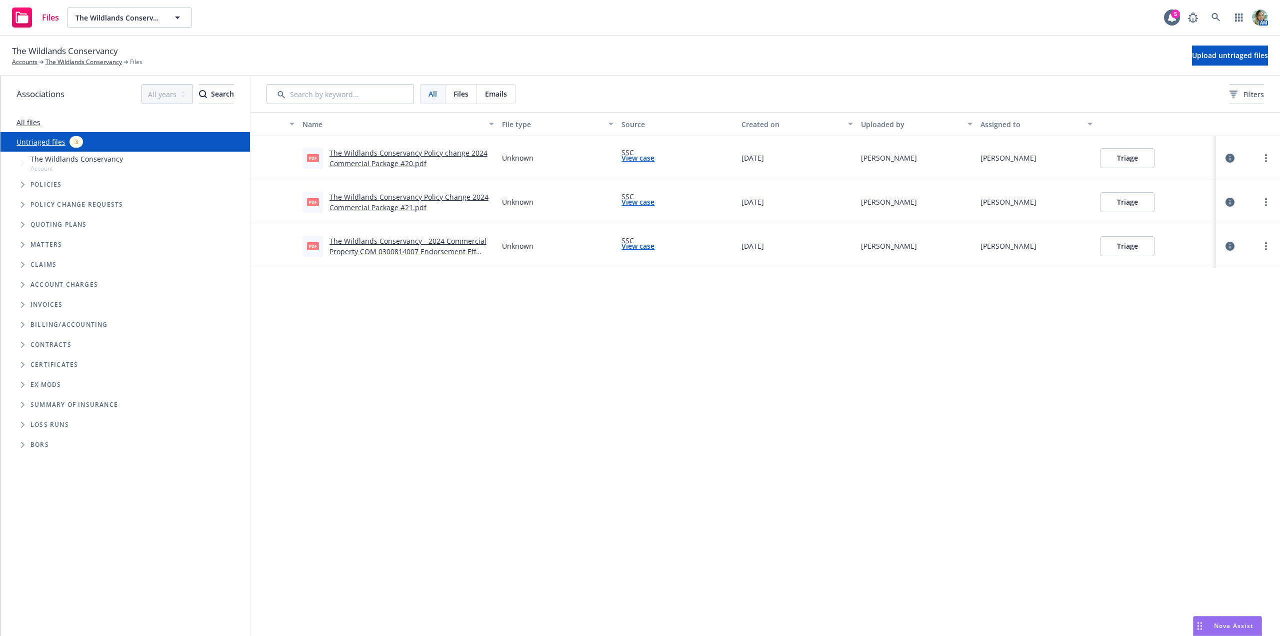
click at [1135, 161] on button "Triage" at bounding box center [1128, 158] width 54 height 20
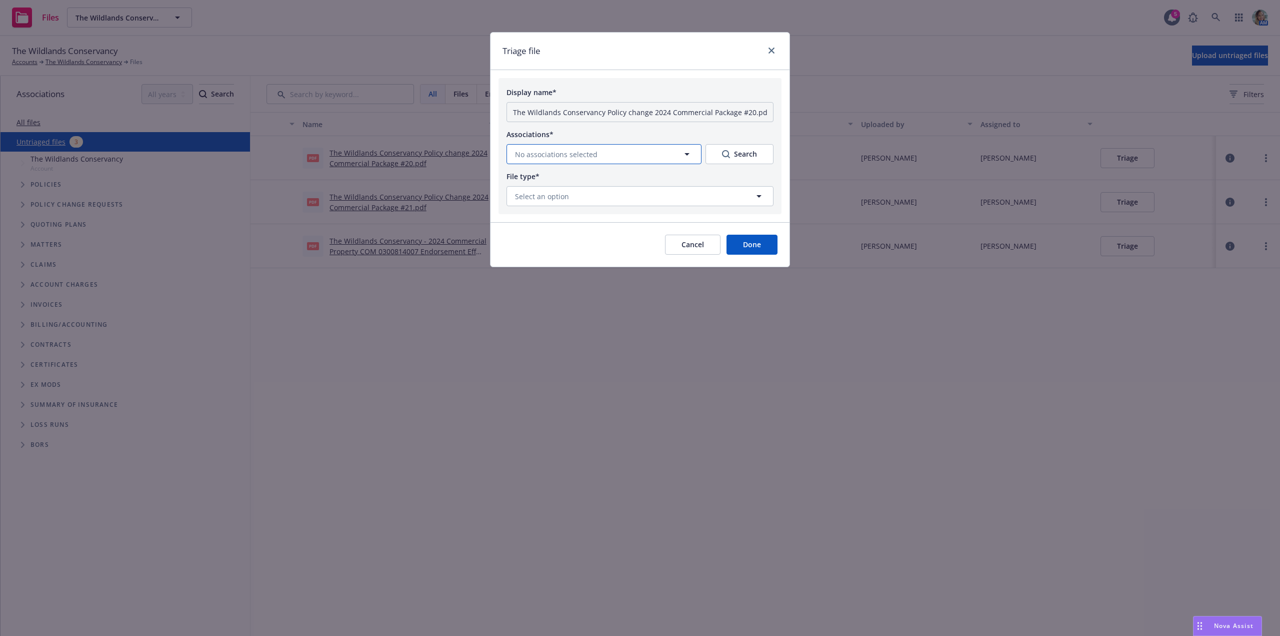
click at [608, 157] on button "No associations selected" at bounding box center [604, 154] width 195 height 20
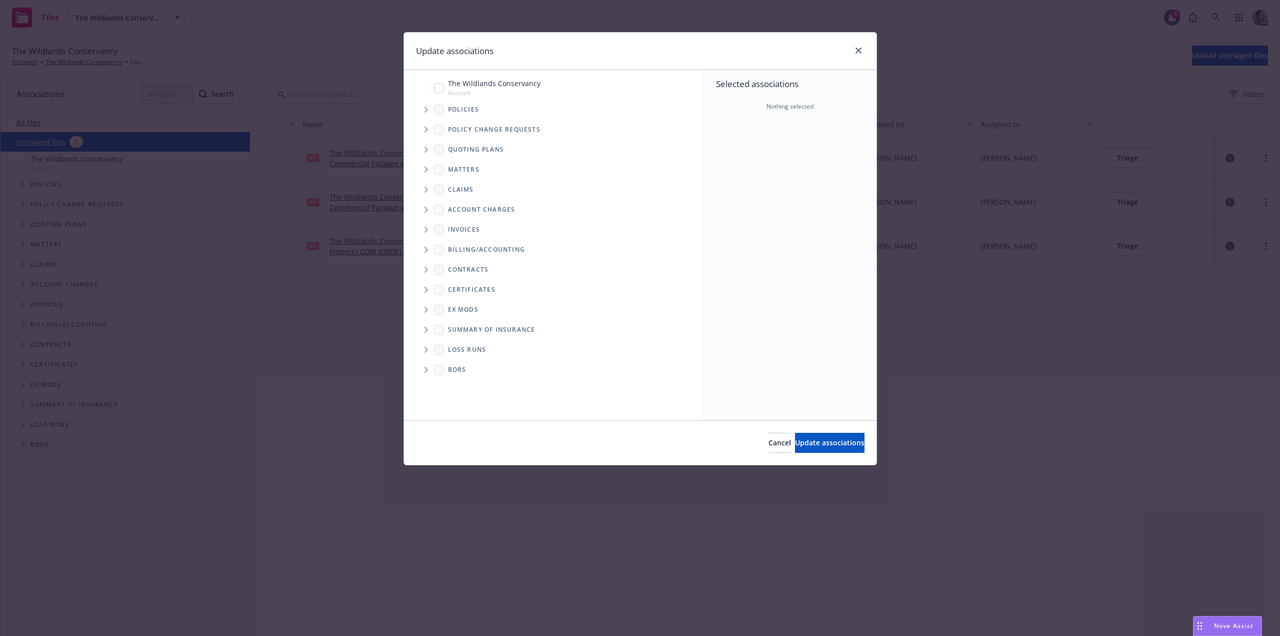
click at [444, 92] on div "The Wildlands Conservancy Account" at bounding box center [487, 87] width 107 height 19
checkbox input "true"
click at [795, 439] on span "Update associations" at bounding box center [830, 443] width 70 height 10
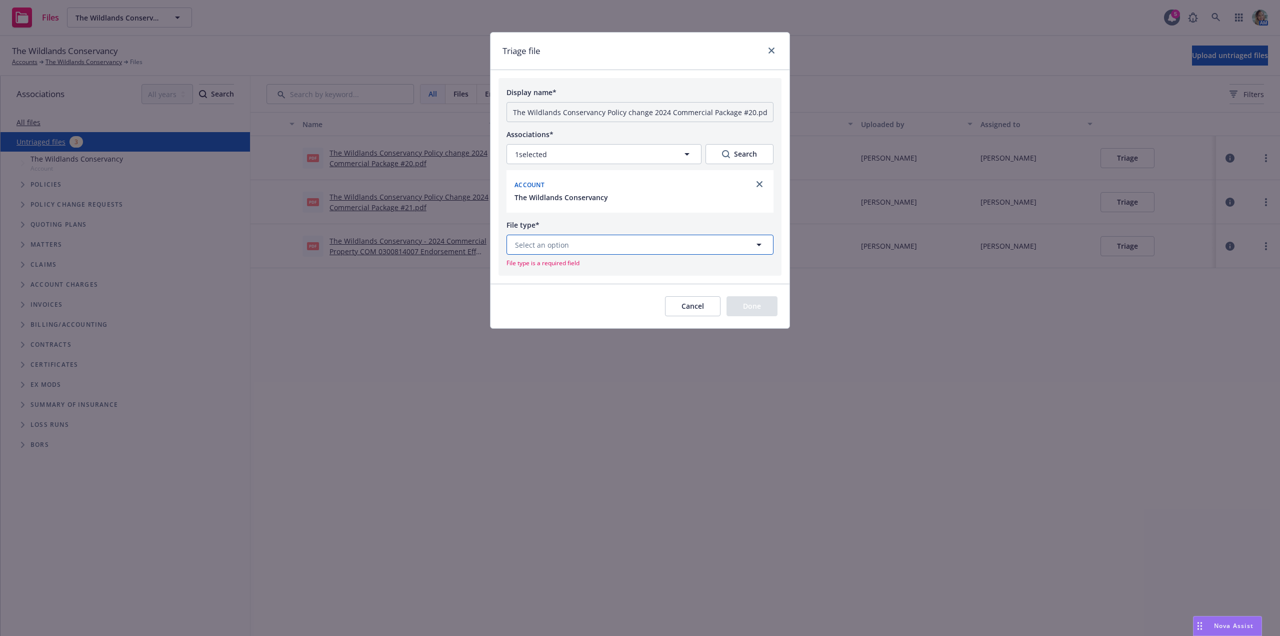
click at [537, 245] on span "Select an option" at bounding box center [542, 245] width 54 height 11
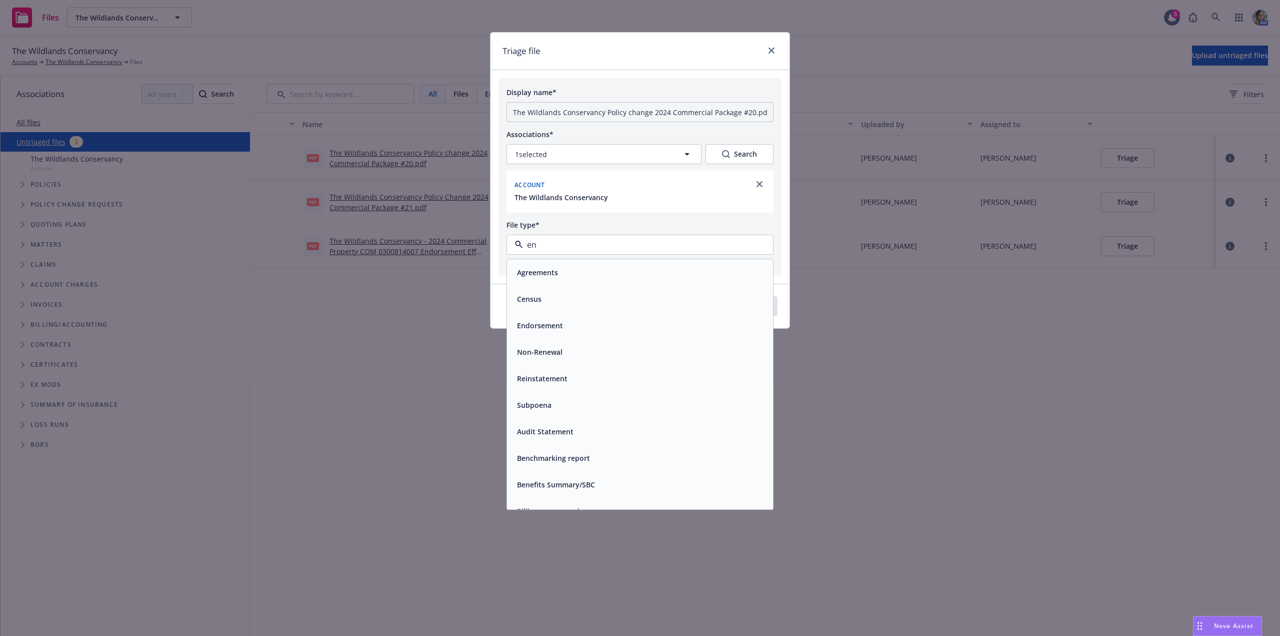
type input "end"
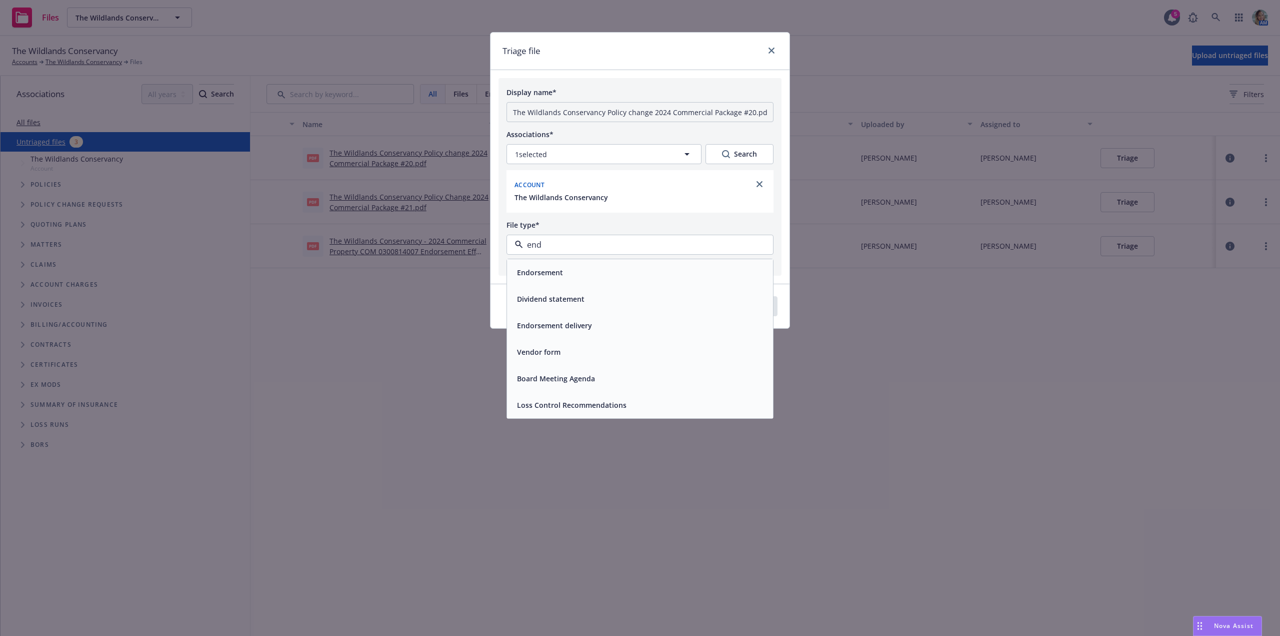
click at [543, 273] on span "Endorsement" at bounding box center [540, 272] width 46 height 11
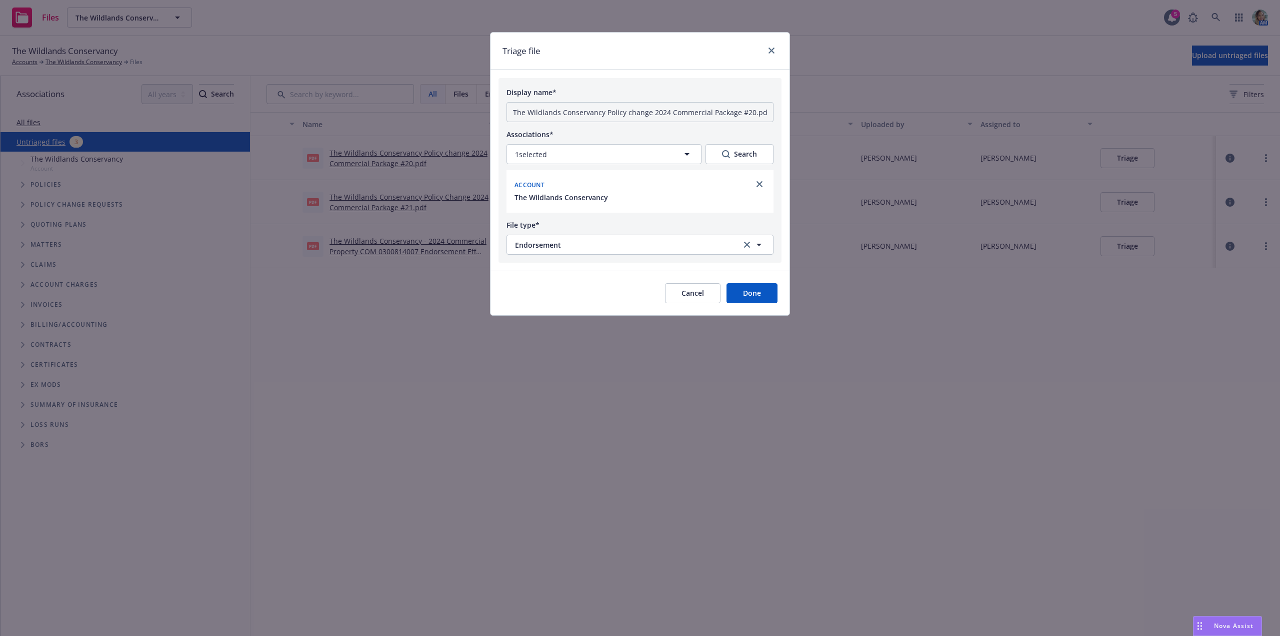
click at [737, 295] on button "Done" at bounding box center [752, 293] width 51 height 20
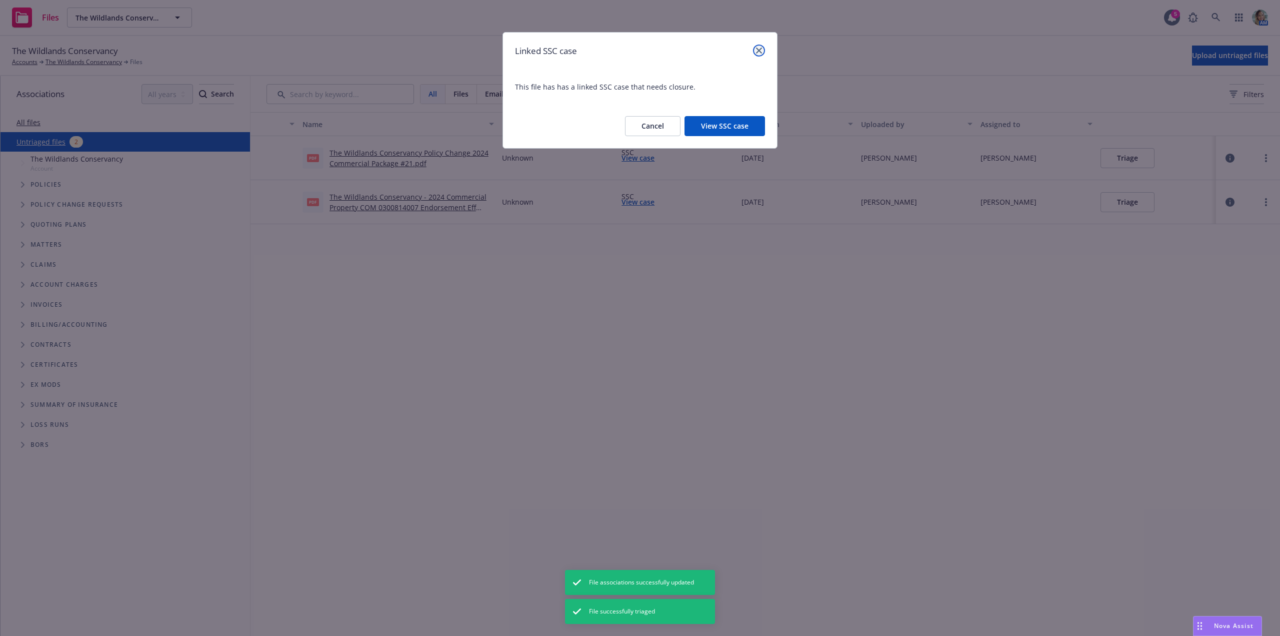
click at [760, 48] on icon "close" at bounding box center [759, 51] width 6 height 6
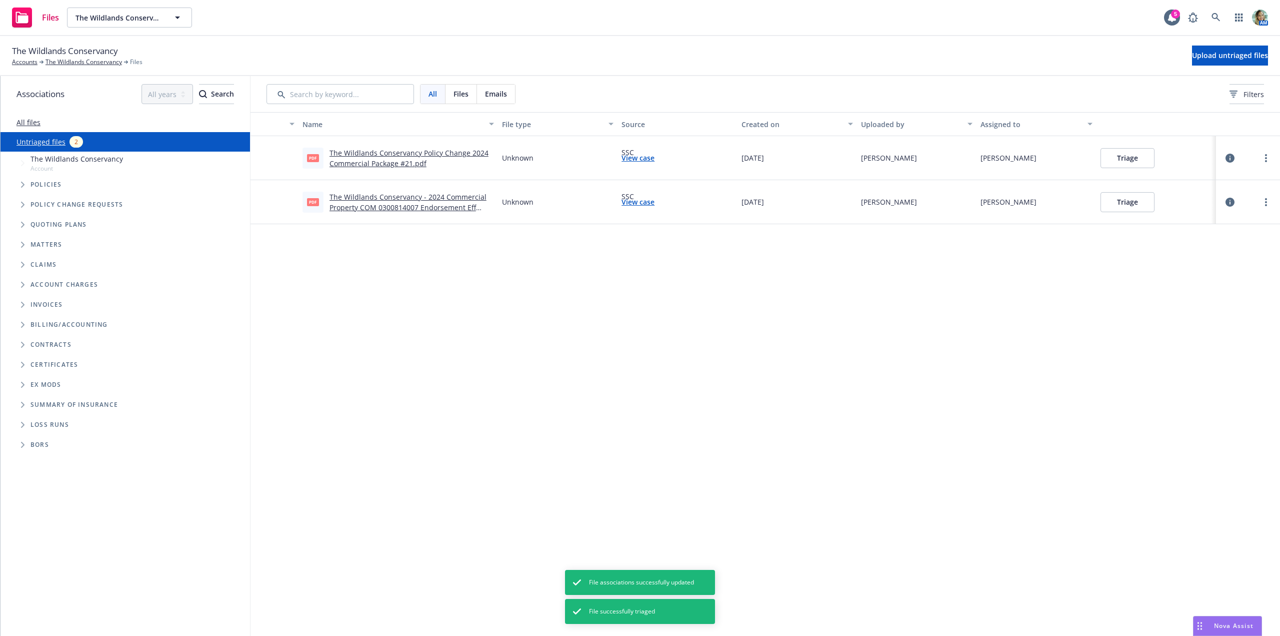
click at [1227, 159] on icon "button" at bounding box center [1230, 158] width 9 height 9
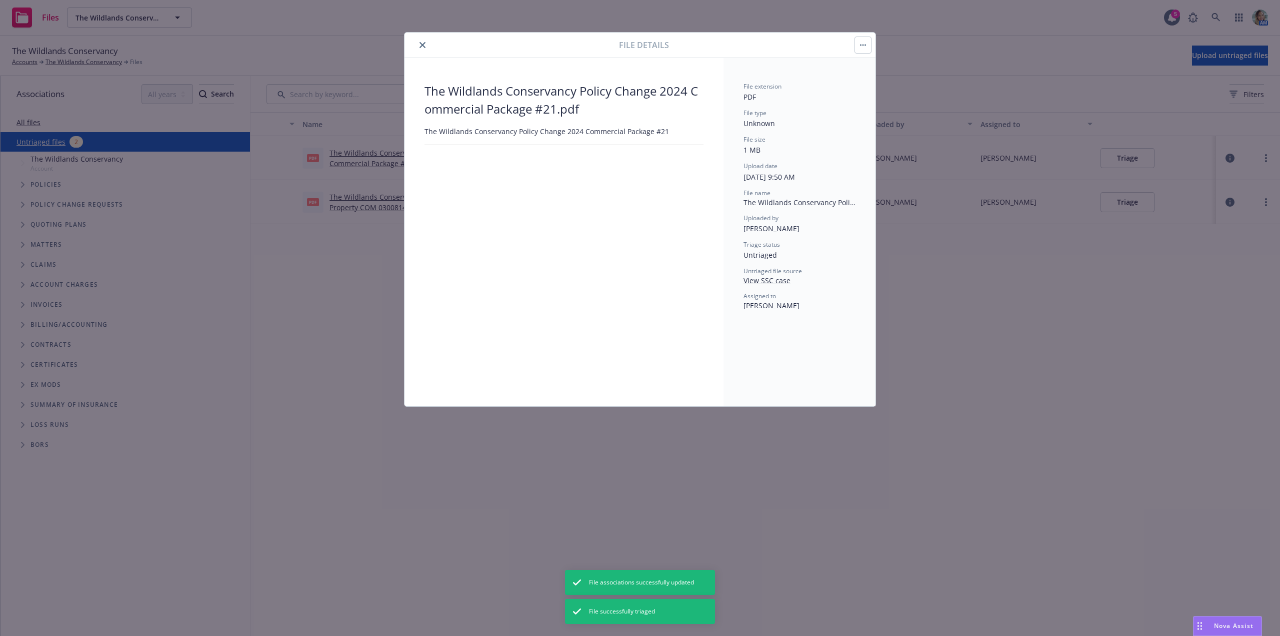
drag, startPoint x: 423, startPoint y: 48, endPoint x: 854, endPoint y: 124, distance: 437.7
click at [424, 48] on button "close" at bounding box center [423, 45] width 12 height 12
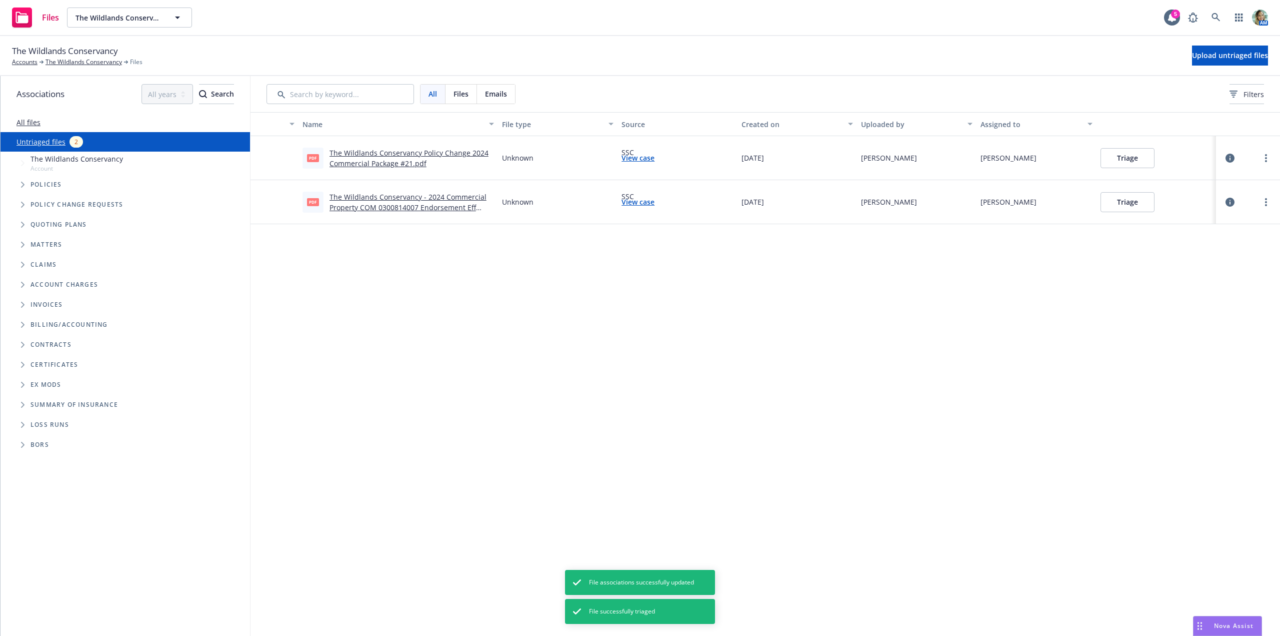
click at [1138, 160] on button "Triage" at bounding box center [1128, 158] width 54 height 20
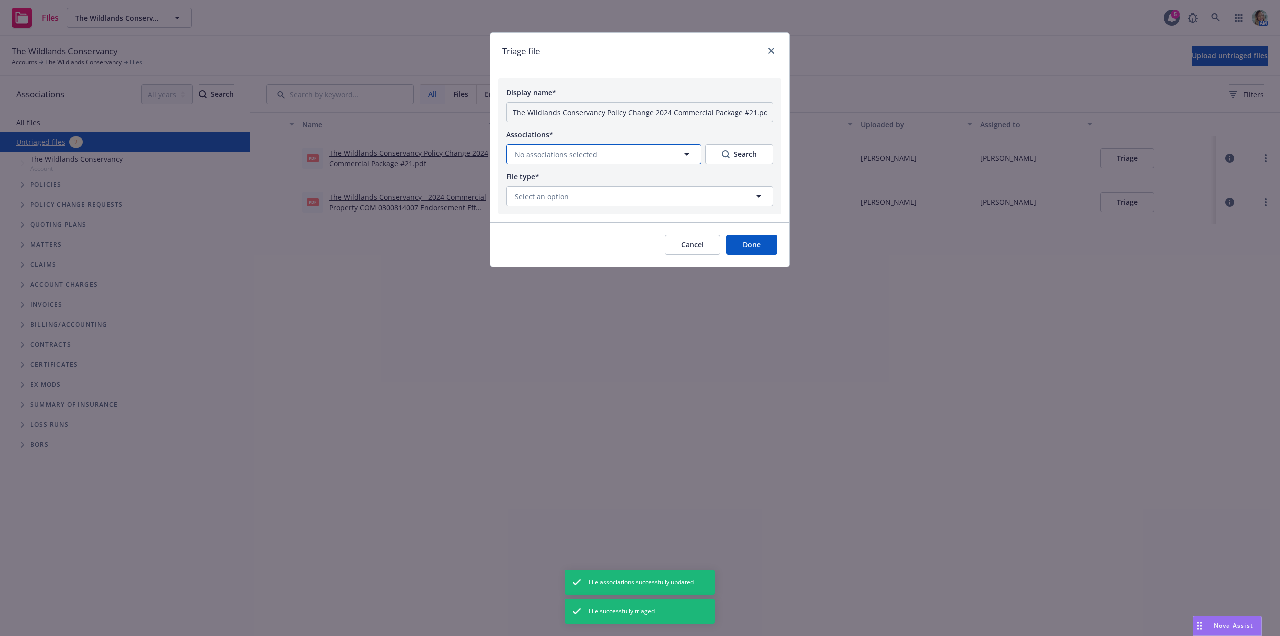
click at [587, 150] on span "No associations selected" at bounding box center [556, 154] width 83 height 11
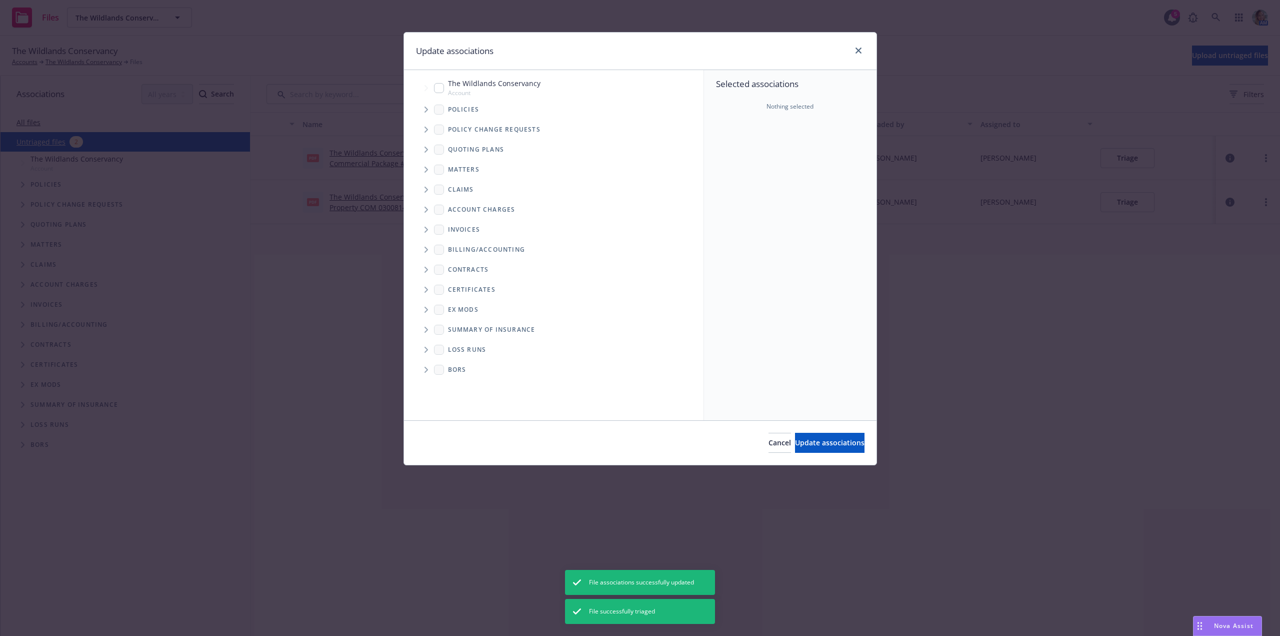
click at [443, 92] on input "Tree Example" at bounding box center [439, 88] width 10 height 10
checkbox input "true"
click at [795, 436] on button "Update associations" at bounding box center [830, 443] width 70 height 20
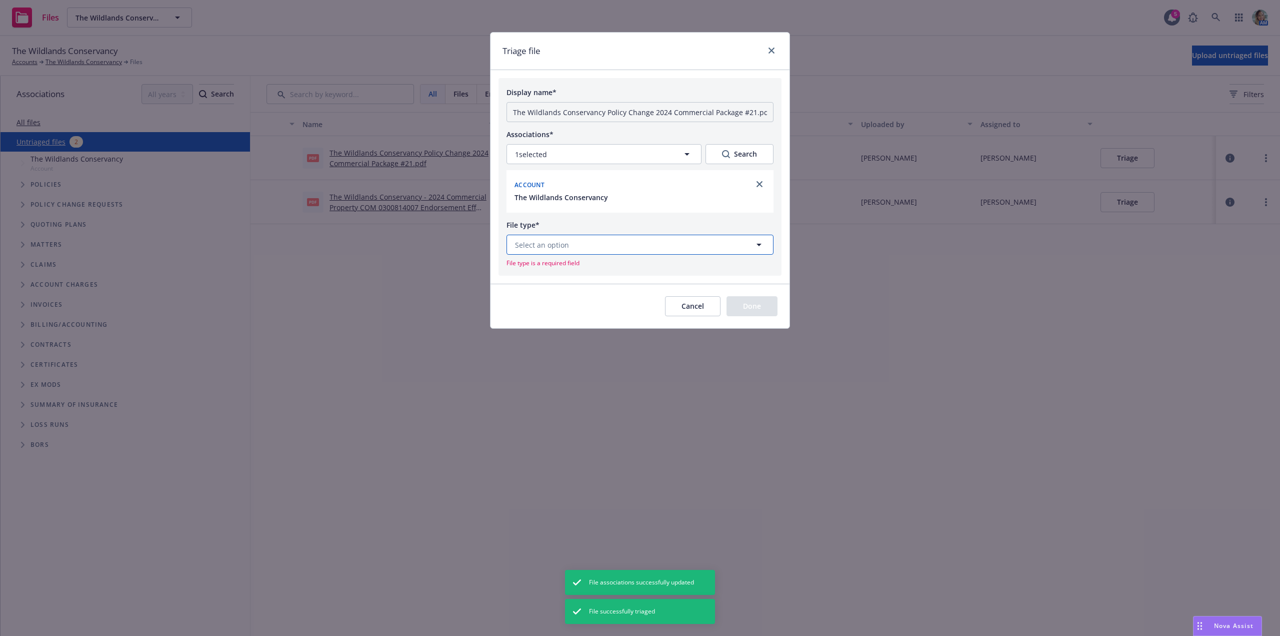
click at [603, 247] on button "Select an option" at bounding box center [640, 245] width 267 height 20
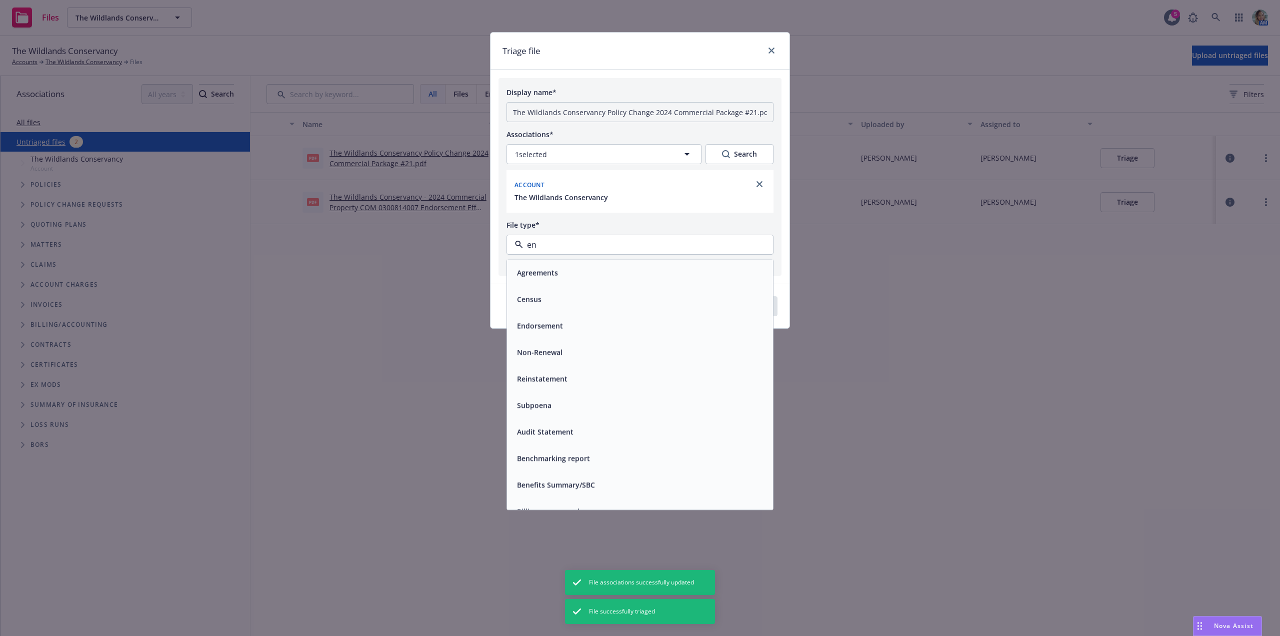
type input "end"
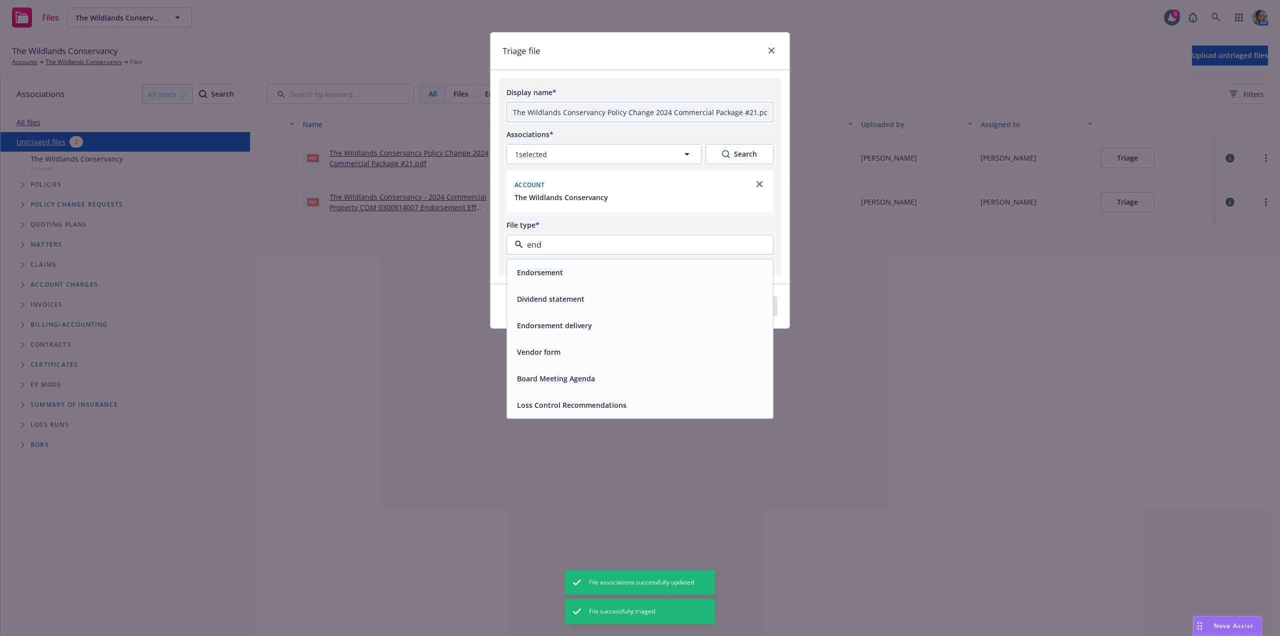
drag, startPoint x: 598, startPoint y: 270, endPoint x: 628, endPoint y: 277, distance: 30.8
click at [598, 271] on div "Endorsement" at bounding box center [640, 272] width 254 height 15
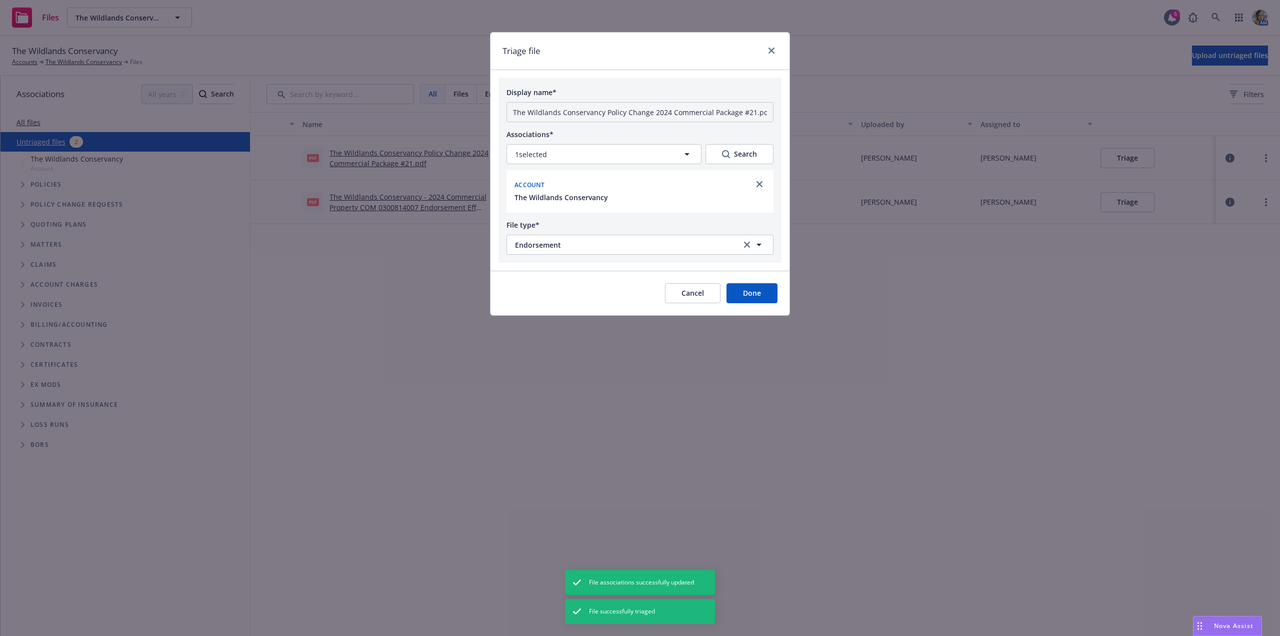
click at [745, 295] on button "Done" at bounding box center [752, 293] width 51 height 20
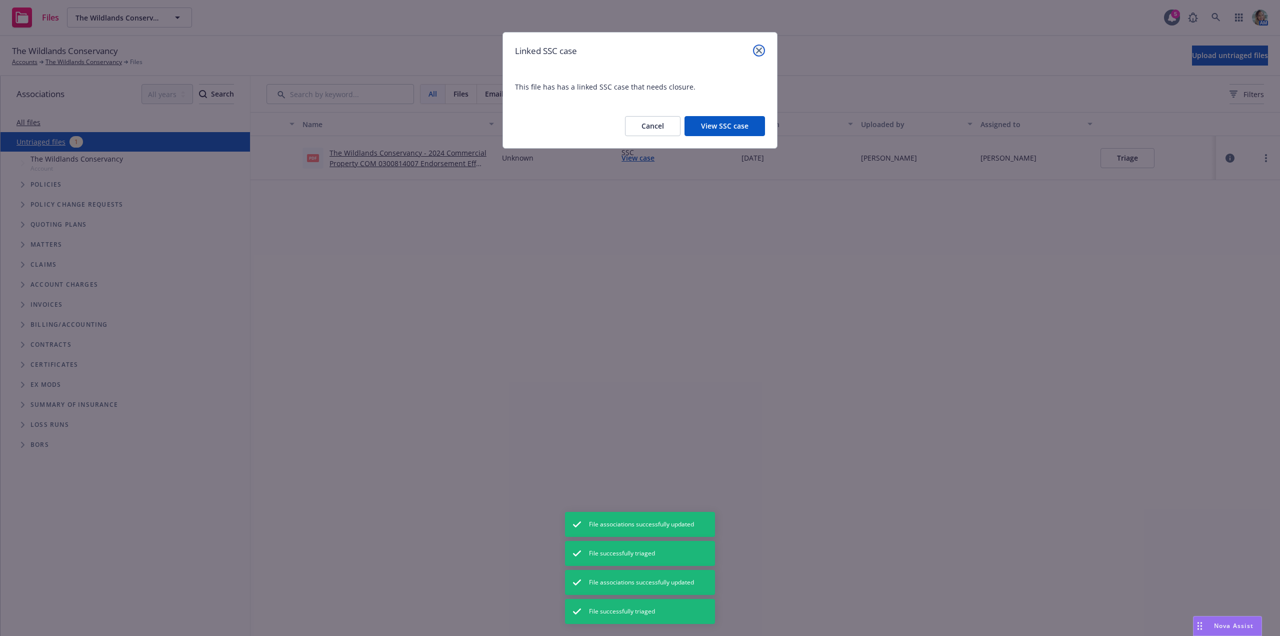
click at [762, 49] on link "close" at bounding box center [759, 51] width 12 height 12
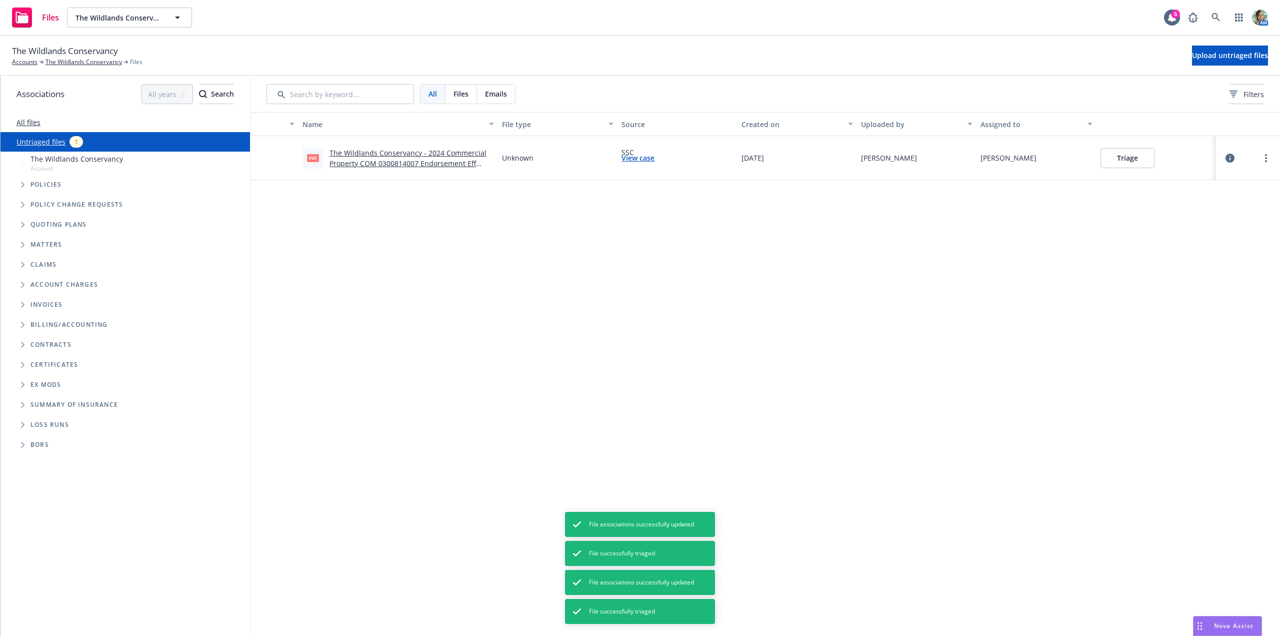
click at [1138, 157] on button "Triage" at bounding box center [1128, 158] width 54 height 20
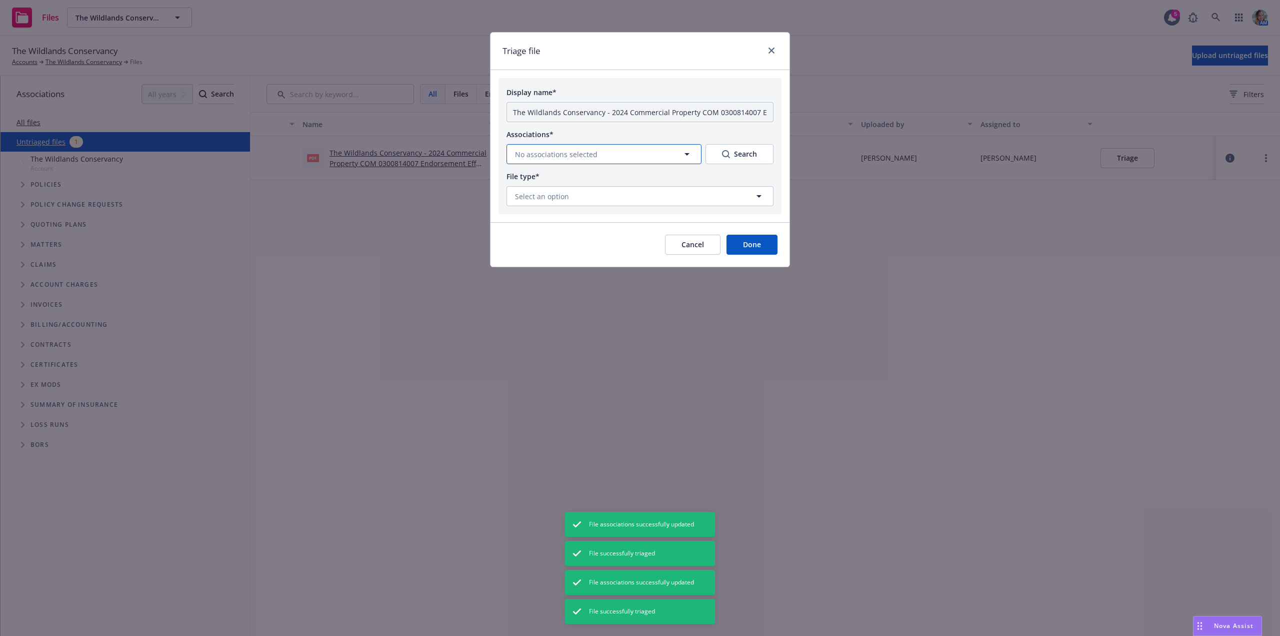
click at [578, 153] on span "No associations selected" at bounding box center [556, 154] width 83 height 11
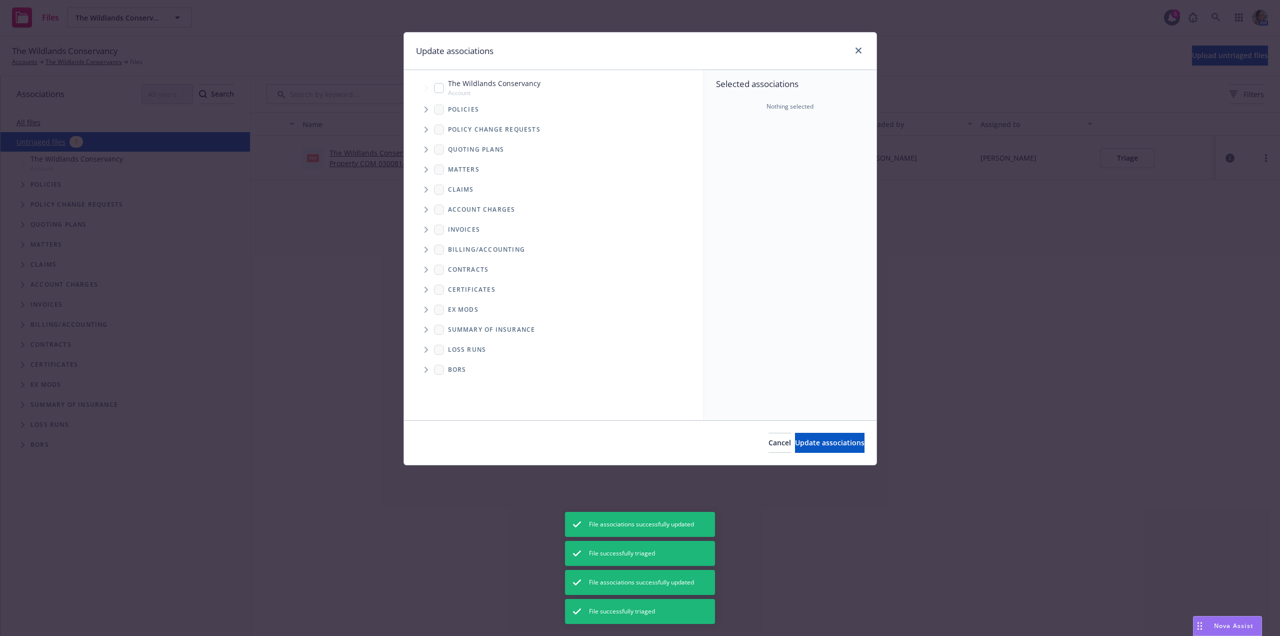
click at [460, 89] on span "Account" at bounding box center [494, 93] width 93 height 9
checkbox input "true"
click at [766, 432] on div "Cancel Update associations" at bounding box center [640, 442] width 473 height 45
click at [803, 441] on span "Update associations" at bounding box center [830, 443] width 70 height 10
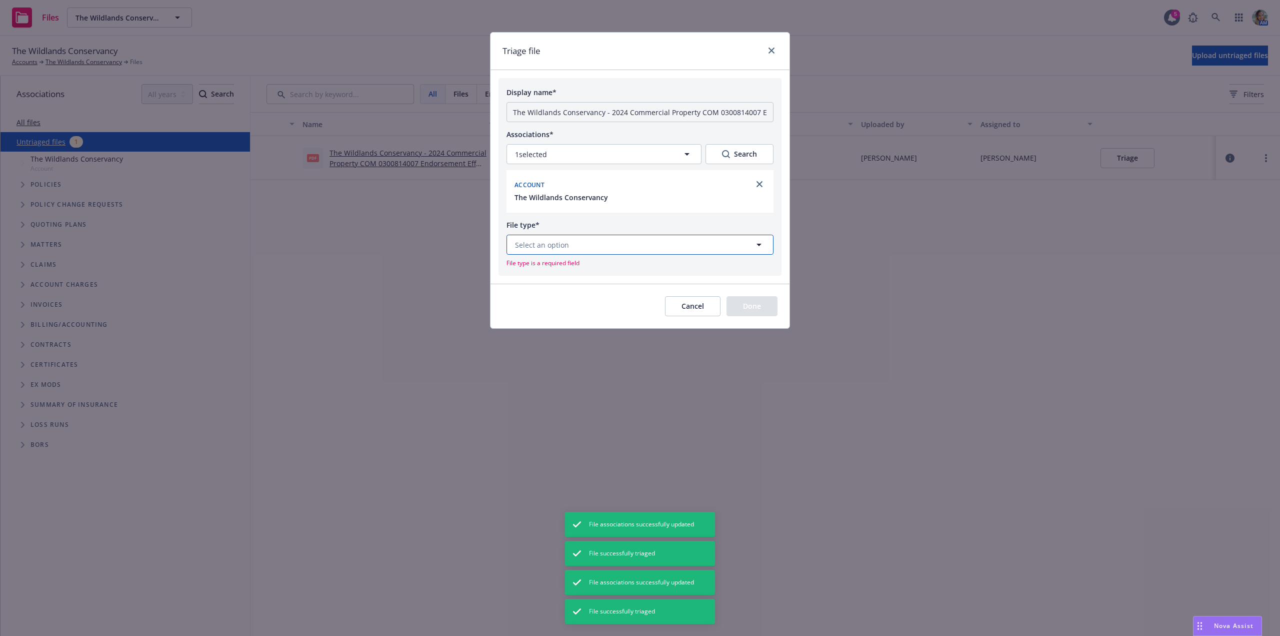
drag, startPoint x: 577, startPoint y: 243, endPoint x: 569, endPoint y: 247, distance: 8.7
click at [569, 247] on button "Select an option" at bounding box center [640, 245] width 267 height 20
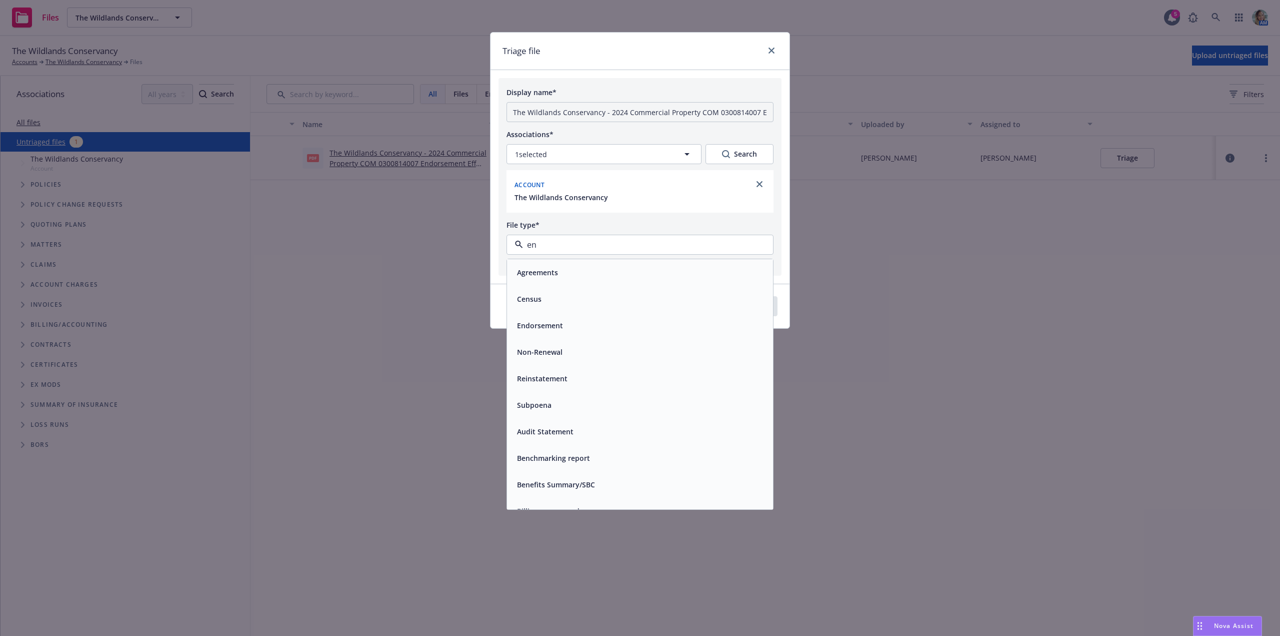
type input "end"
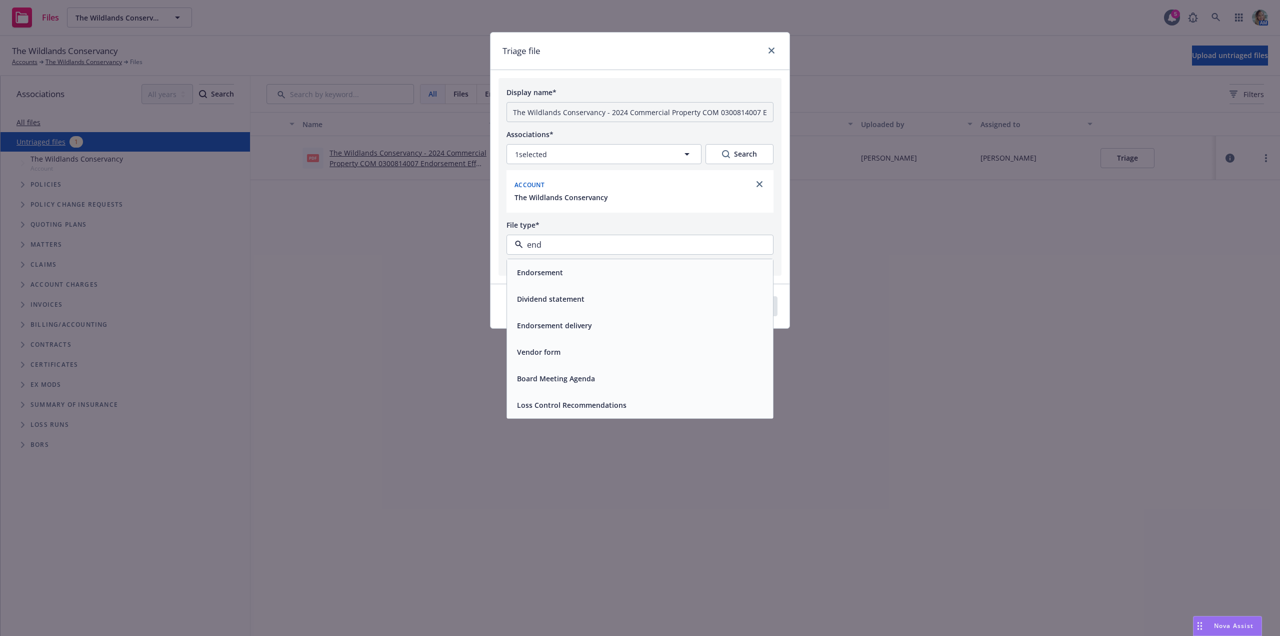
click at [556, 278] on div "Endorsement" at bounding box center [539, 272] width 52 height 15
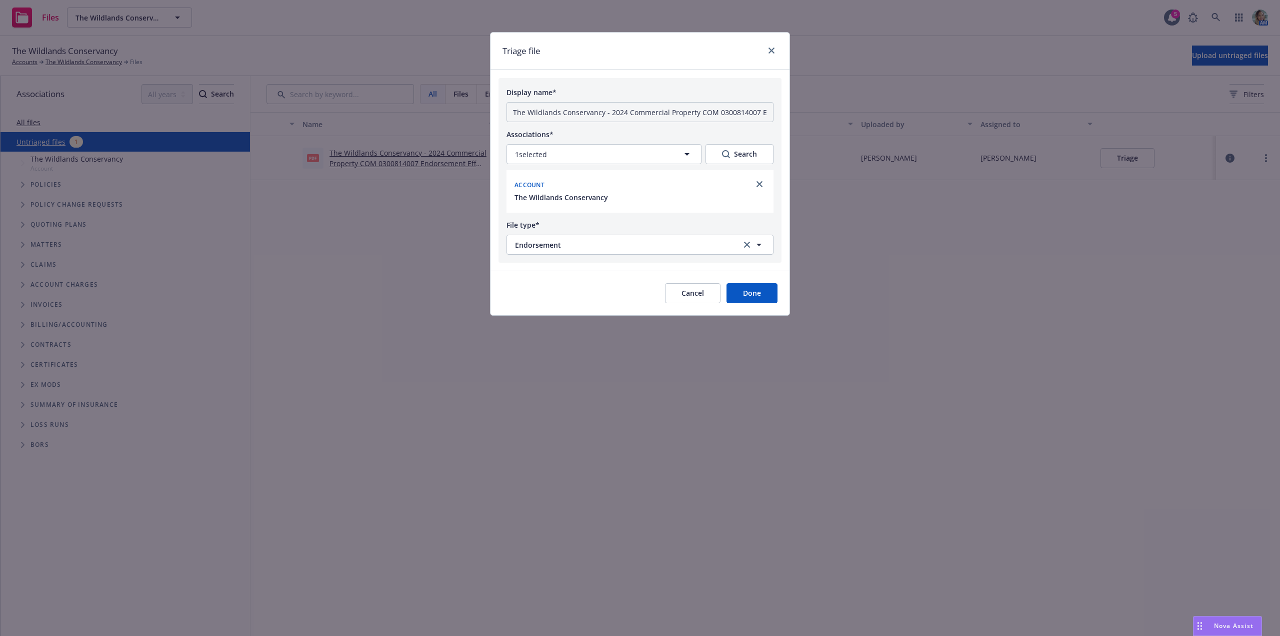
click at [745, 288] on button "Done" at bounding box center [752, 293] width 51 height 20
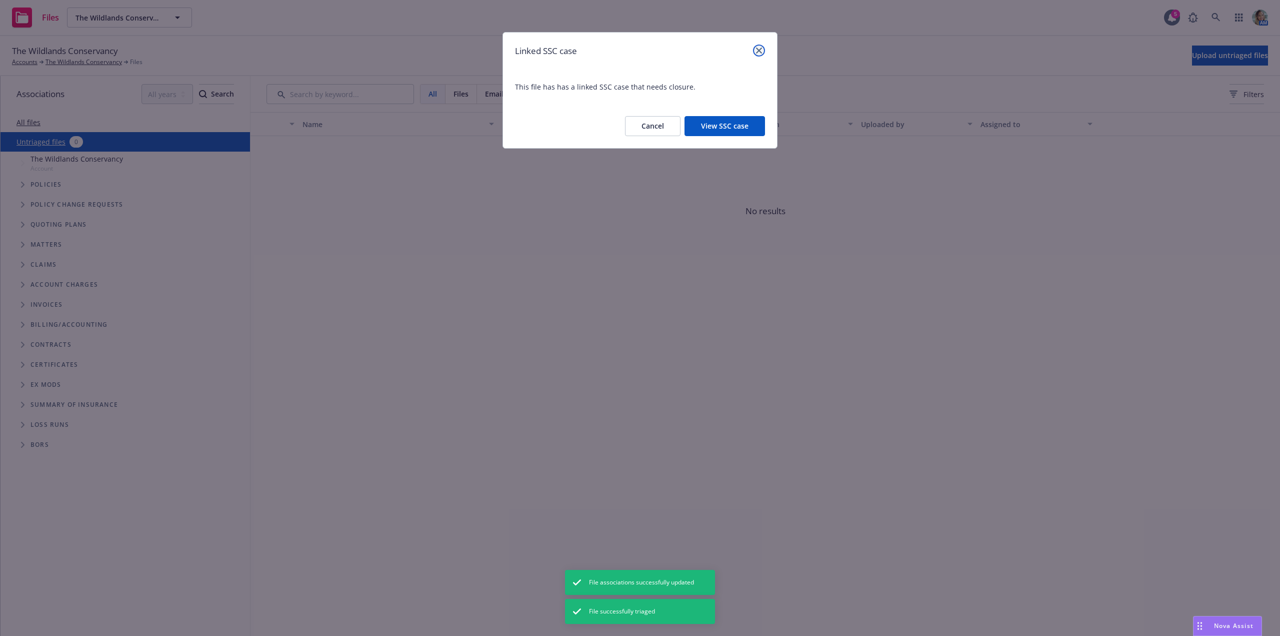
click at [759, 47] on link "close" at bounding box center [759, 51] width 12 height 12
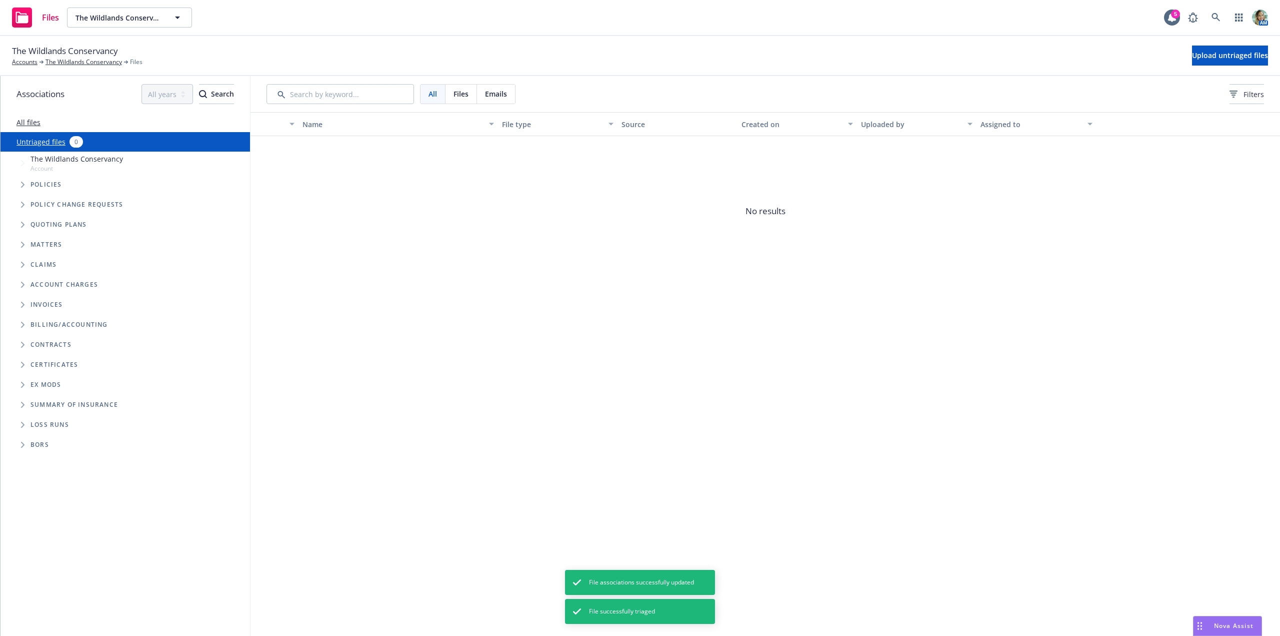
click at [362, 240] on span "No results" at bounding box center [766, 211] width 1030 height 150
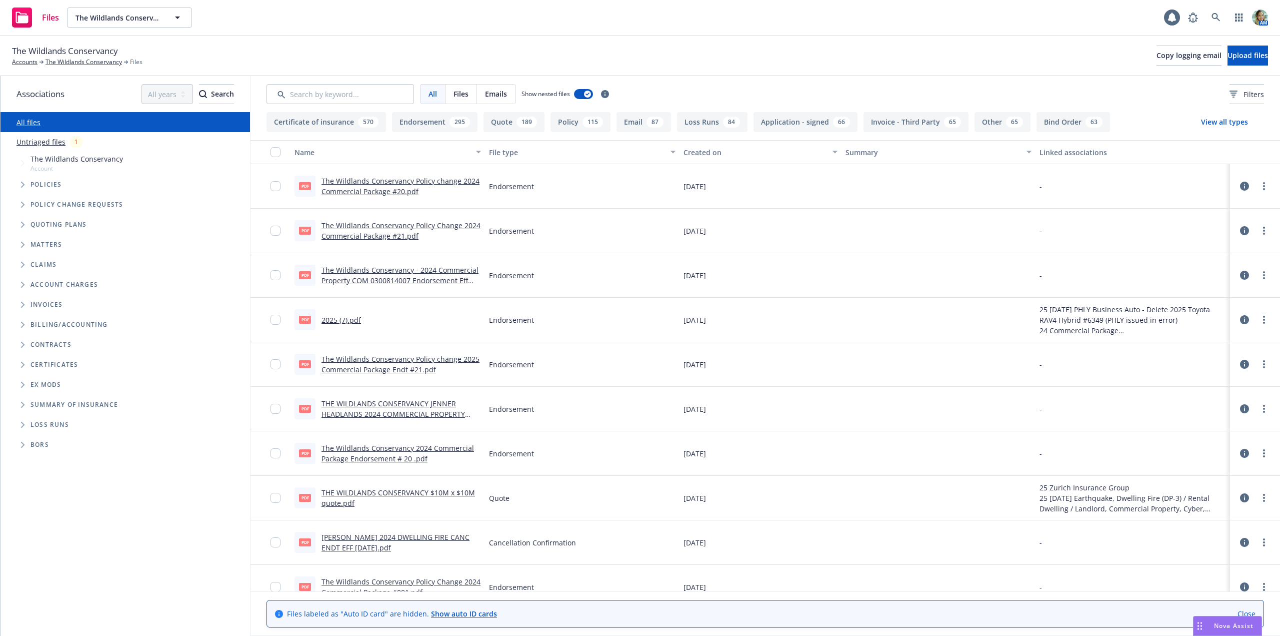
click at [63, 147] on div "Untriaged files 1" at bounding box center [132, 142] width 230 height 12
click at [51, 147] on div "Untriaged files 1" at bounding box center [132, 142] width 230 height 12
click at [51, 145] on link "Untriaged files" at bounding box center [41, 142] width 49 height 11
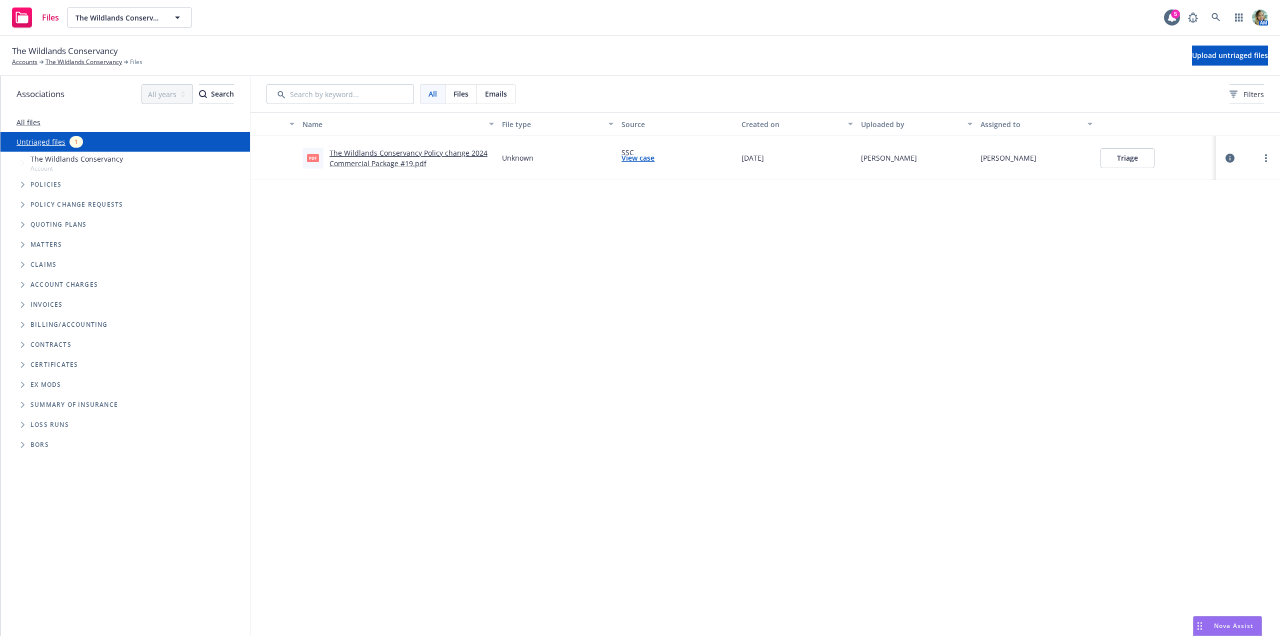
click at [1134, 156] on button "Triage" at bounding box center [1128, 158] width 54 height 20
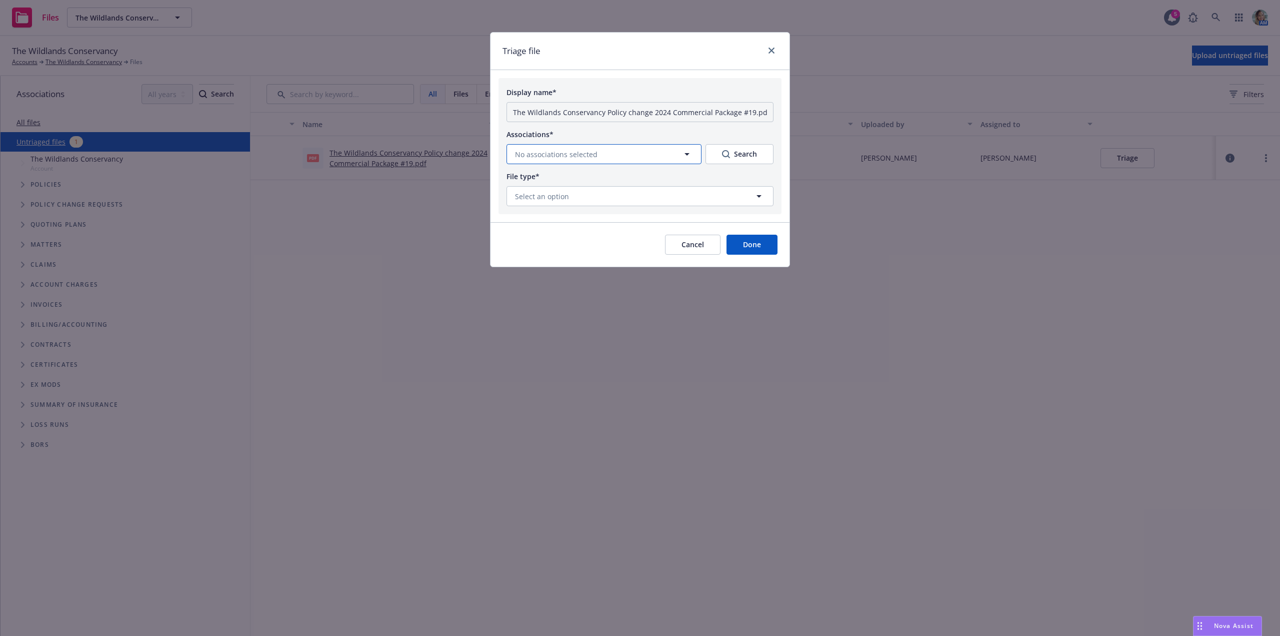
click at [582, 152] on span "No associations selected" at bounding box center [556, 154] width 83 height 11
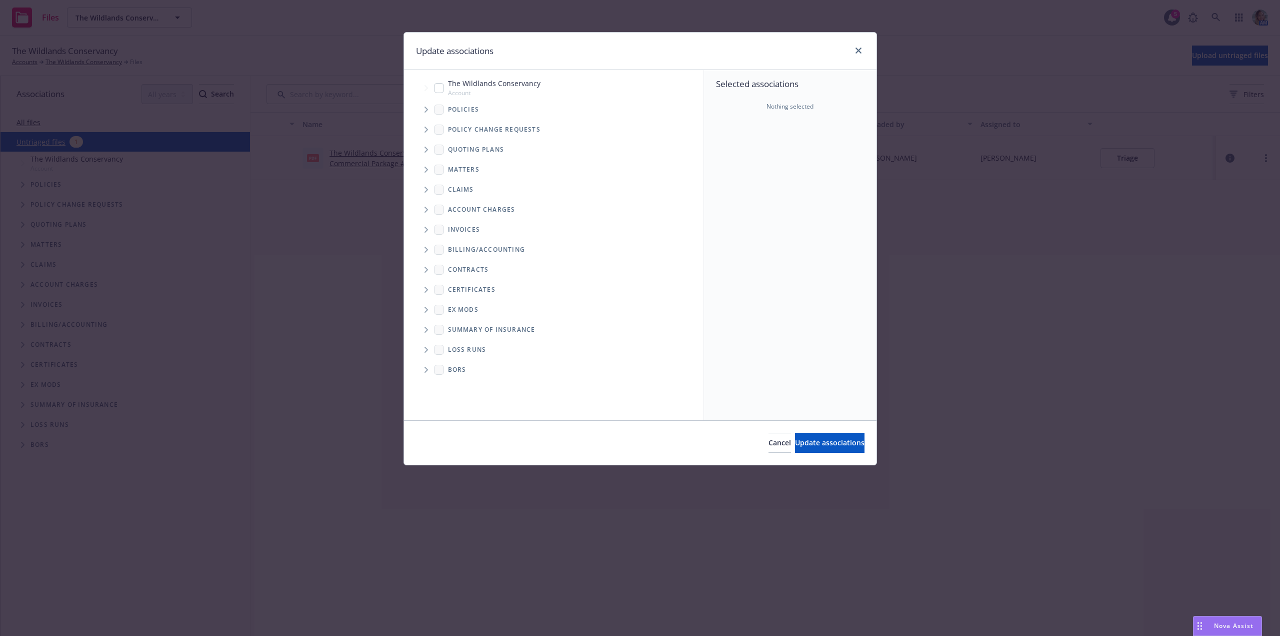
click at [442, 94] on div "The Wildlands Conservancy Account" at bounding box center [487, 87] width 107 height 19
checkbox input "true"
click at [795, 450] on button "Update associations" at bounding box center [830, 443] width 70 height 20
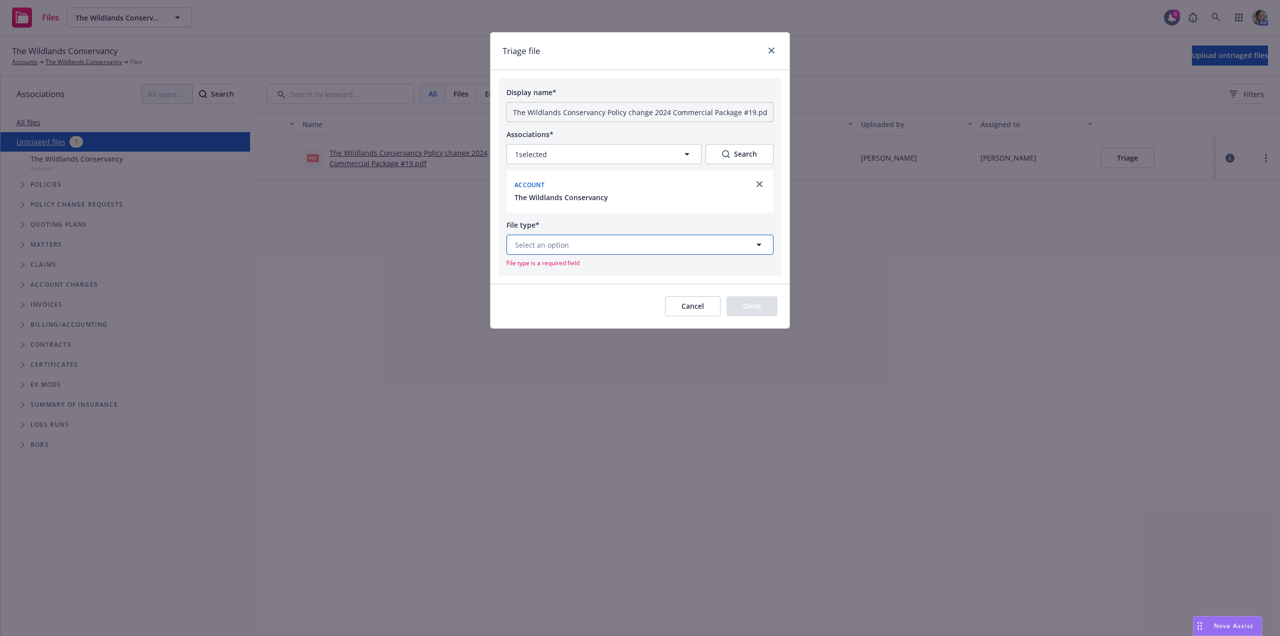
click at [591, 247] on button "Select an option" at bounding box center [640, 245] width 267 height 20
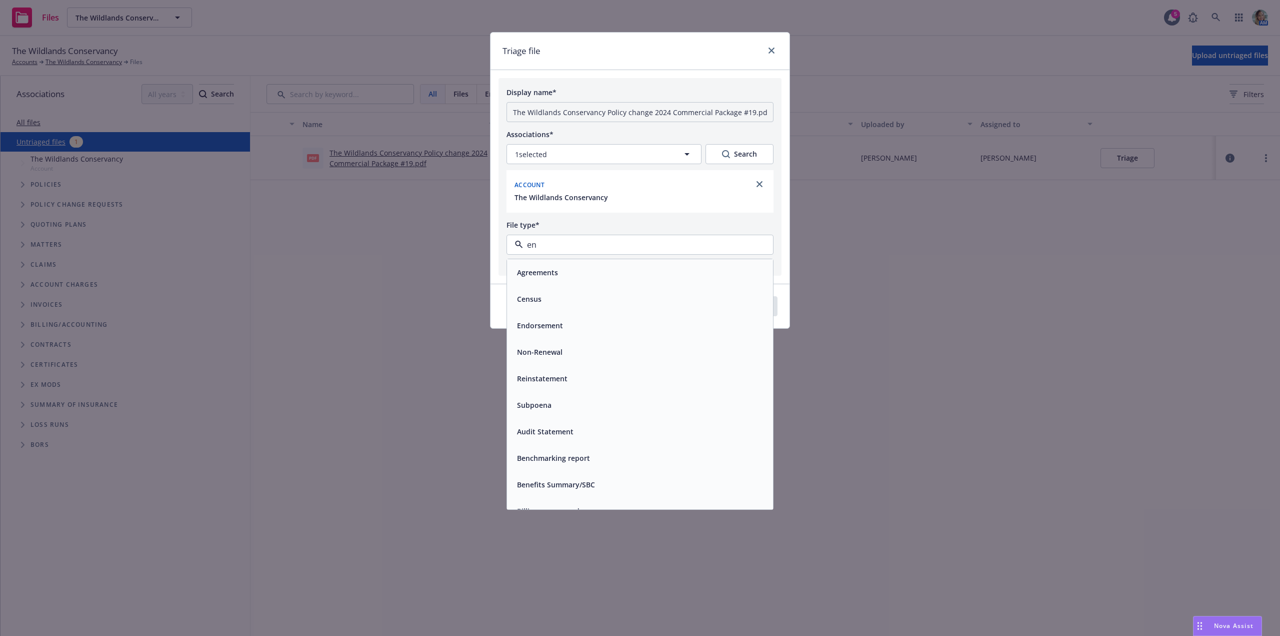
type input "end"
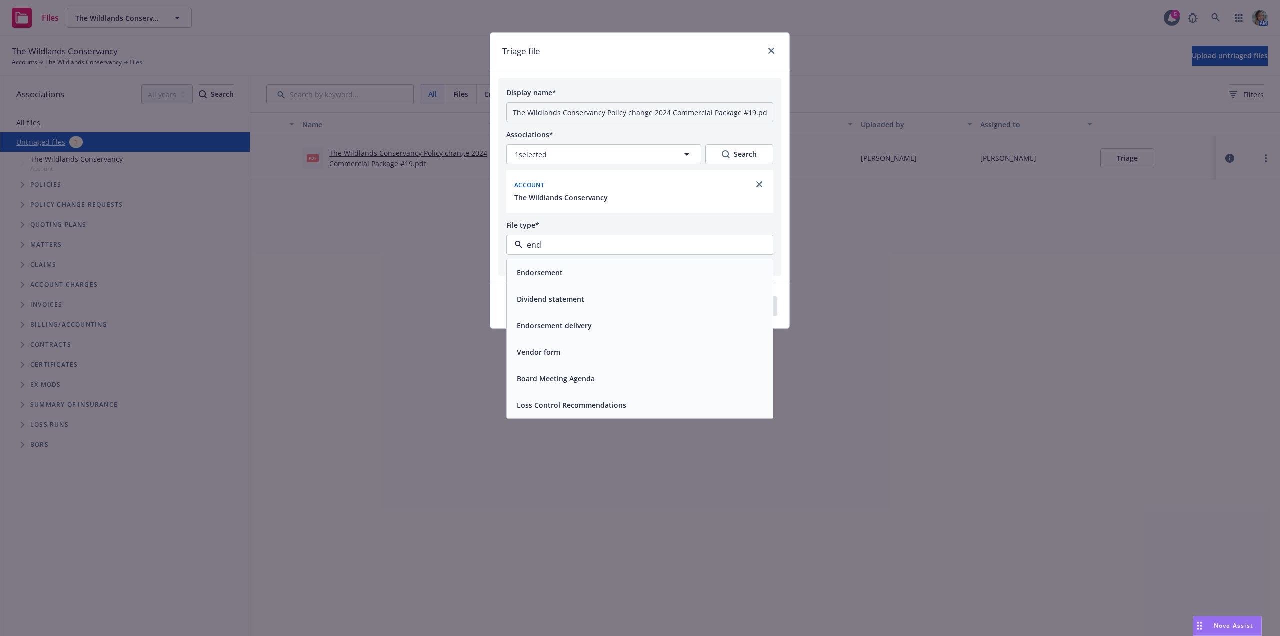
click at [566, 268] on div "Endorsement" at bounding box center [640, 272] width 254 height 15
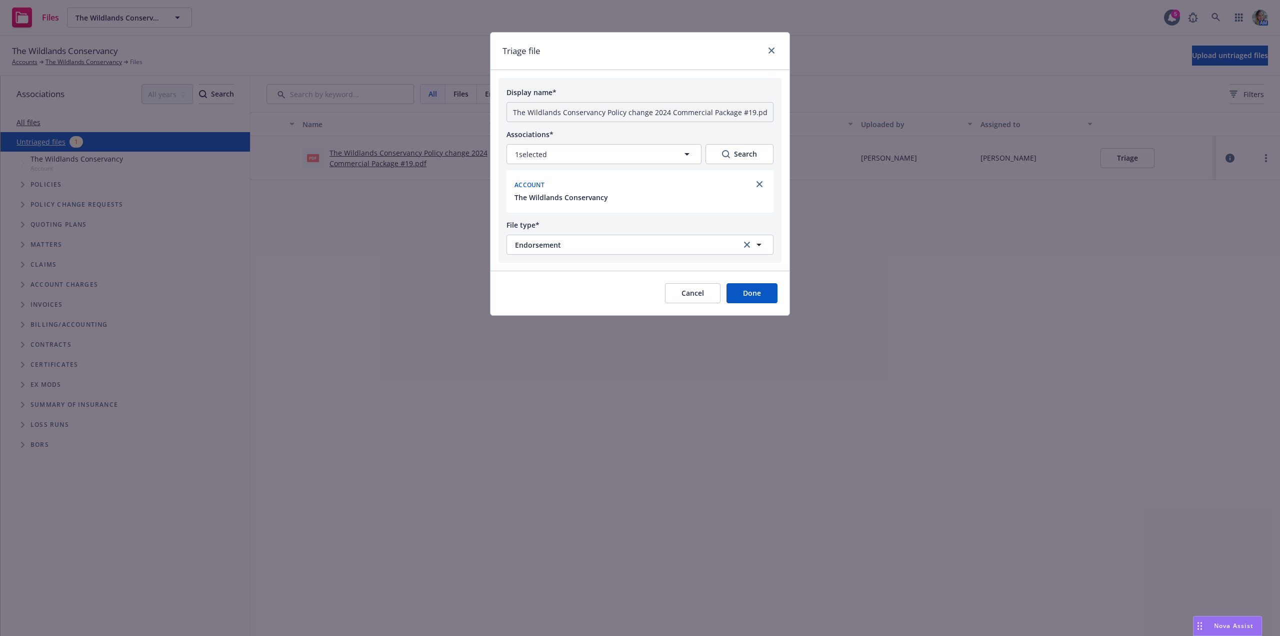
drag, startPoint x: 748, startPoint y: 285, endPoint x: 750, endPoint y: 290, distance: 5.2
click at [749, 286] on button "Done" at bounding box center [752, 293] width 51 height 20
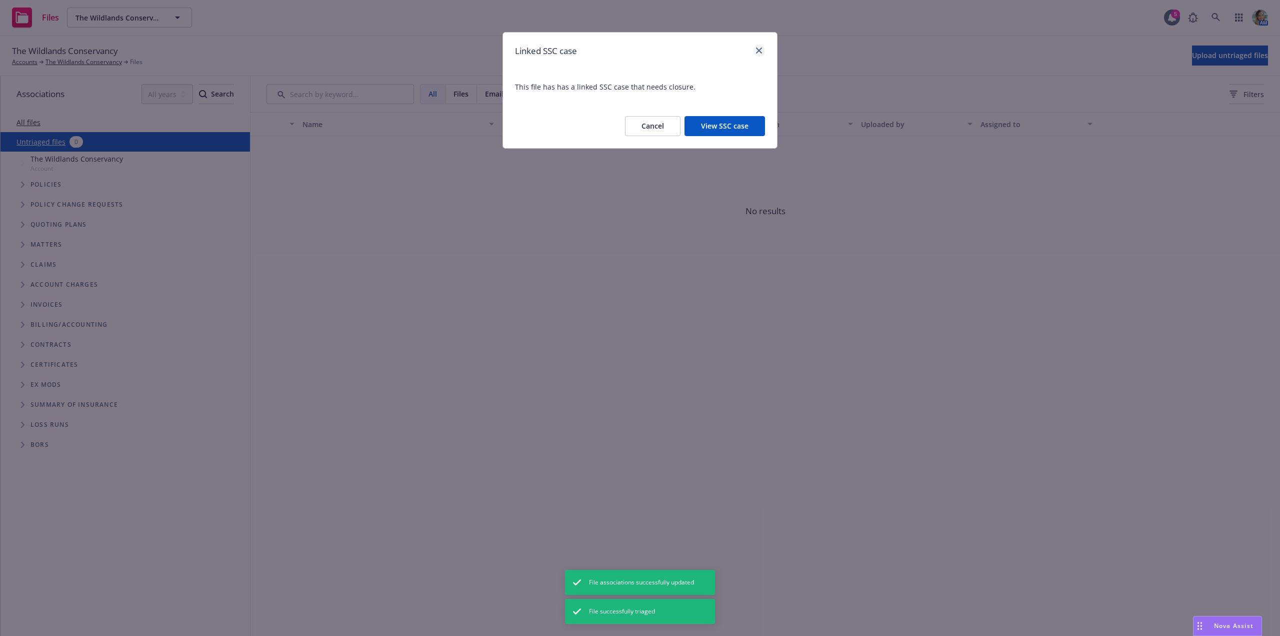
click at [765, 53] on div at bounding box center [757, 51] width 16 height 13
click at [762, 52] on link "close" at bounding box center [759, 51] width 12 height 12
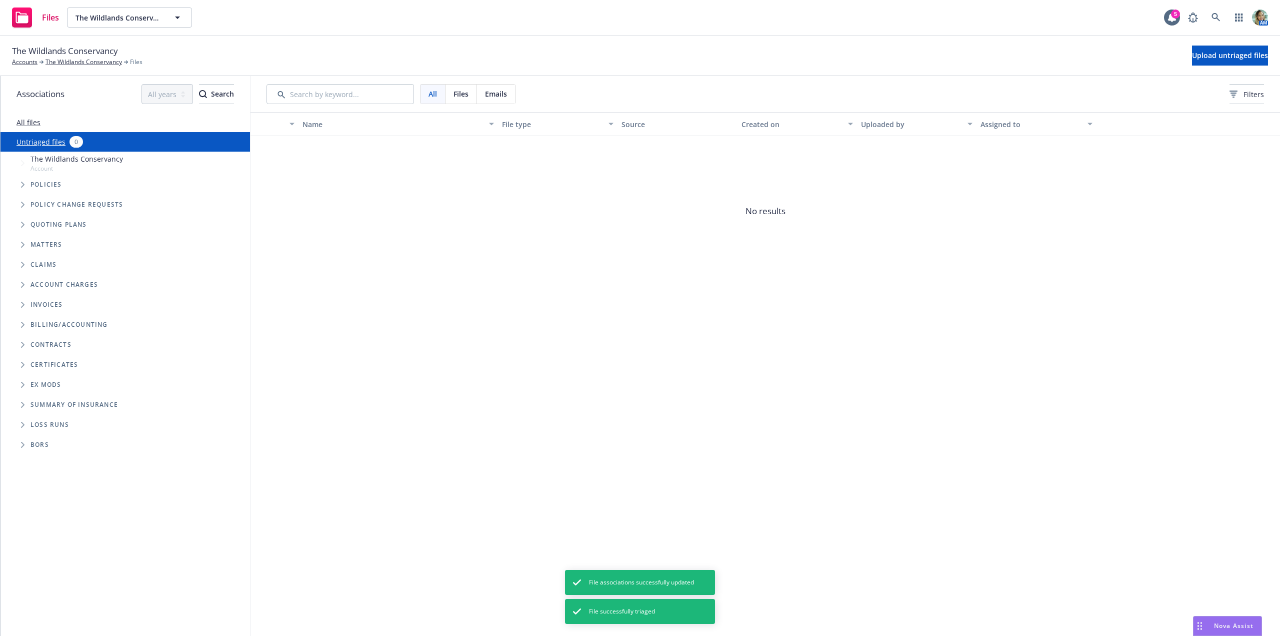
click at [394, 277] on span "No results" at bounding box center [766, 211] width 1030 height 150
